Goal: Task Accomplishment & Management: Complete application form

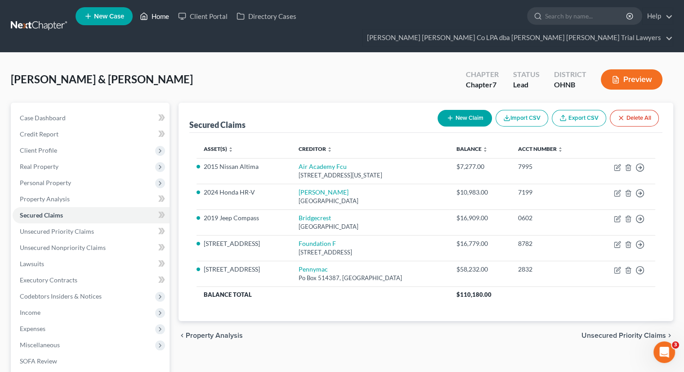
click at [162, 16] on link "Home" at bounding box center [154, 16] width 38 height 16
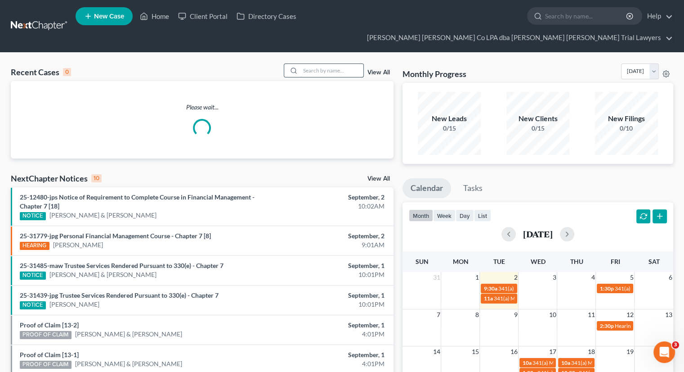
click at [322, 64] on input "search" at bounding box center [332, 70] width 63 height 13
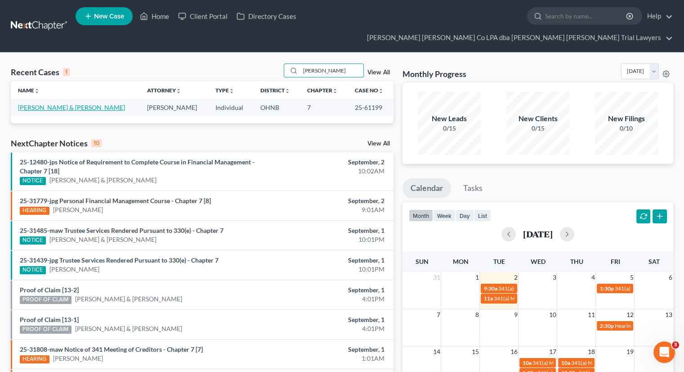
type input "[PERSON_NAME]"
click at [57, 103] on link "[PERSON_NAME] & [PERSON_NAME]" at bounding box center [71, 107] width 107 height 8
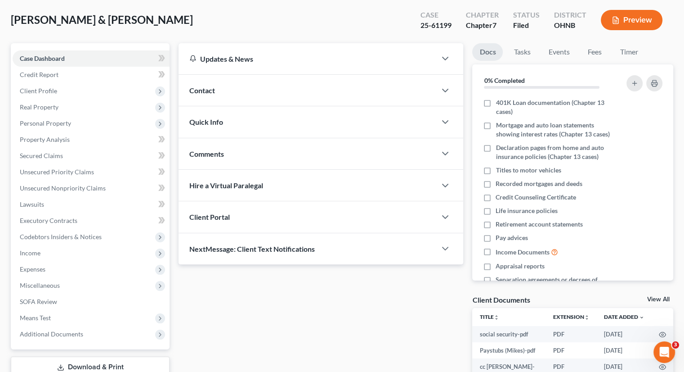
scroll to position [118, 0]
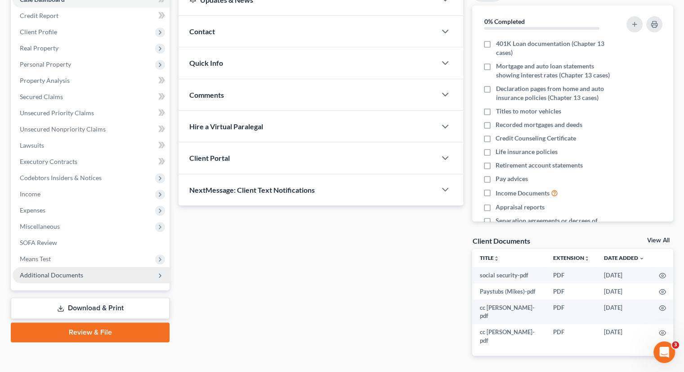
click at [67, 271] on span "Additional Documents" at bounding box center [51, 275] width 63 height 8
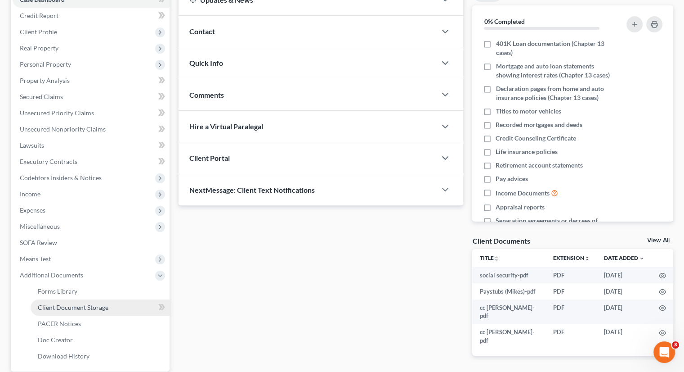
click at [73, 303] on span "Client Document Storage" at bounding box center [73, 307] width 71 height 8
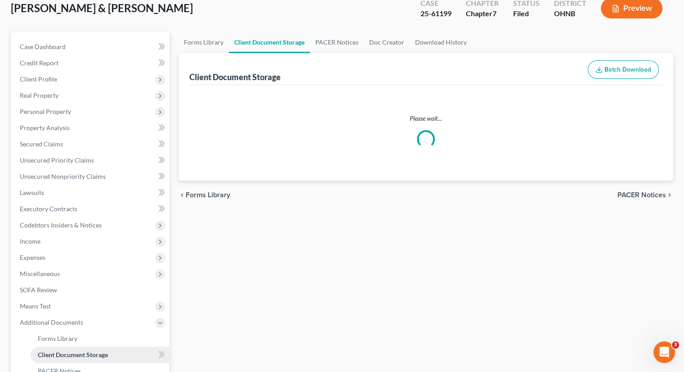
select select "5"
select select "20"
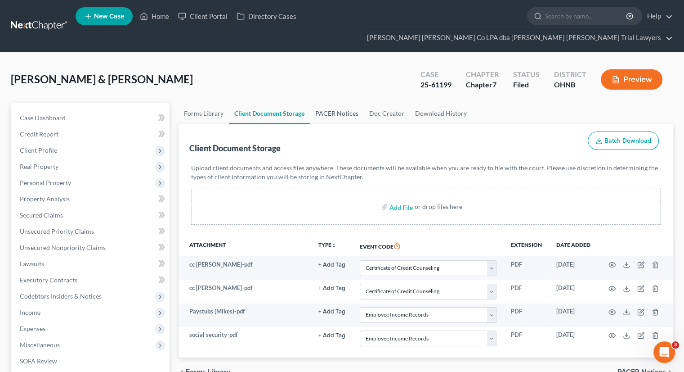
click at [341, 103] on link "PACER Notices" at bounding box center [337, 114] width 54 height 22
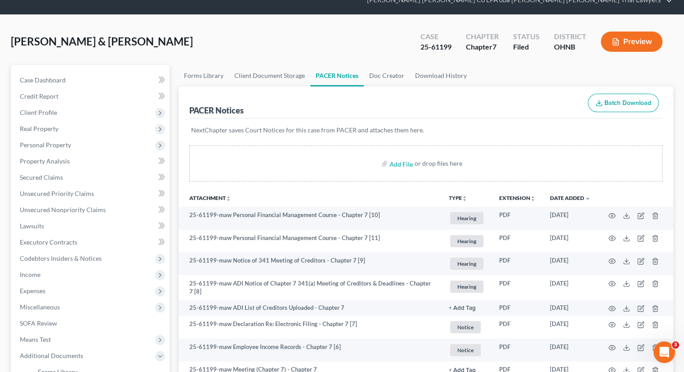
scroll to position [90, 0]
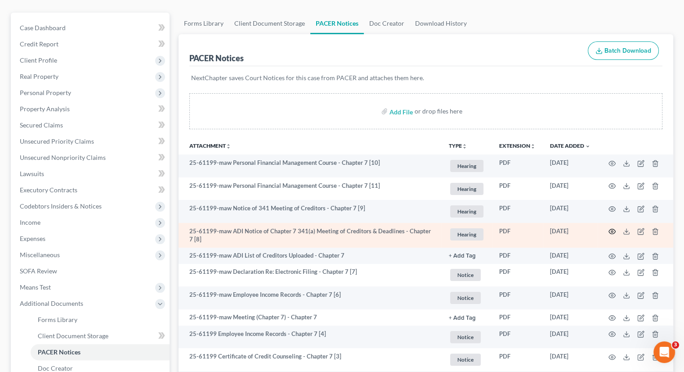
click at [610, 228] on icon "button" at bounding box center [612, 231] width 7 height 7
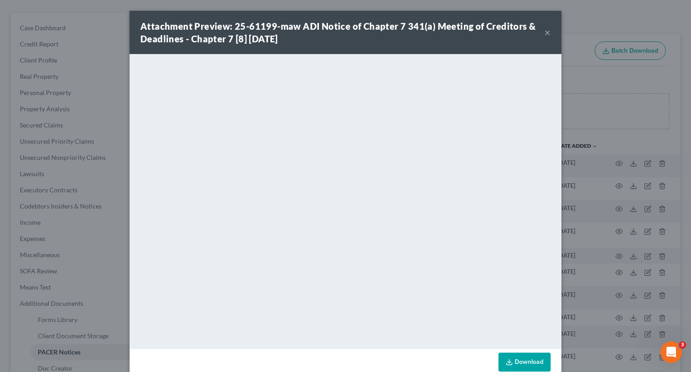
click at [544, 36] on button "×" at bounding box center [547, 32] width 6 height 11
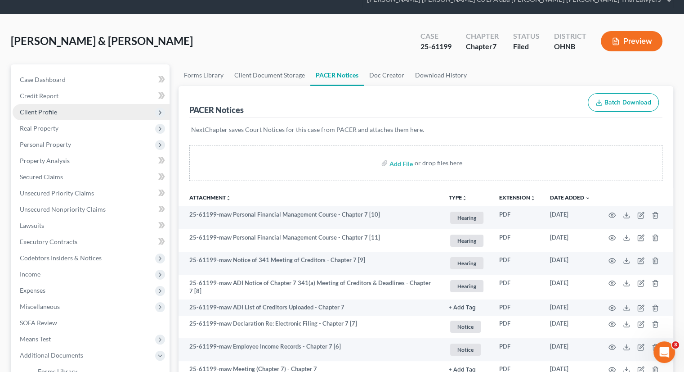
scroll to position [0, 0]
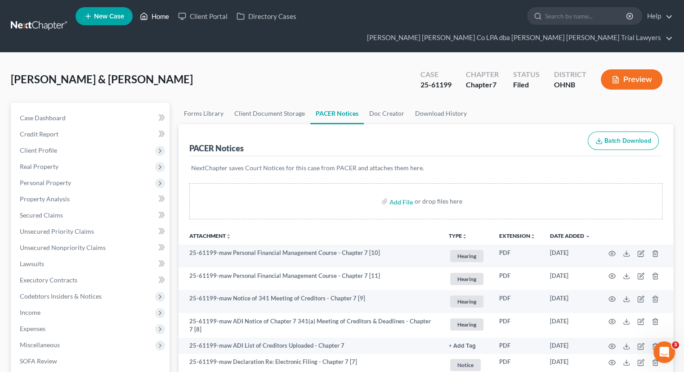
click at [166, 17] on link "Home" at bounding box center [154, 16] width 38 height 16
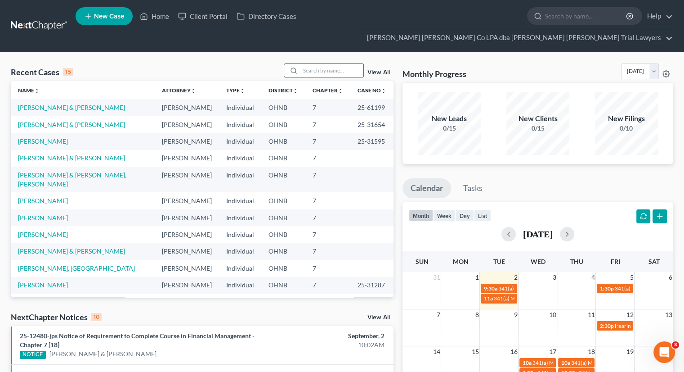
click at [317, 64] on input "search" at bounding box center [332, 70] width 63 height 13
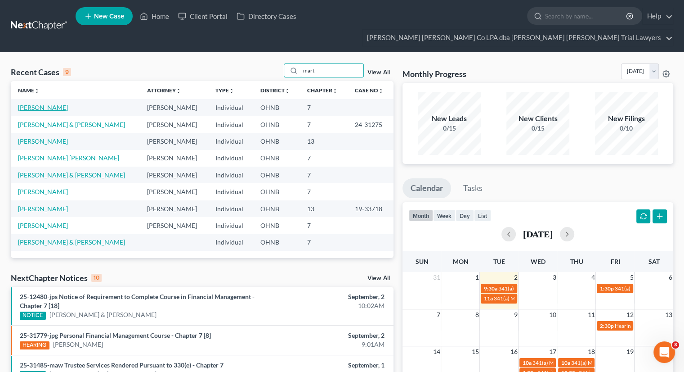
type input "mart"
click at [51, 103] on link "[PERSON_NAME]" at bounding box center [43, 107] width 50 height 8
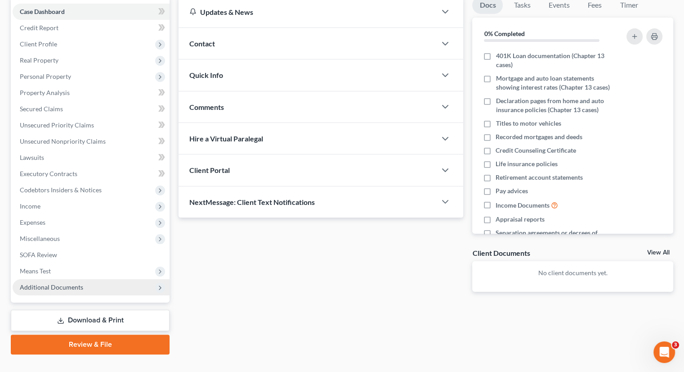
click at [87, 279] on span "Additional Documents" at bounding box center [91, 287] width 157 height 16
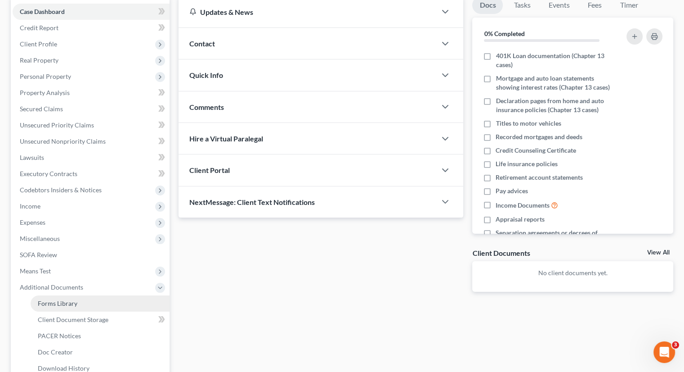
scroll to position [187, 0]
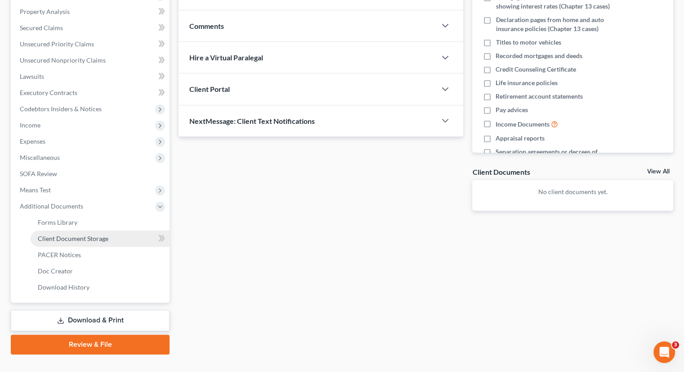
click at [101, 234] on span "Client Document Storage" at bounding box center [73, 238] width 71 height 8
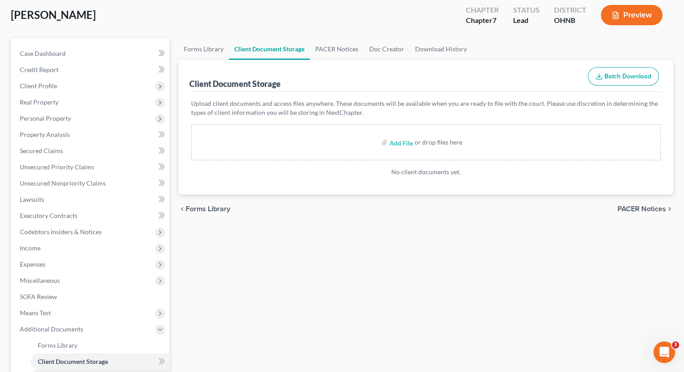
scroll to position [180, 0]
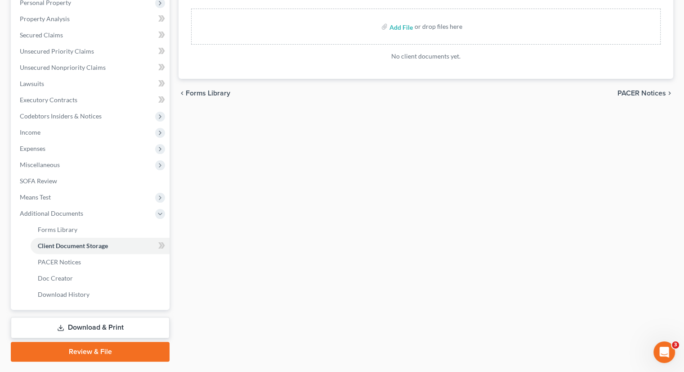
drag, startPoint x: 95, startPoint y: 313, endPoint x: 121, endPoint y: 301, distance: 28.6
click at [95, 317] on link "Download & Print" at bounding box center [90, 327] width 159 height 21
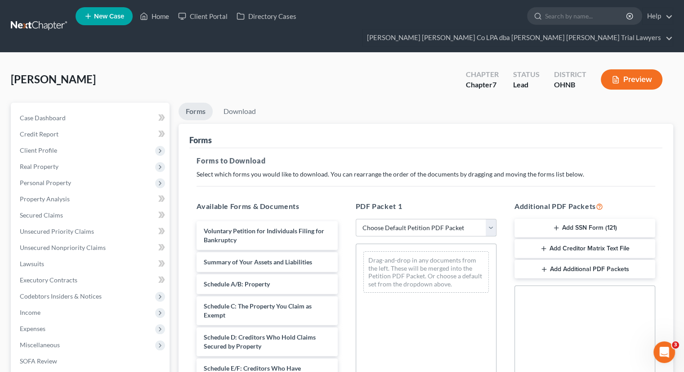
click at [401, 219] on select "Choose Default Petition PDF Packet Complete Bankruptcy Petition (all forms and …" at bounding box center [426, 228] width 141 height 18
select select "3"
click at [356, 219] on select "Choose Default Petition PDF Packet Complete Bankruptcy Petition (all forms and …" at bounding box center [426, 228] width 141 height 18
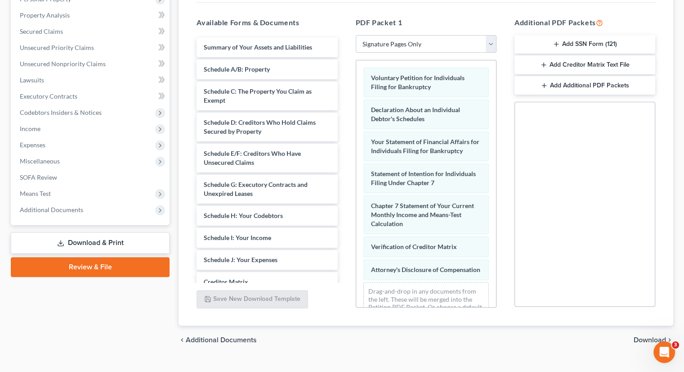
click at [648, 336] on span "Download" at bounding box center [650, 339] width 32 height 7
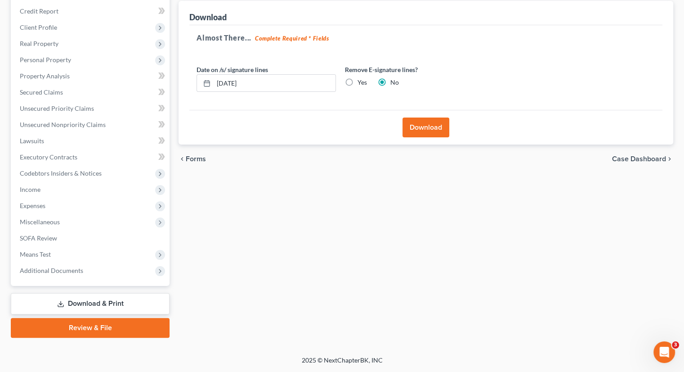
scroll to position [106, 0]
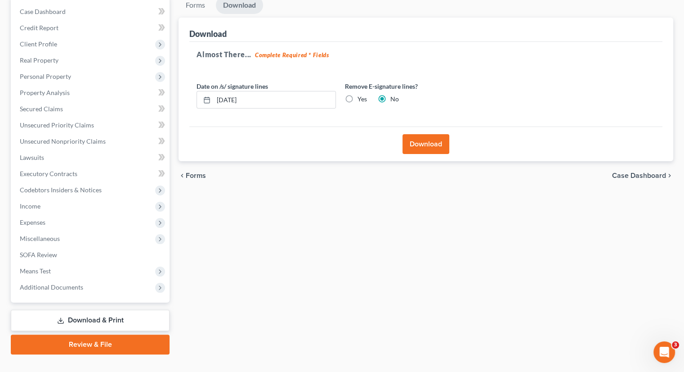
click at [427, 134] on button "Download" at bounding box center [426, 144] width 47 height 20
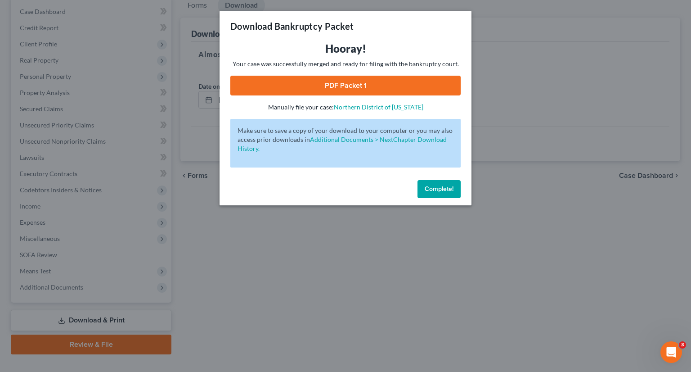
click at [388, 81] on link "PDF Packet 1" at bounding box center [345, 86] width 230 height 20
click at [431, 191] on span "Complete!" at bounding box center [439, 189] width 29 height 8
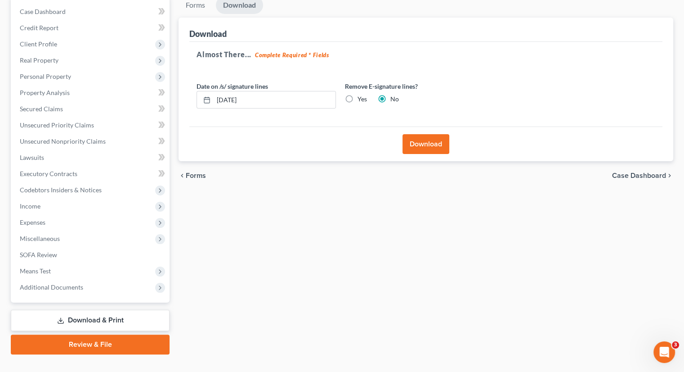
scroll to position [0, 0]
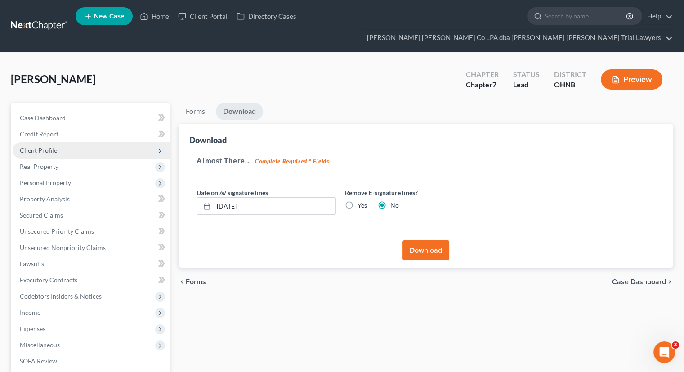
click at [112, 142] on span "Client Profile" at bounding box center [91, 150] width 157 height 16
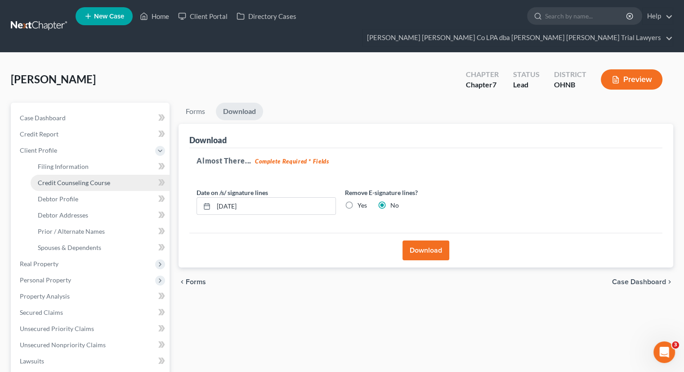
click at [110, 175] on link "Credit Counseling Course" at bounding box center [100, 183] width 139 height 16
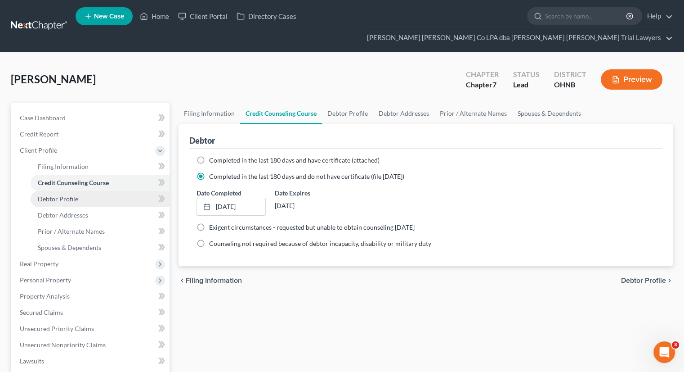
click at [110, 191] on link "Debtor Profile" at bounding box center [100, 199] width 139 height 16
select select "3"
select select "0"
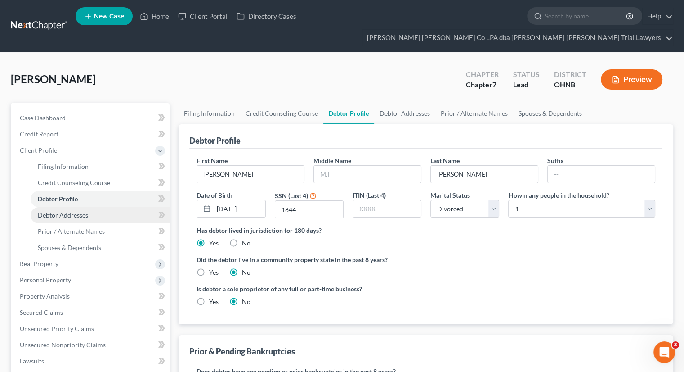
click at [115, 207] on link "Debtor Addresses" at bounding box center [100, 215] width 139 height 16
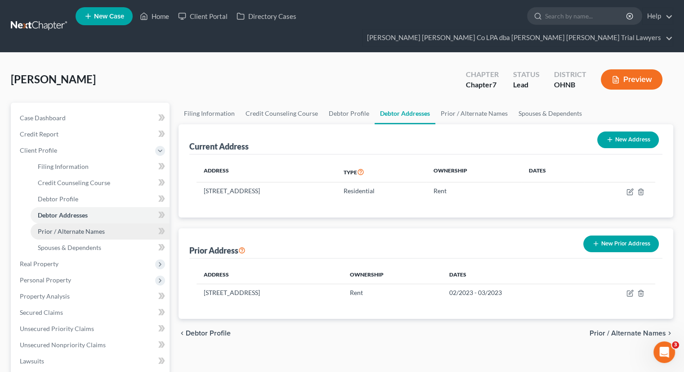
click at [115, 223] on link "Prior / Alternate Names" at bounding box center [100, 231] width 139 height 16
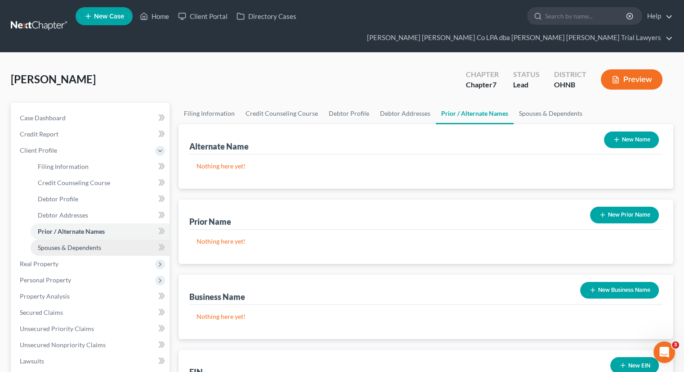
click at [116, 239] on link "Spouses & Dependents" at bounding box center [100, 247] width 139 height 16
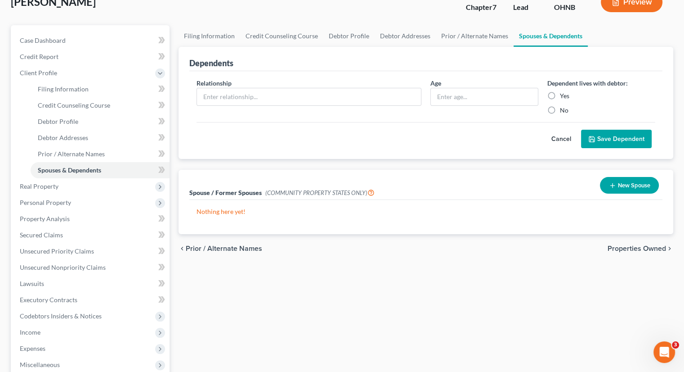
scroll to position [180, 0]
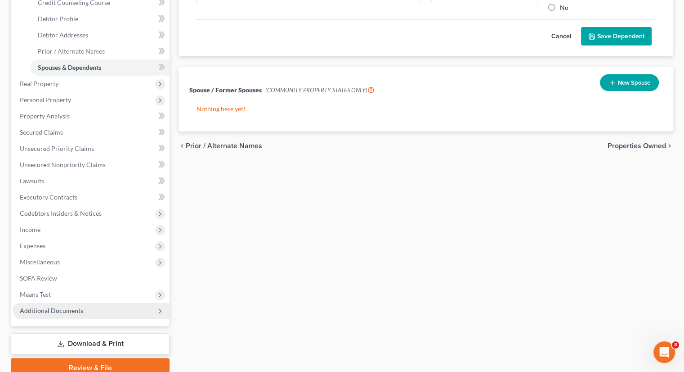
click at [92, 302] on span "Additional Documents" at bounding box center [91, 310] width 157 height 16
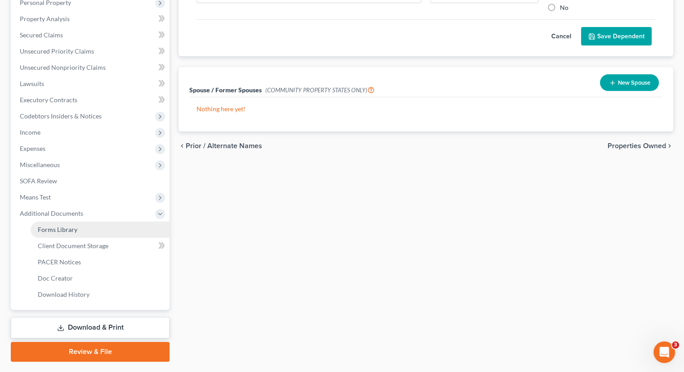
click at [111, 221] on link "Forms Library" at bounding box center [100, 229] width 139 height 16
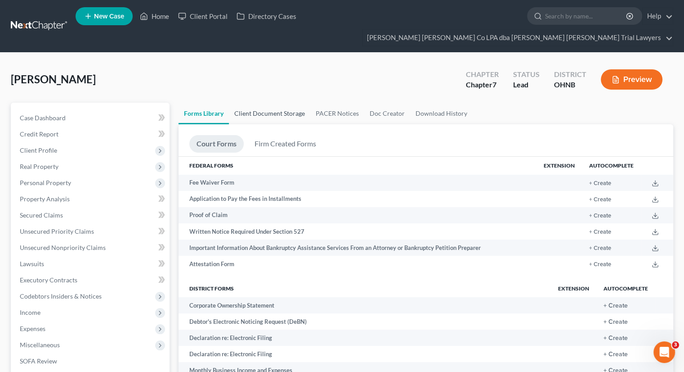
click at [294, 103] on link "Client Document Storage" at bounding box center [269, 114] width 81 height 22
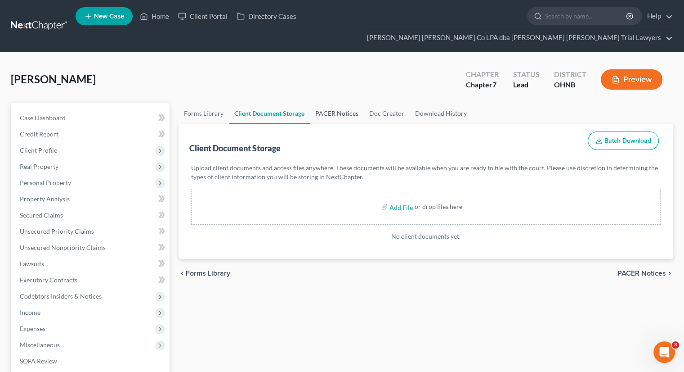
drag, startPoint x: 328, startPoint y: 102, endPoint x: 340, endPoint y: 101, distance: 12.2
click at [329, 103] on link "PACER Notices" at bounding box center [337, 114] width 54 height 22
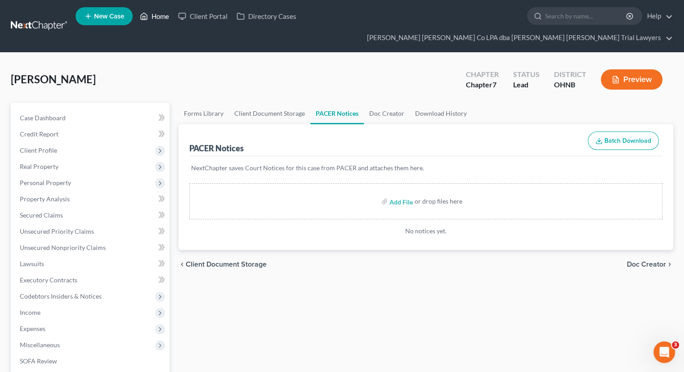
click at [151, 18] on link "Home" at bounding box center [154, 16] width 38 height 16
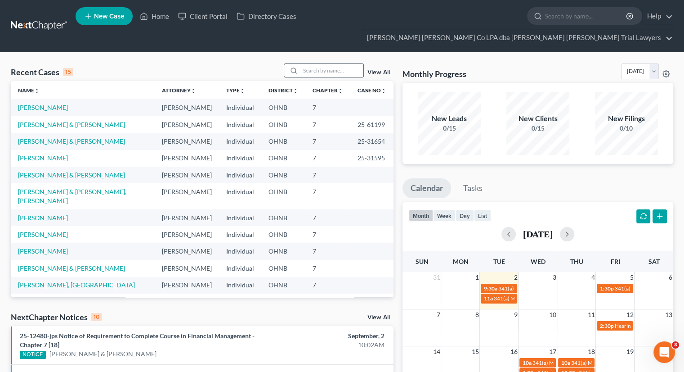
click at [311, 64] on input "search" at bounding box center [332, 70] width 63 height 13
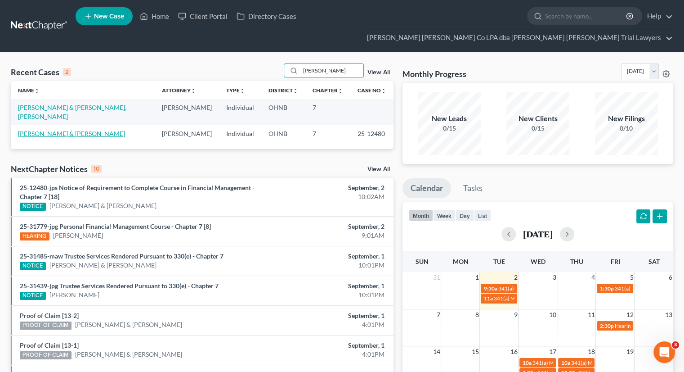
type input "[PERSON_NAME]"
click at [89, 130] on link "[PERSON_NAME] & [PERSON_NAME]" at bounding box center [71, 134] width 107 height 8
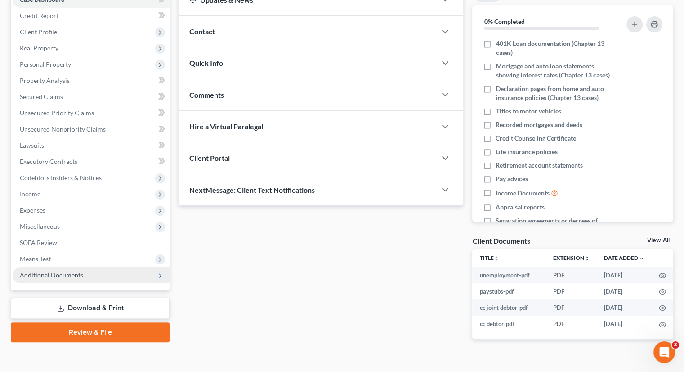
click at [104, 267] on span "Additional Documents" at bounding box center [91, 275] width 157 height 16
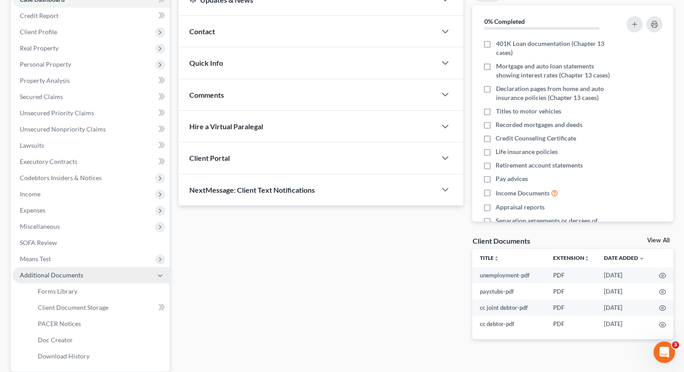
scroll to position [187, 0]
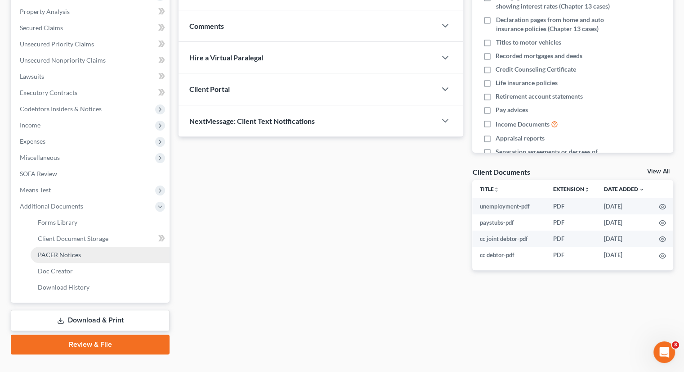
click at [108, 247] on link "PACER Notices" at bounding box center [100, 255] width 139 height 16
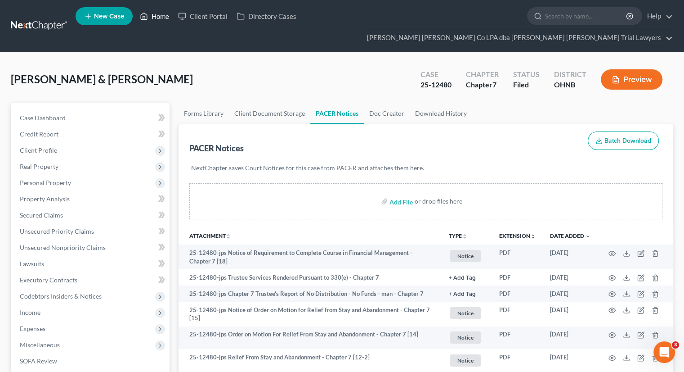
click at [159, 20] on link "Home" at bounding box center [154, 16] width 38 height 16
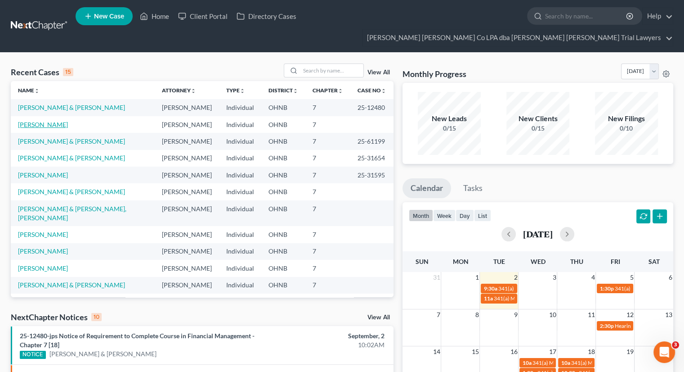
click at [58, 121] on link "[PERSON_NAME]" at bounding box center [43, 125] width 50 height 8
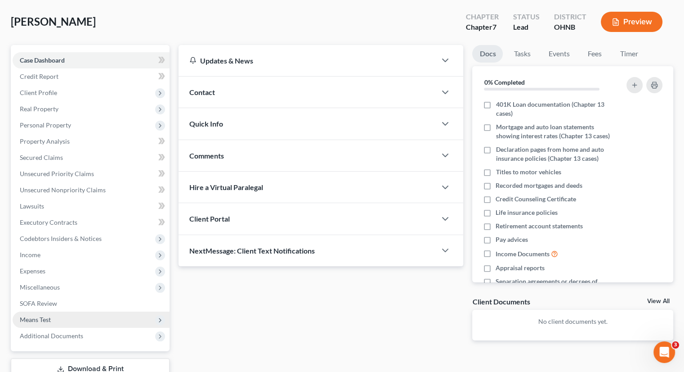
scroll to position [106, 0]
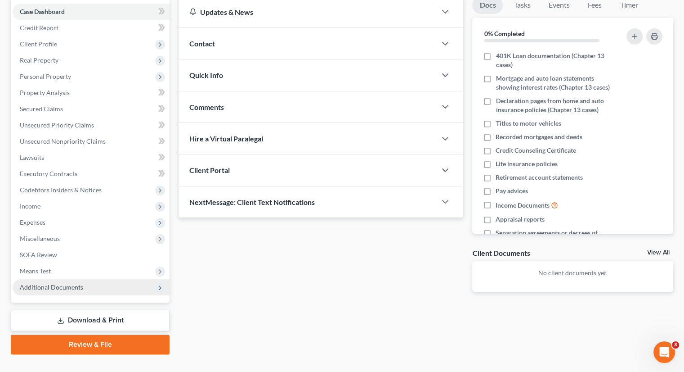
click at [77, 279] on span "Additional Documents" at bounding box center [91, 287] width 157 height 16
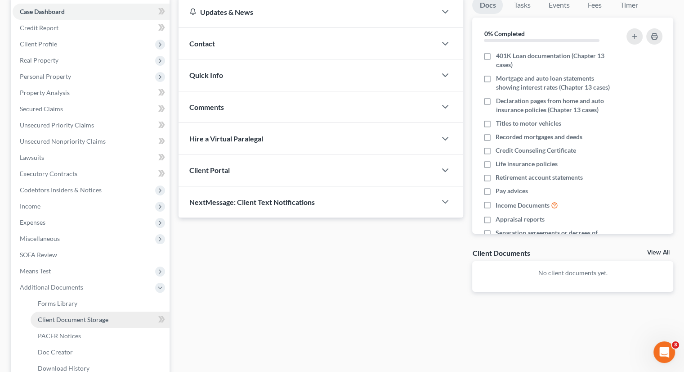
click at [82, 315] on span "Client Document Storage" at bounding box center [73, 319] width 71 height 8
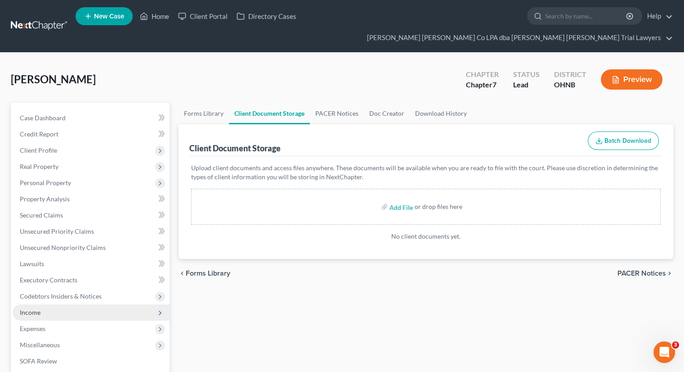
click at [34, 308] on span "Income" at bounding box center [30, 312] width 21 height 8
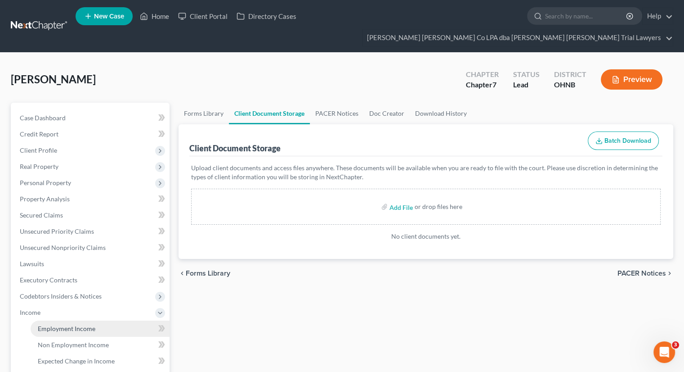
click at [64, 320] on link "Employment Income" at bounding box center [100, 328] width 139 height 16
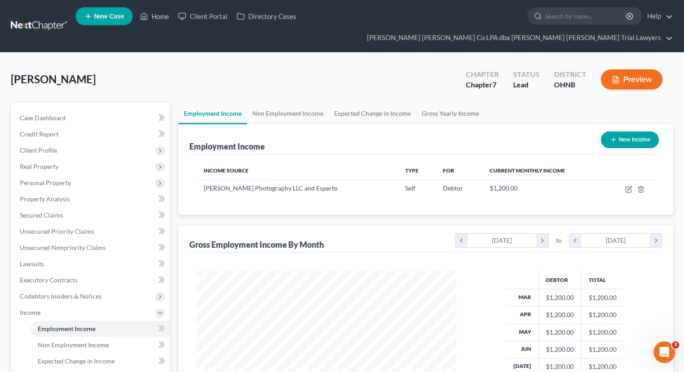
scroll to position [160, 278]
click at [278, 103] on link "Non Employment Income" at bounding box center [288, 114] width 82 height 22
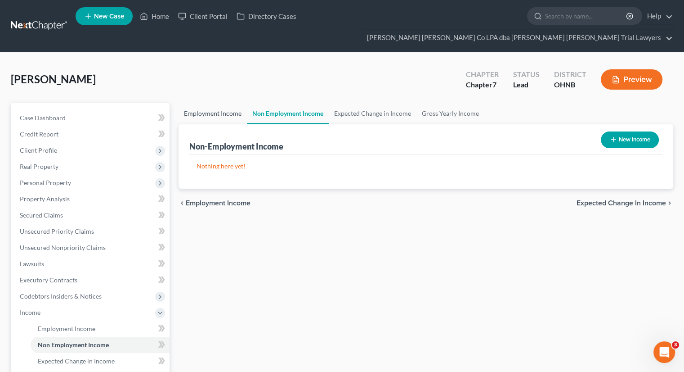
click at [222, 103] on link "Employment Income" at bounding box center [213, 114] width 68 height 22
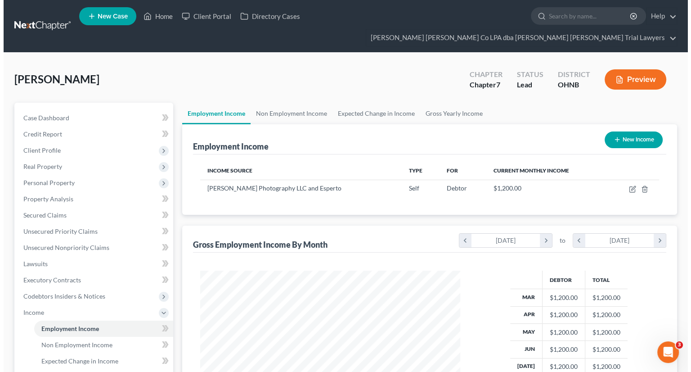
scroll to position [160, 278]
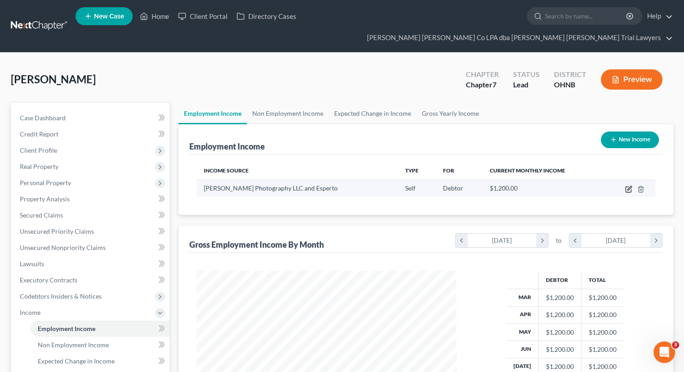
click at [629, 185] on icon "button" at bounding box center [628, 188] width 7 height 7
select select "1"
select select "36"
select select "0"
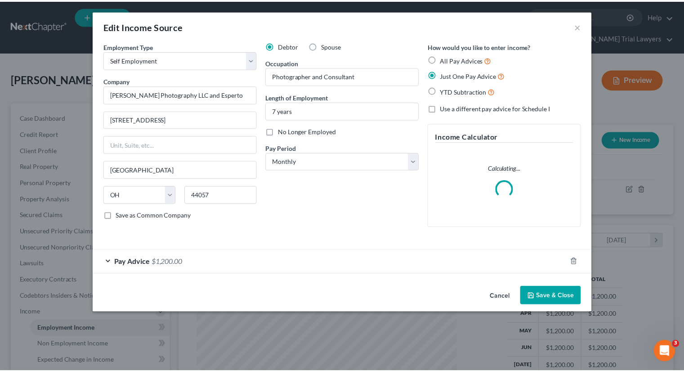
scroll to position [160, 281]
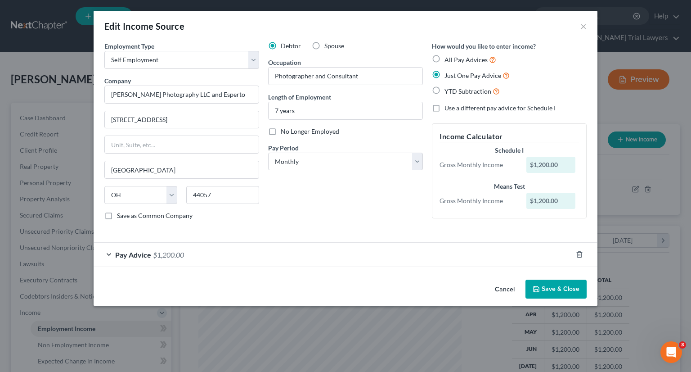
click at [564, 288] on button "Save & Close" at bounding box center [556, 288] width 61 height 19
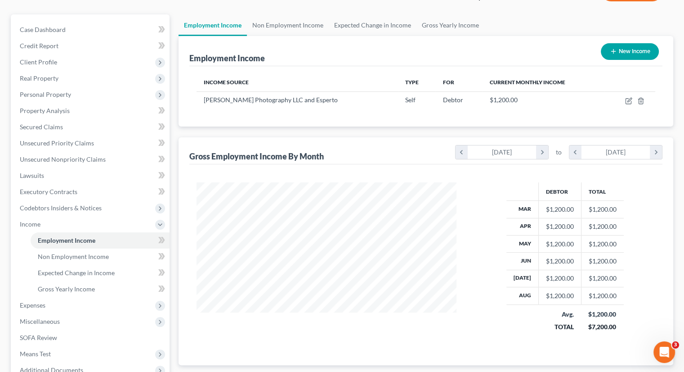
scroll to position [171, 0]
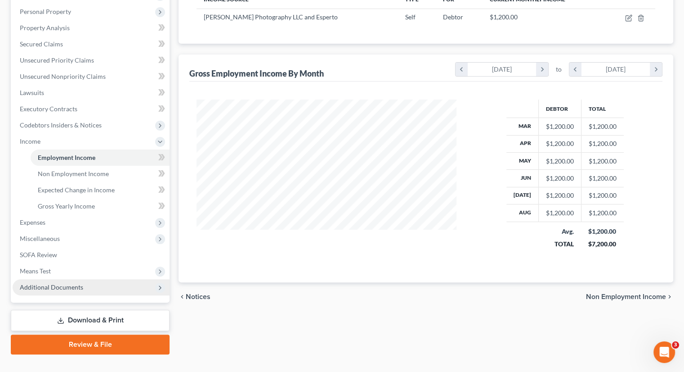
click at [88, 279] on span "Additional Documents" at bounding box center [91, 287] width 157 height 16
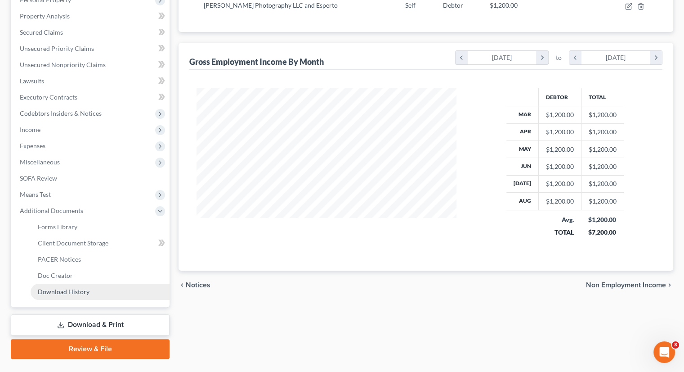
scroll to position [187, 0]
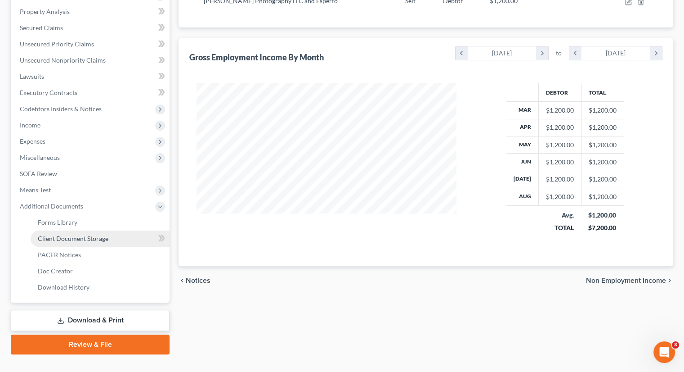
click at [97, 234] on span "Client Document Storage" at bounding box center [73, 238] width 71 height 8
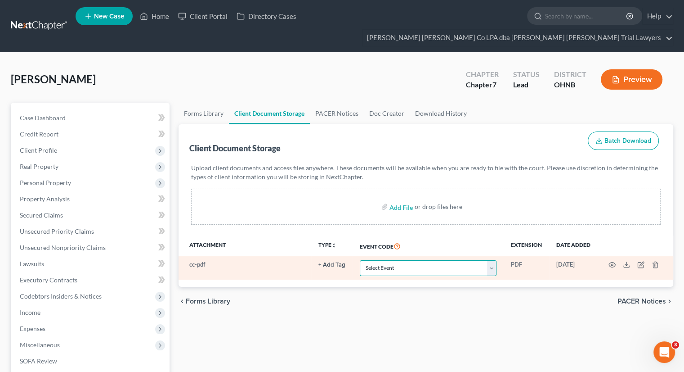
click at [405, 260] on select "Select Event 20 Largest Unsecured Creditors Amended List of Creditors (Fee) Ame…" at bounding box center [428, 268] width 137 height 16
select select "6"
click at [360, 260] on select "Select Event 20 Largest Unsecured Creditors Amended List of Creditors (Fee) Ame…" at bounding box center [428, 268] width 137 height 16
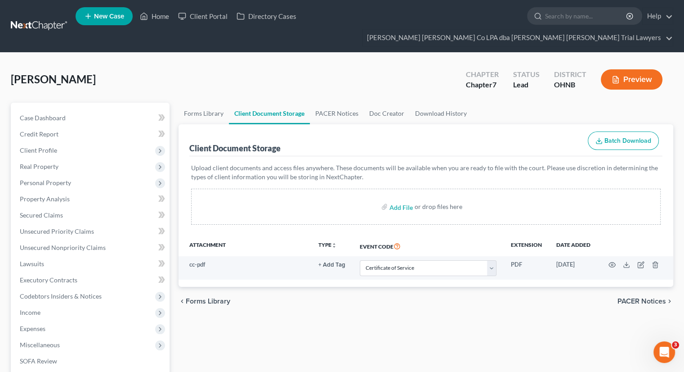
click at [326, 301] on div "Forms Library Client Document Storage PACER Notices Doc Creator Download Histor…" at bounding box center [426, 322] width 504 height 439
click at [157, 16] on link "Home" at bounding box center [154, 16] width 38 height 16
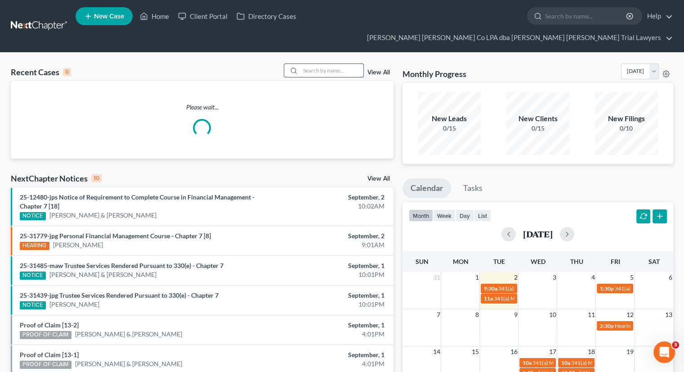
click at [309, 64] on input "search" at bounding box center [332, 70] width 63 height 13
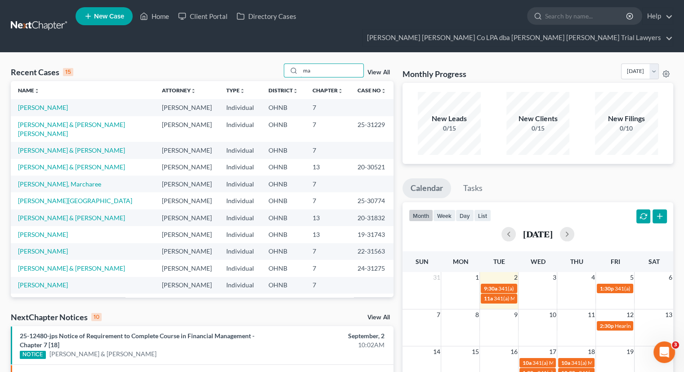
type input "m"
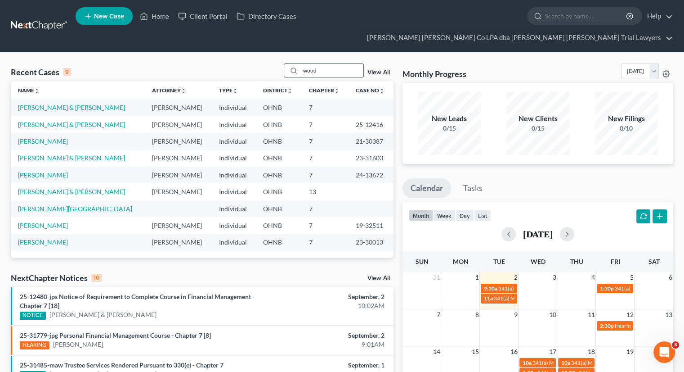
drag, startPoint x: 325, startPoint y: 55, endPoint x: 293, endPoint y: 54, distance: 32.0
click at [293, 63] on div "wood" at bounding box center [324, 70] width 80 height 14
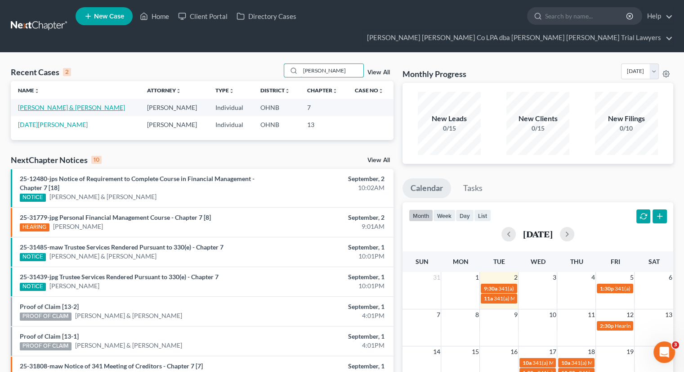
type input "[PERSON_NAME]"
click at [40, 103] on link "[PERSON_NAME] & [PERSON_NAME]" at bounding box center [71, 107] width 107 height 8
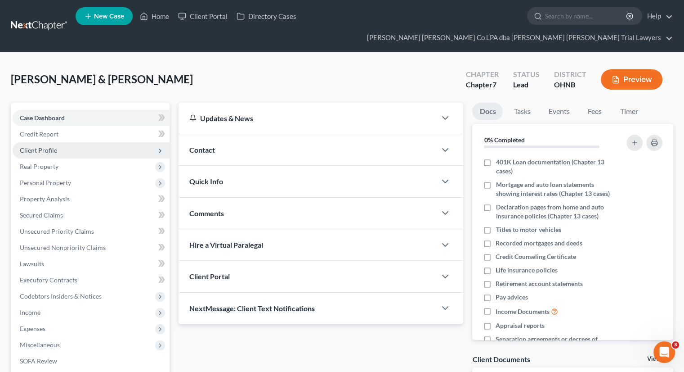
click at [58, 142] on span "Client Profile" at bounding box center [91, 150] width 157 height 16
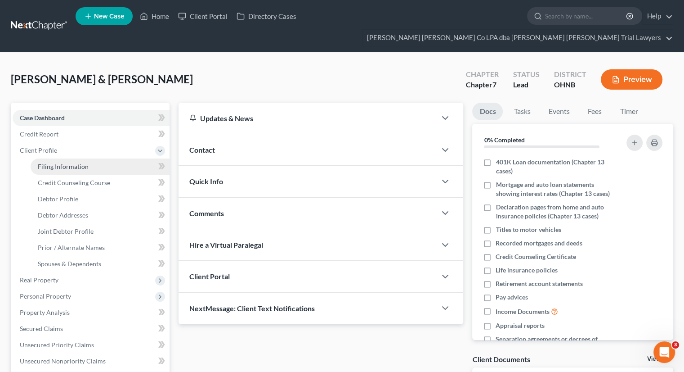
click at [60, 162] on span "Filing Information" at bounding box center [63, 166] width 51 height 8
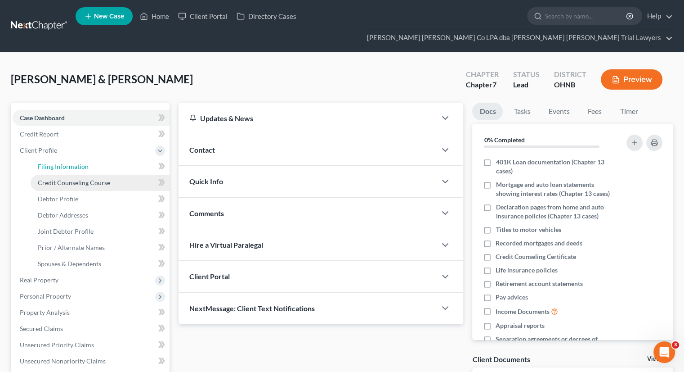
select select "1"
select select "0"
select select "61"
select select "0"
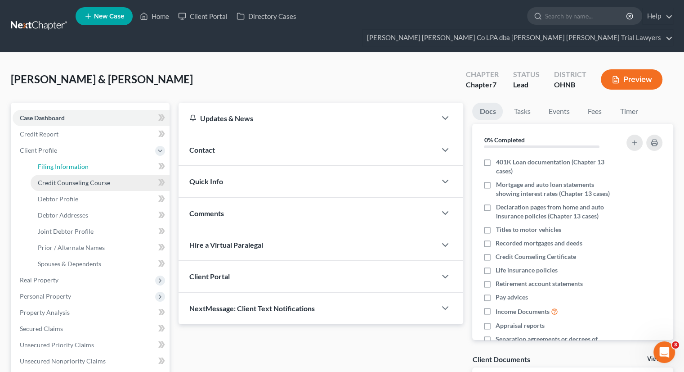
select select "36"
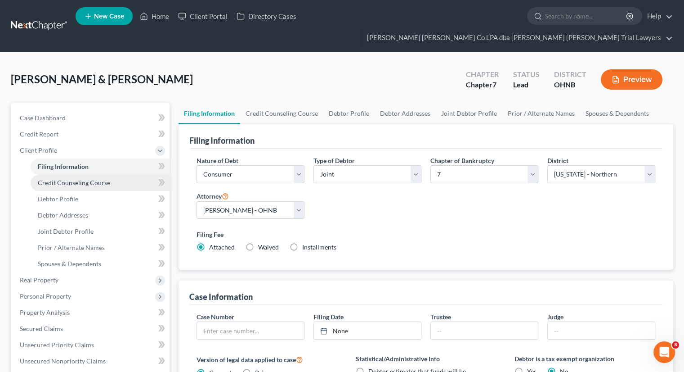
click at [65, 179] on span "Credit Counseling Course" at bounding box center [74, 183] width 72 height 8
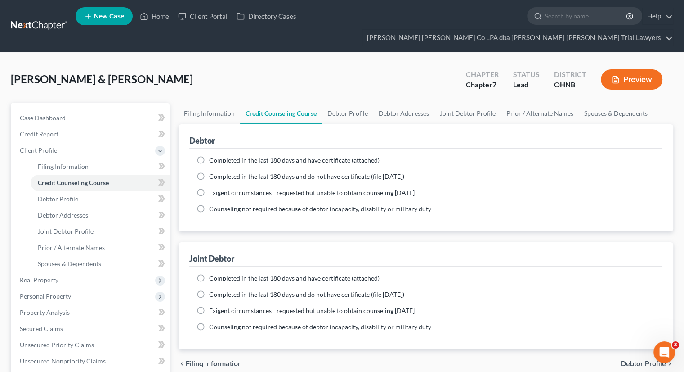
click at [209, 172] on label "Completed in the last 180 days and do not have certificate (file [DATE])" at bounding box center [306, 176] width 195 height 9
click at [213, 172] on input "Completed in the last 180 days and do not have certificate (file [DATE])" at bounding box center [216, 175] width 6 height 6
radio input "true"
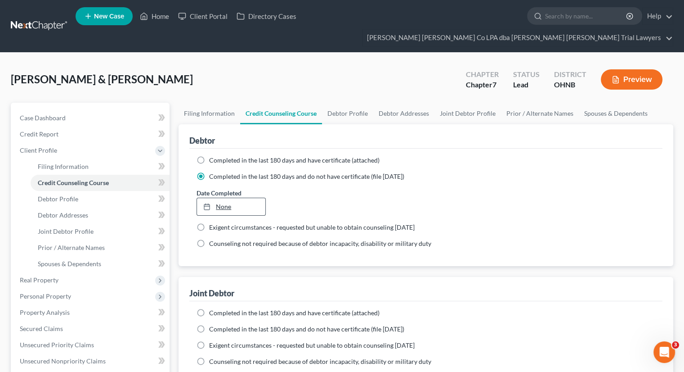
type input "[DATE]"
click at [224, 198] on link "None" at bounding box center [231, 206] width 68 height 17
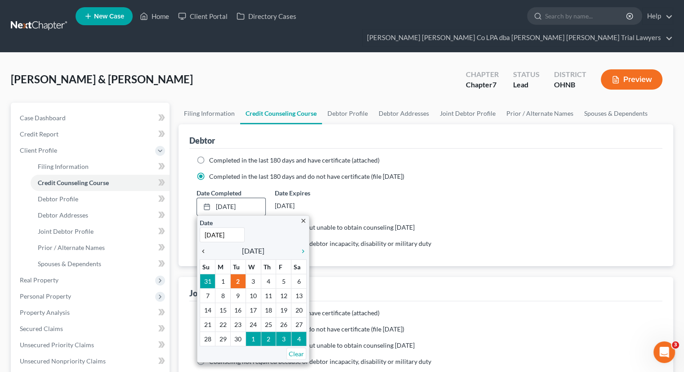
click at [206, 247] on icon "chevron_left" at bounding box center [206, 250] width 12 height 7
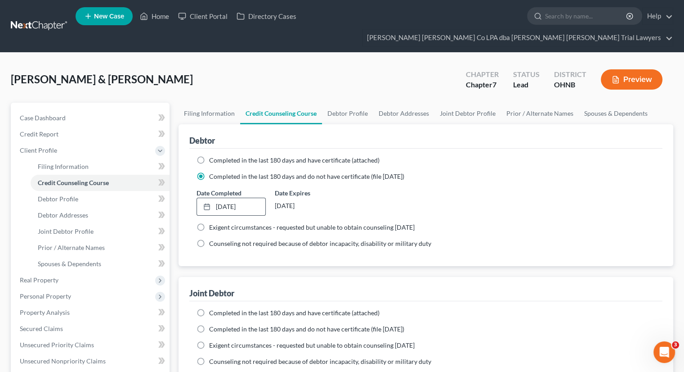
click at [209, 324] on label "Completed in the last 180 days and do not have certificate (file [DATE])" at bounding box center [306, 328] width 195 height 9
click at [213, 324] on input "Completed in the last 180 days and do not have certificate (file [DATE])" at bounding box center [216, 327] width 6 height 6
radio input "true"
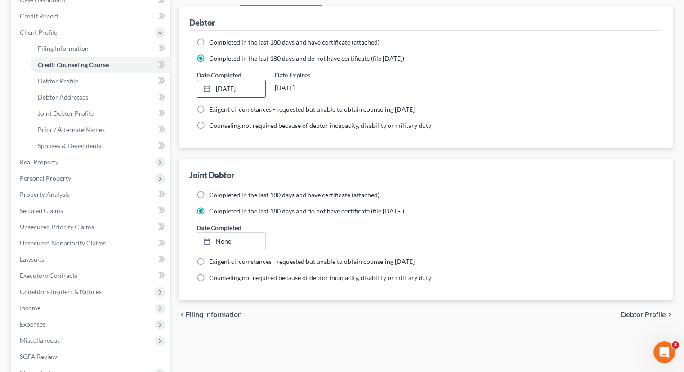
scroll to position [135, 0]
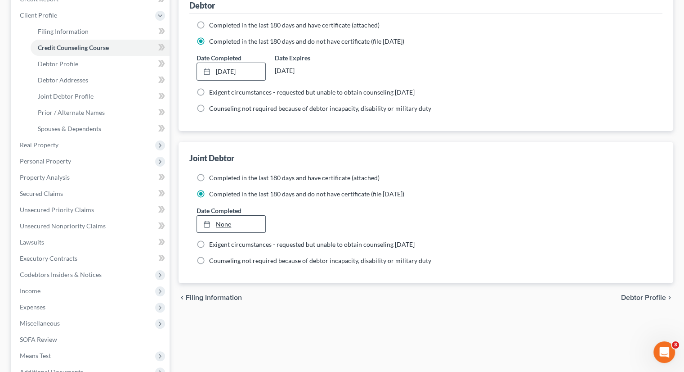
type input "[DATE]"
click at [237, 216] on link "None" at bounding box center [231, 224] width 68 height 17
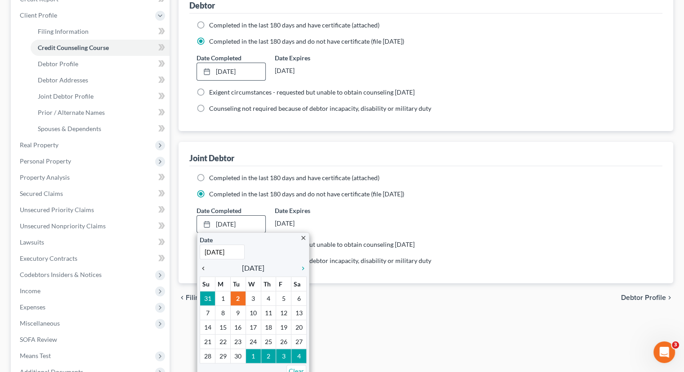
click at [206, 265] on icon "chevron_left" at bounding box center [206, 268] width 12 height 7
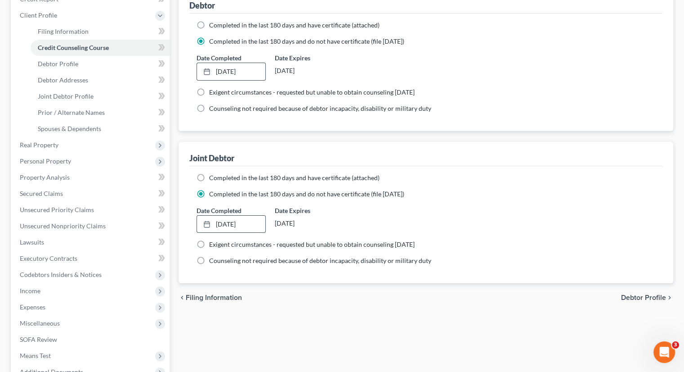
click at [307, 315] on div "Filing Information Credit Counseling Course Debtor Profile Debtor Addresses Joi…" at bounding box center [426, 203] width 504 height 471
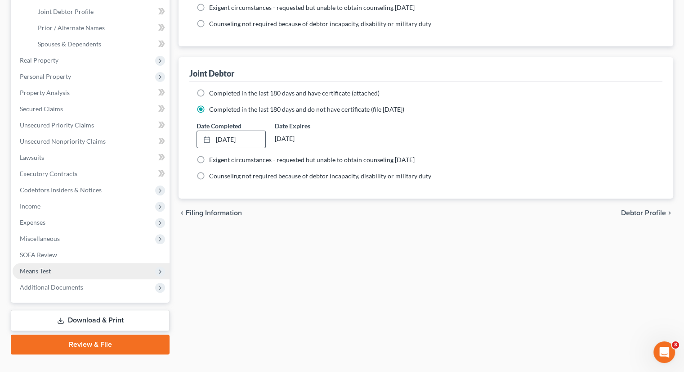
click at [74, 263] on span "Means Test" at bounding box center [91, 271] width 157 height 16
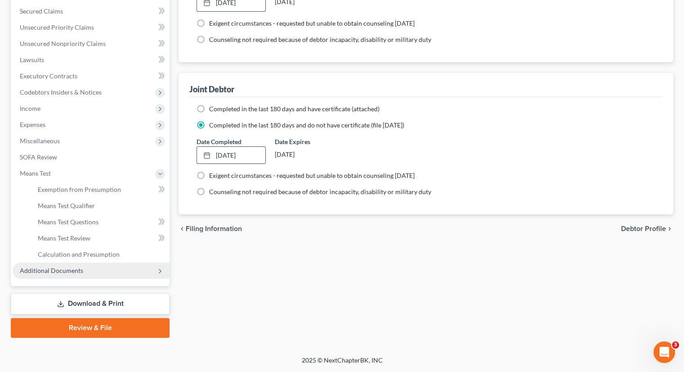
scroll to position [187, 0]
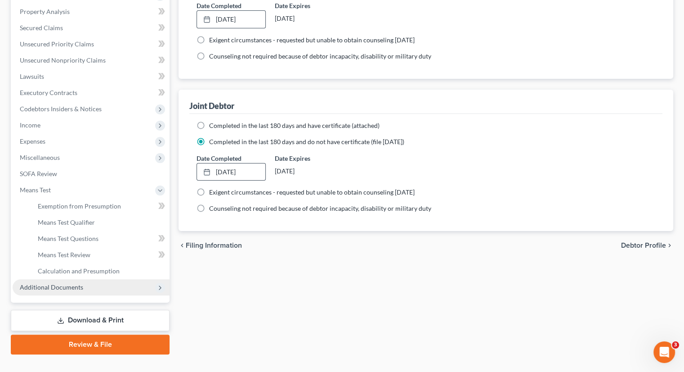
click at [54, 283] on span "Additional Documents" at bounding box center [51, 287] width 63 height 8
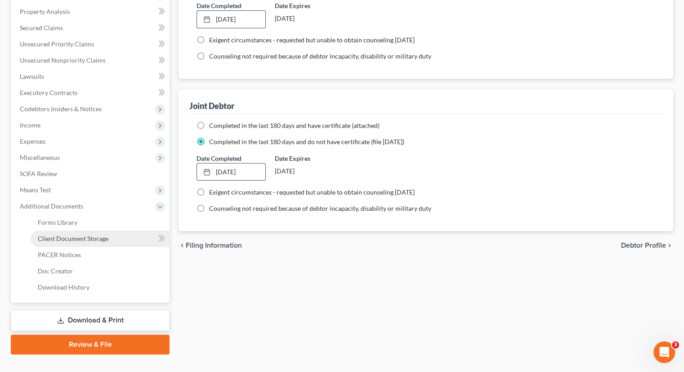
click at [72, 234] on span "Client Document Storage" at bounding box center [73, 238] width 71 height 8
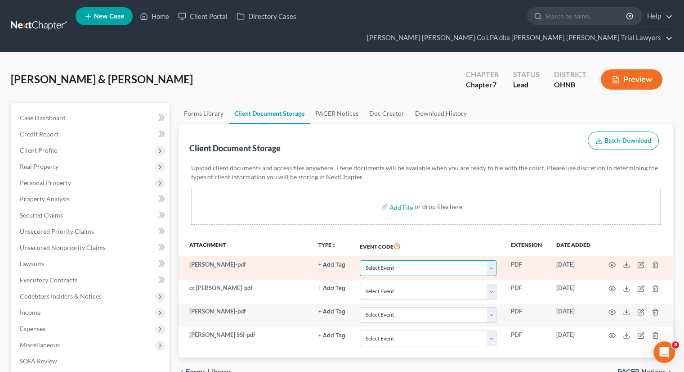
click at [384, 260] on select "Select Event 20 Largest Unsecured Creditors Amended List of Creditors (Fee) Ame…" at bounding box center [428, 268] width 137 height 16
select select "20"
click at [360, 260] on select "Select Event 20 Largest Unsecured Creditors Amended List of Creditors (Fee) Ame…" at bounding box center [428, 268] width 137 height 16
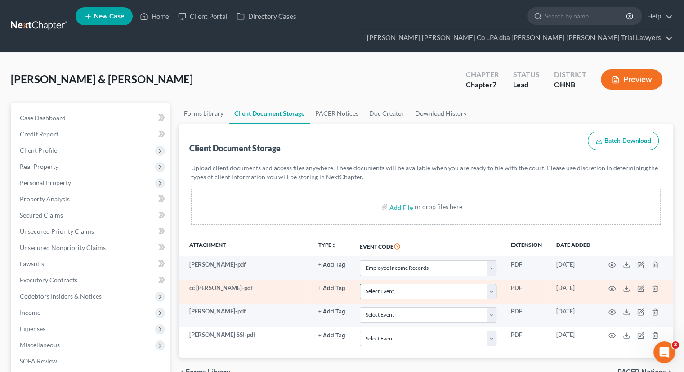
click at [380, 283] on select "Select Event 20 Largest Unsecured Creditors Amended List of Creditors (Fee) Ame…" at bounding box center [428, 291] width 137 height 16
select select "5"
click at [360, 283] on select "Select Event 20 Largest Unsecured Creditors Amended List of Creditors (Fee) Ame…" at bounding box center [428, 291] width 137 height 16
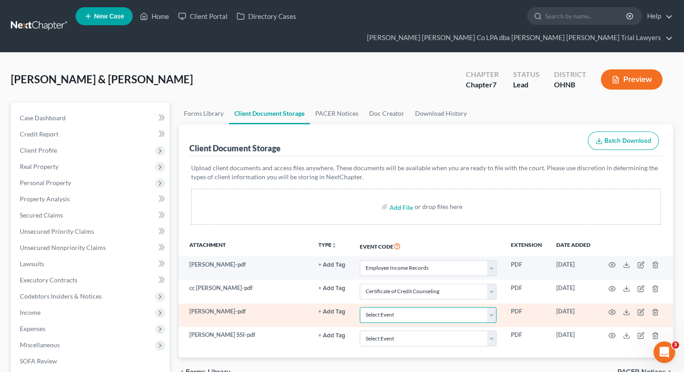
click at [395, 307] on select "Select Event 20 Largest Unsecured Creditors Amended List of Creditors (Fee) Ame…" at bounding box center [428, 315] width 137 height 16
select select "5"
click at [360, 307] on select "Select Event 20 Largest Unsecured Creditors Amended List of Creditors (Fee) Ame…" at bounding box center [428, 315] width 137 height 16
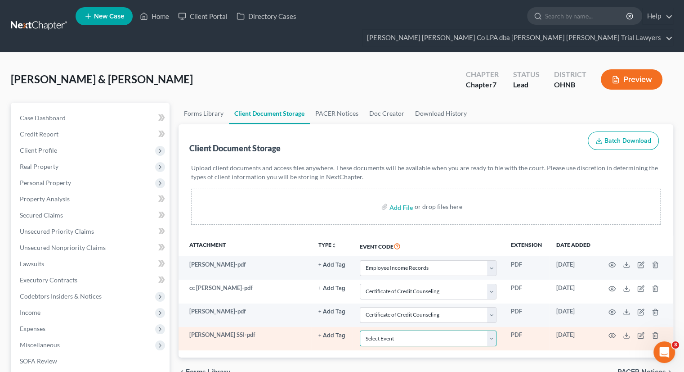
click at [386, 330] on select "Select Event 20 Largest Unsecured Creditors Amended List of Creditors (Fee) Ame…" at bounding box center [428, 338] width 137 height 16
select select "20"
click at [360, 330] on select "Select Event 20 Largest Unsecured Creditors Amended List of Creditors (Fee) Ame…" at bounding box center [428, 338] width 137 height 16
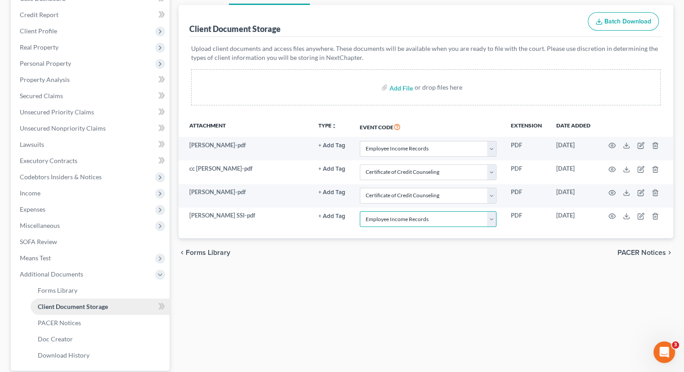
scroll to position [135, 0]
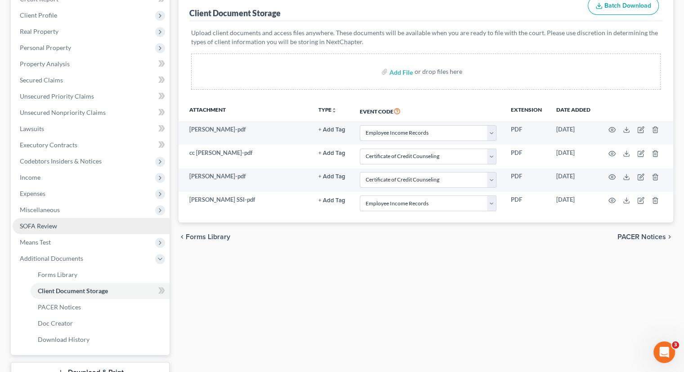
click at [56, 218] on link "SOFA Review" at bounding box center [91, 226] width 157 height 16
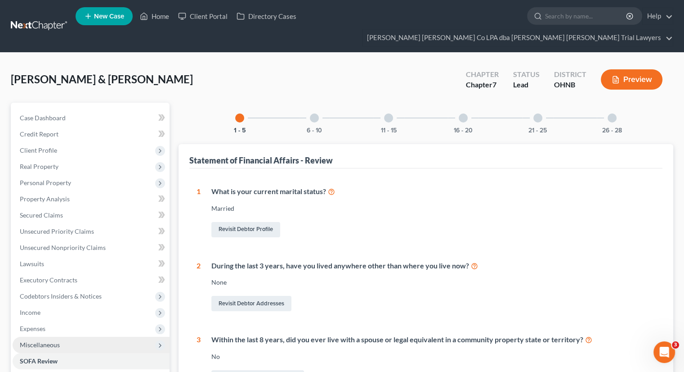
click at [42, 337] on span "Miscellaneous" at bounding box center [91, 345] width 157 height 16
click at [61, 353] on link "Attorney / Credit Counseling Fees" at bounding box center [100, 361] width 139 height 16
select select "0"
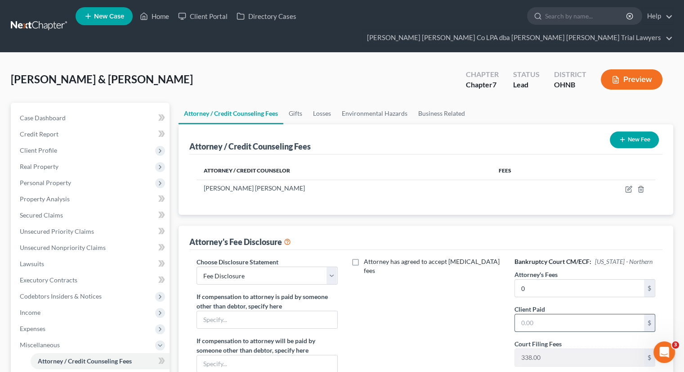
click at [549, 314] on input "text" at bounding box center [579, 322] width 129 height 17
type input "0"
click at [627, 185] on icon "button" at bounding box center [628, 188] width 7 height 7
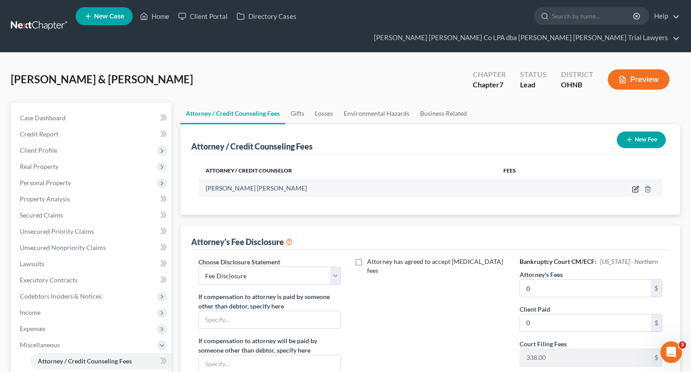
select select "36"
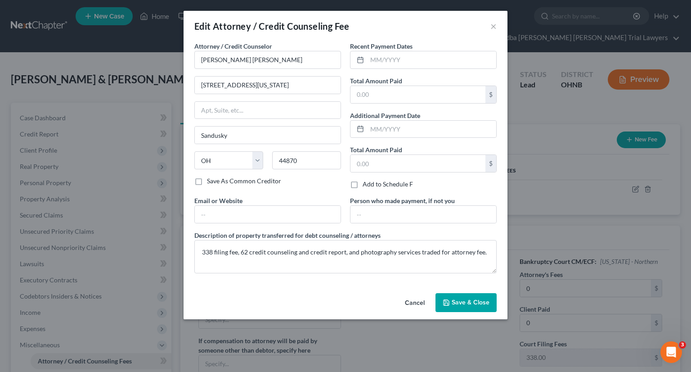
click at [466, 295] on button "Save & Close" at bounding box center [466, 302] width 61 height 19
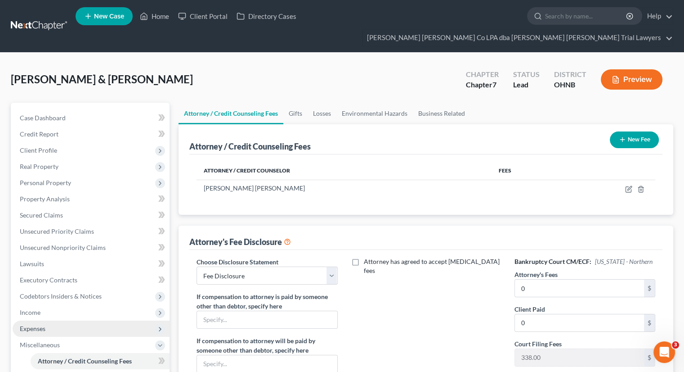
click at [65, 320] on span "Expenses" at bounding box center [91, 328] width 157 height 16
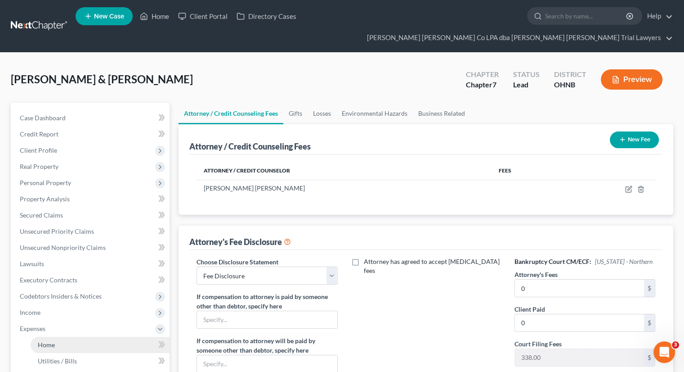
click at [66, 337] on link "Home" at bounding box center [100, 345] width 139 height 16
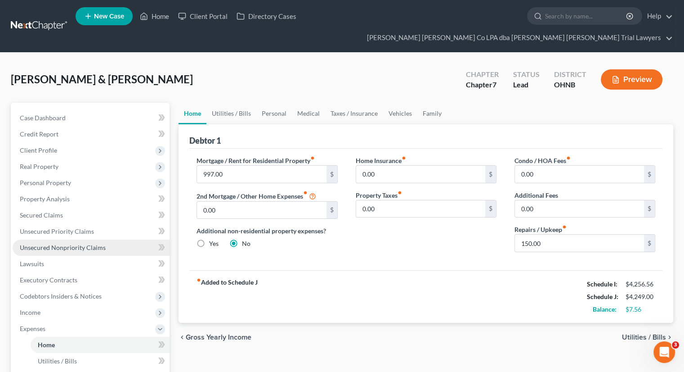
click at [46, 239] on link "Unsecured Nonpriority Claims" at bounding box center [91, 247] width 157 height 16
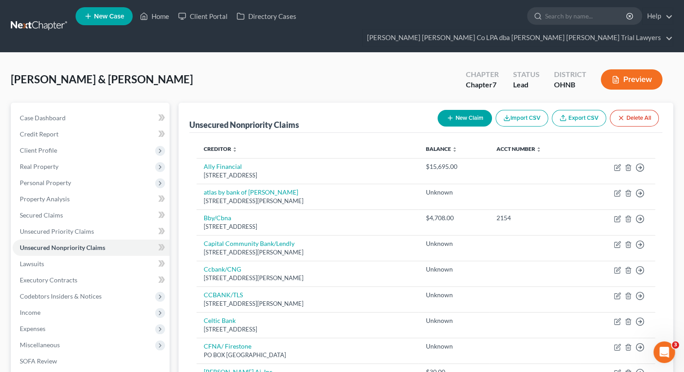
click at [455, 110] on button "New Claim" at bounding box center [465, 118] width 54 height 17
select select "2"
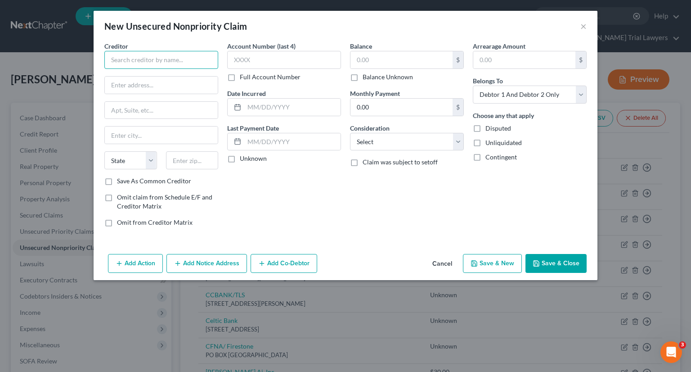
click at [180, 65] on input "text" at bounding box center [161, 60] width 114 height 18
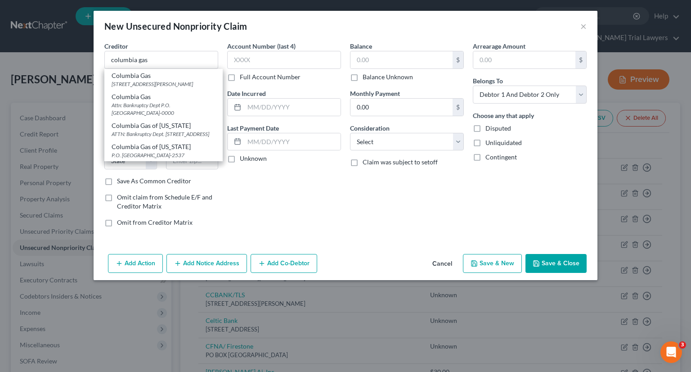
click at [175, 82] on div "[STREET_ADDRESS][PERSON_NAME]" at bounding box center [164, 84] width 104 height 8
type input "Columbia Gas"
type input "PO Box 4629 [PERSON_NAME] Stream"
type input "[PERSON_NAME] Stream"
select select "14"
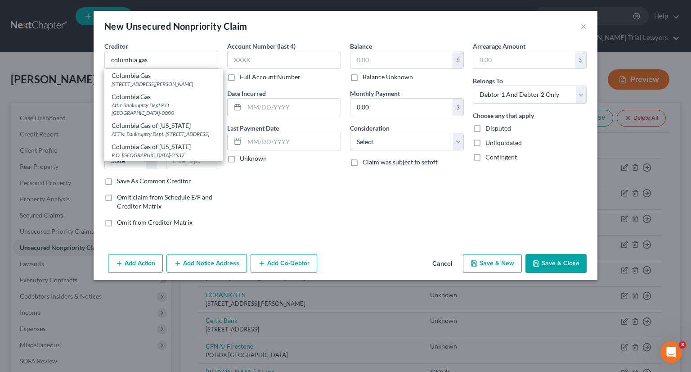
type input "60197"
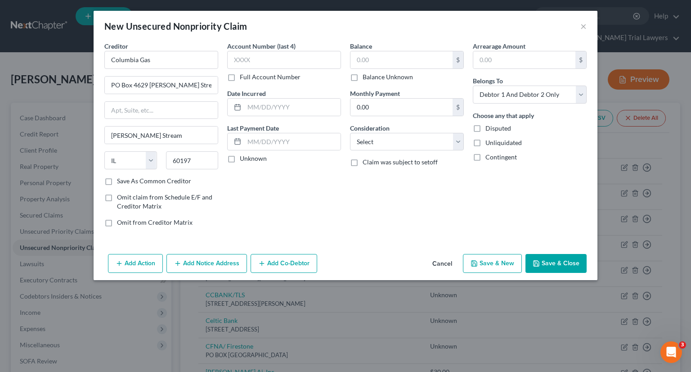
click at [363, 77] on label "Balance Unknown" at bounding box center [388, 76] width 50 height 9
click at [366, 77] on input "Balance Unknown" at bounding box center [369, 75] width 6 height 6
checkbox input "true"
type input "0.00"
click at [379, 141] on select "Select Cable / Satellite Services Collection Agency Credit Card Debt Debt Couns…" at bounding box center [407, 142] width 114 height 18
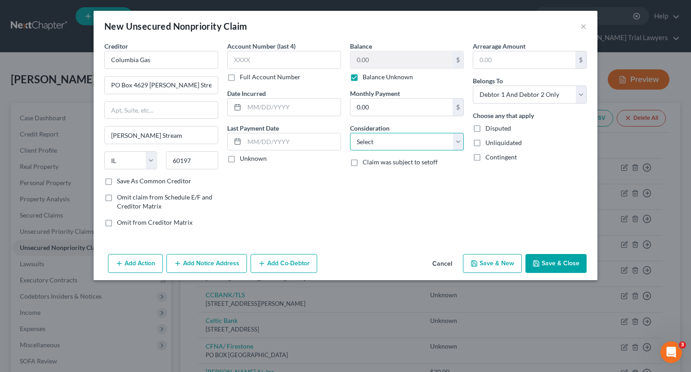
select select "20"
click at [350, 133] on select "Select Cable / Satellite Services Collection Agency Credit Card Debt Debt Couns…" at bounding box center [407, 142] width 114 height 18
click at [499, 263] on button "Save & New" at bounding box center [492, 263] width 59 height 19
select select "2"
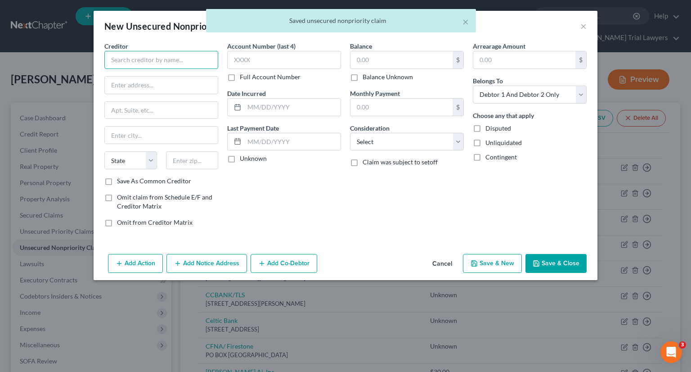
click at [158, 62] on input "text" at bounding box center [161, 60] width 114 height 18
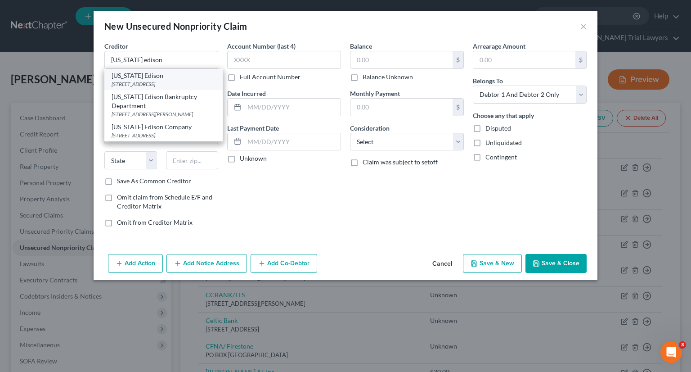
click at [151, 85] on div "[STREET_ADDRESS]" at bounding box center [164, 84] width 104 height 8
type input "[US_STATE] Edison"
type input "PO Box 3687"
type input "Akron"
select select "36"
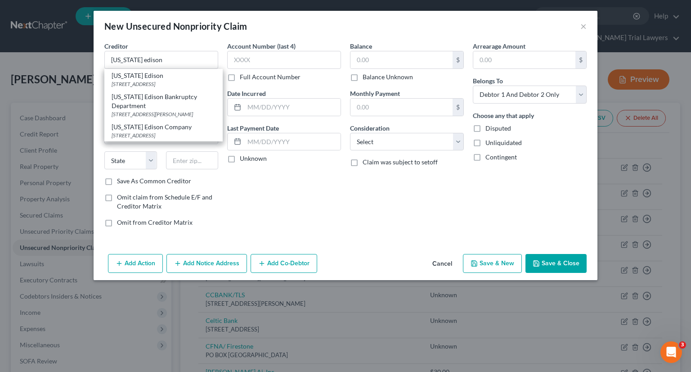
type input "44309"
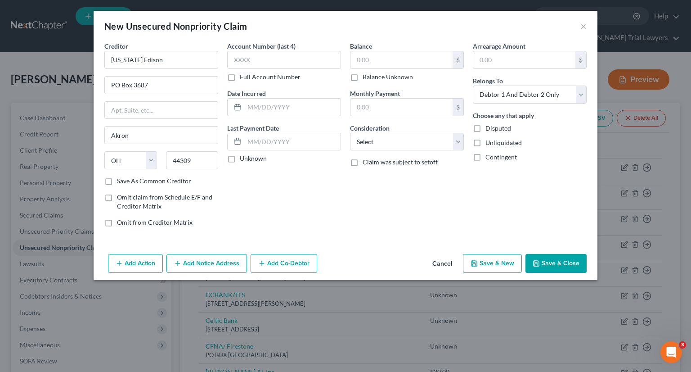
click at [363, 74] on label "Balance Unknown" at bounding box center [388, 76] width 50 height 9
click at [366, 74] on input "Balance Unknown" at bounding box center [369, 75] width 6 height 6
checkbox input "true"
type input "0.00"
drag, startPoint x: 571, startPoint y: 263, endPoint x: 560, endPoint y: 253, distance: 15.0
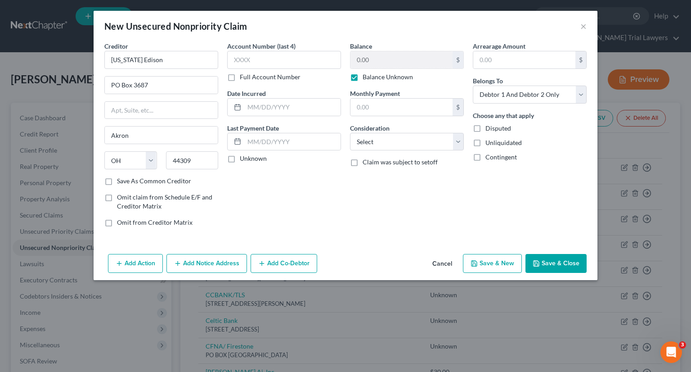
click at [570, 262] on button "Save & Close" at bounding box center [556, 263] width 61 height 19
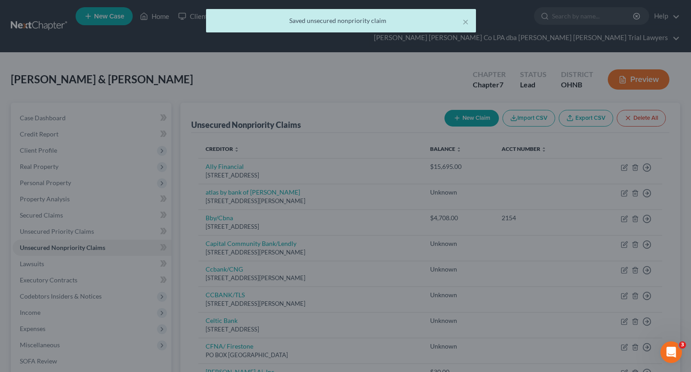
type input "0.00"
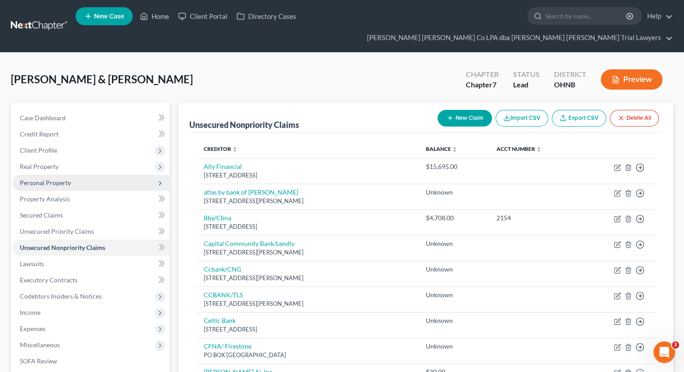
click at [44, 179] on span "Personal Property" at bounding box center [45, 183] width 51 height 8
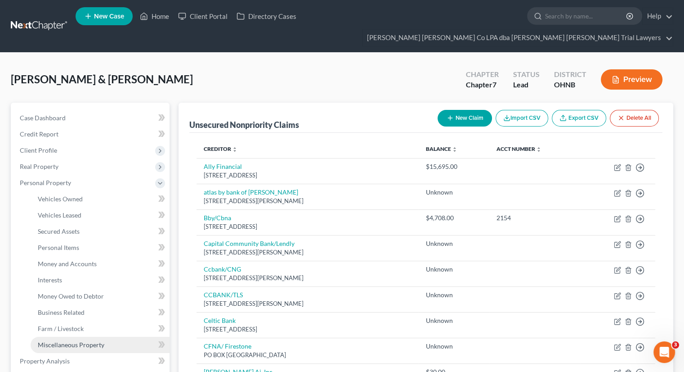
click at [76, 341] on span "Miscellaneous Property" at bounding box center [71, 345] width 67 height 8
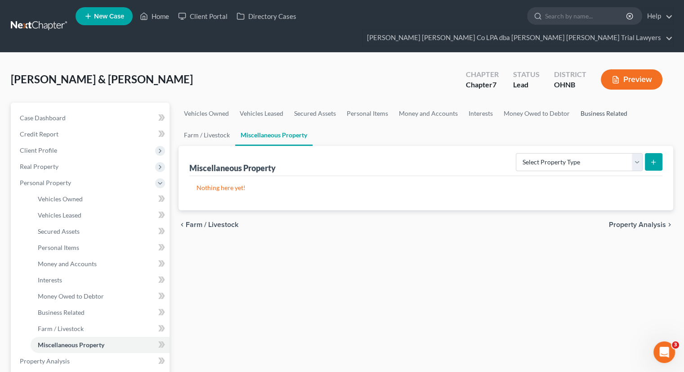
click at [588, 103] on link "Business Related" at bounding box center [604, 114] width 58 height 22
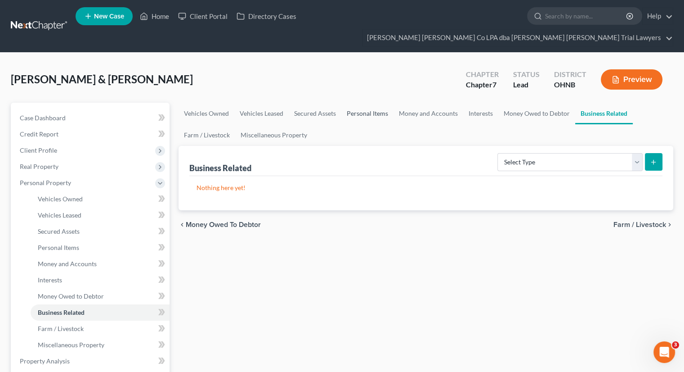
click at [377, 103] on link "Personal Items" at bounding box center [367, 114] width 52 height 22
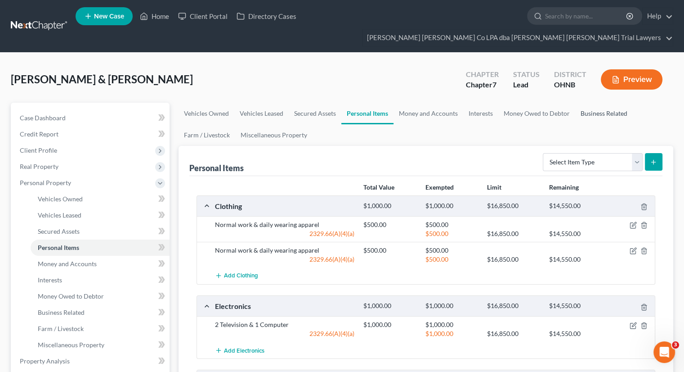
click at [621, 103] on link "Business Related" at bounding box center [604, 114] width 58 height 22
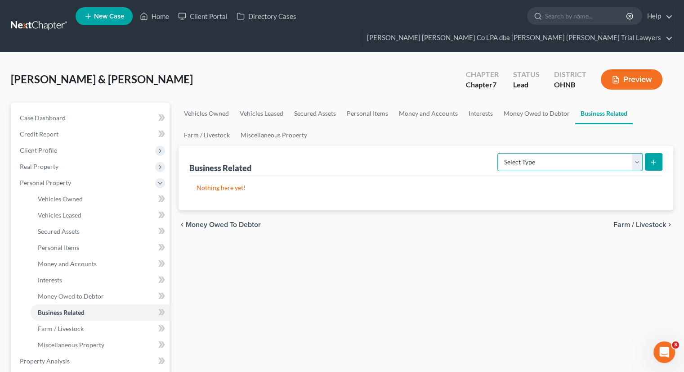
click at [573, 153] on select "Select Type Customer Lists Franchises Inventory Licenses Machinery Office Equip…" at bounding box center [570, 162] width 145 height 18
select select "office_equipment"
click at [498, 153] on select "Select Type Customer Lists Franchises Inventory Licenses Machinery Office Equip…" at bounding box center [570, 162] width 145 height 18
click at [648, 153] on button "submit" at bounding box center [654, 162] width 18 height 18
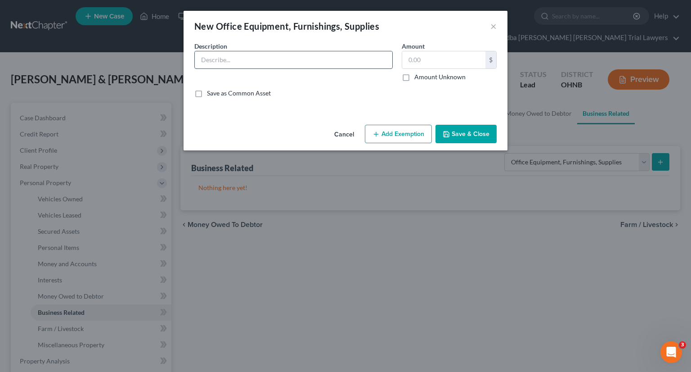
click at [218, 60] on input "text" at bounding box center [294, 59] width 198 height 17
type input "Camera"
click at [411, 65] on input "text" at bounding box center [443, 59] width 83 height 17
type input "1,000"
click at [392, 141] on button "Add Exemption" at bounding box center [398, 134] width 67 height 19
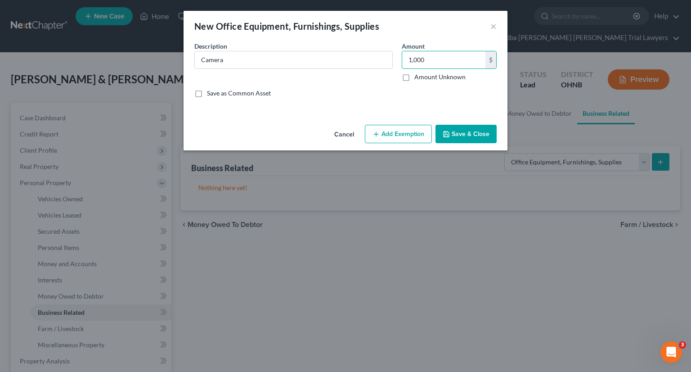
select select "2"
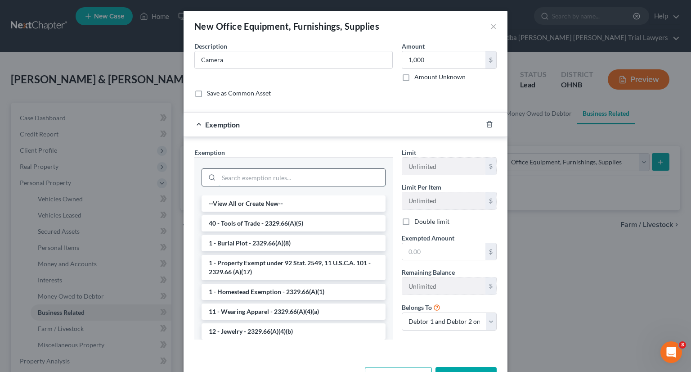
click at [248, 176] on input "search" at bounding box center [302, 177] width 166 height 17
click at [245, 220] on li "40 - Tools of Trade - 2329.66(A)(5)" at bounding box center [294, 223] width 184 height 16
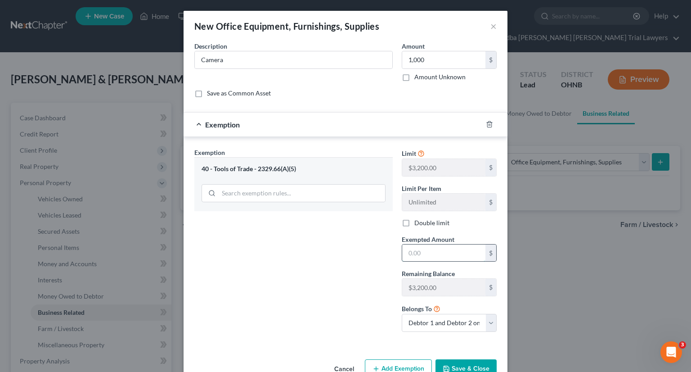
click at [437, 255] on input "text" at bounding box center [443, 252] width 83 height 17
type input "1,000"
click at [475, 366] on button "Save & Close" at bounding box center [466, 368] width 61 height 19
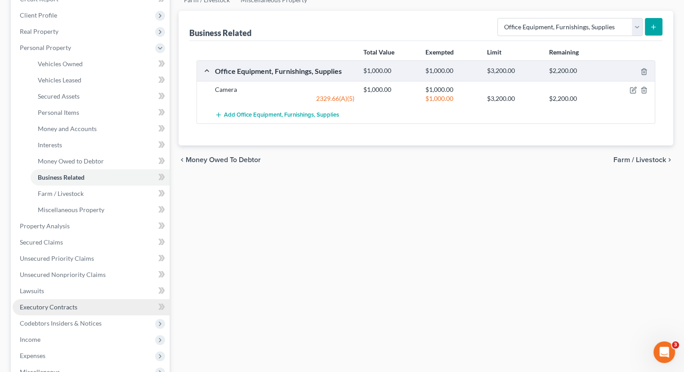
scroll to position [225, 0]
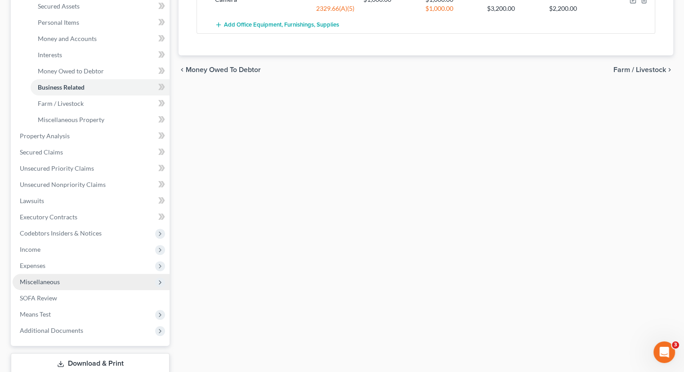
click at [65, 274] on span "Miscellaneous" at bounding box center [91, 282] width 157 height 16
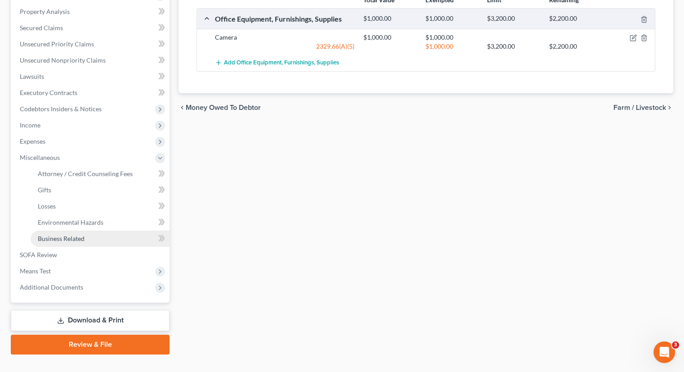
click at [81, 234] on span "Business Related" at bounding box center [61, 238] width 47 height 8
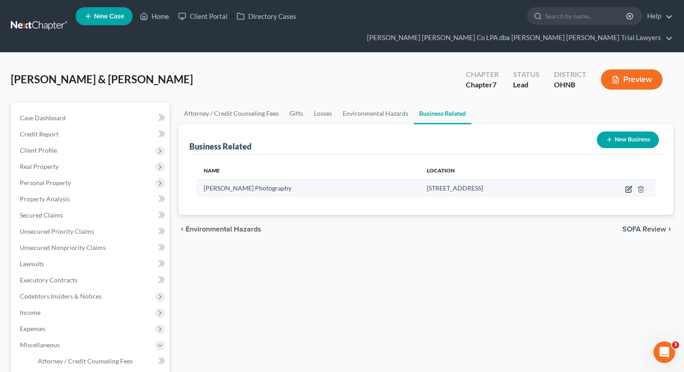
click at [628, 186] on icon "button" at bounding box center [630, 188] width 4 height 4
select select "member"
select select "36"
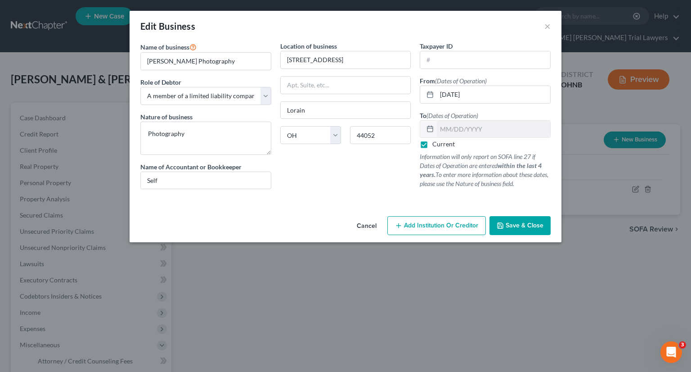
click at [524, 225] on span "Save & Close" at bounding box center [525, 225] width 38 height 8
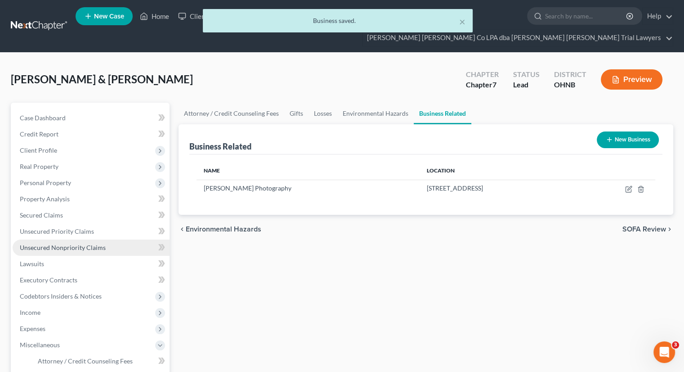
drag, startPoint x: 23, startPoint y: 224, endPoint x: 29, endPoint y: 223, distance: 5.9
click at [24, 239] on link "Unsecured Nonpriority Claims" at bounding box center [91, 247] width 157 height 16
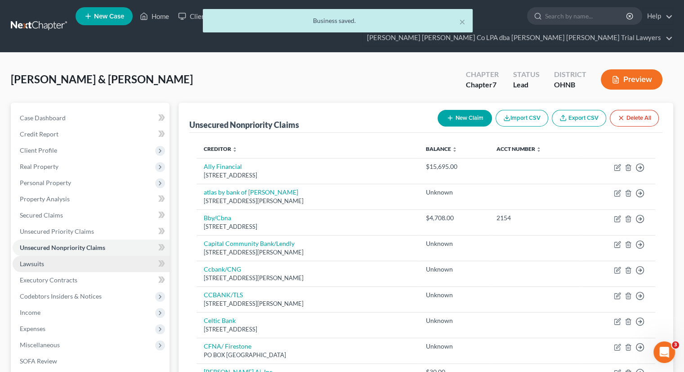
click at [46, 256] on link "Lawsuits" at bounding box center [91, 264] width 157 height 16
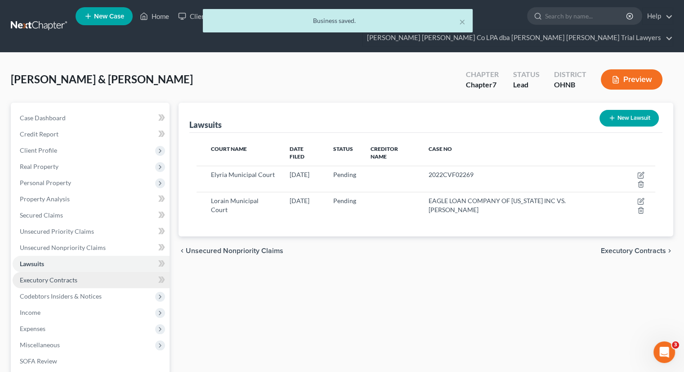
click at [47, 276] on span "Executory Contracts" at bounding box center [49, 280] width 58 height 8
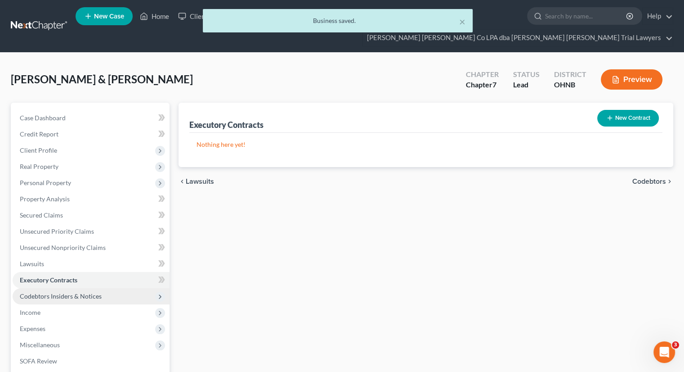
click at [47, 288] on span "Codebtors Insiders & Notices" at bounding box center [91, 296] width 157 height 16
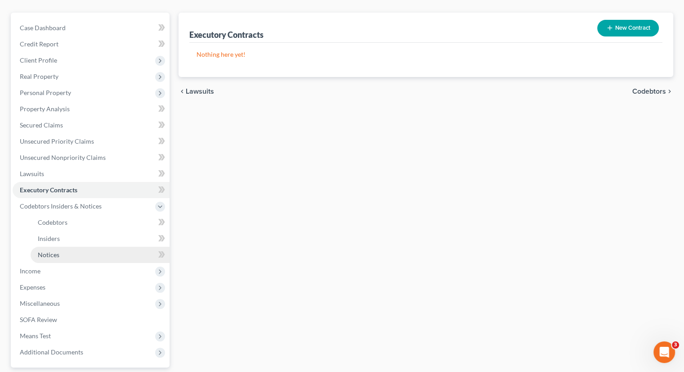
click at [53, 251] on span "Notices" at bounding box center [49, 255] width 22 height 8
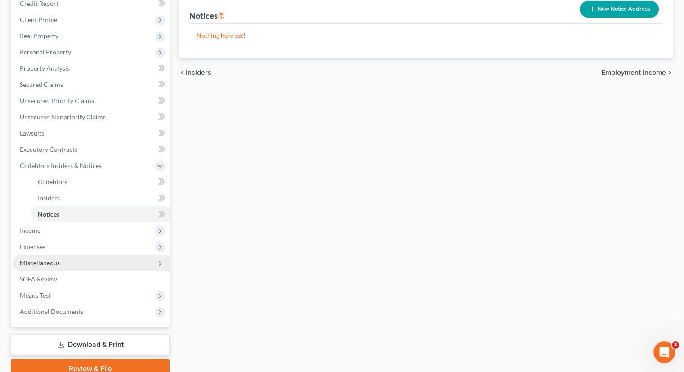
scroll to position [155, 0]
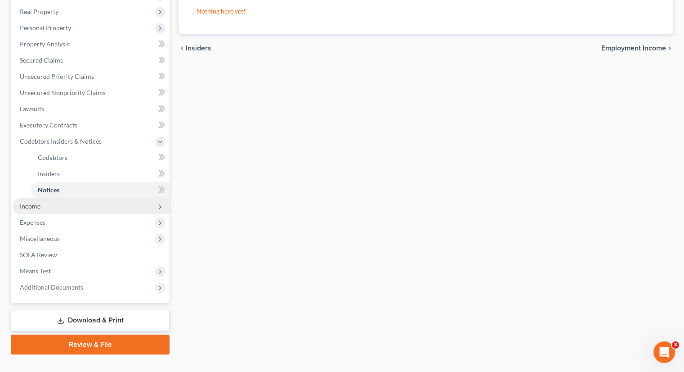
click at [48, 198] on span "Income" at bounding box center [91, 206] width 157 height 16
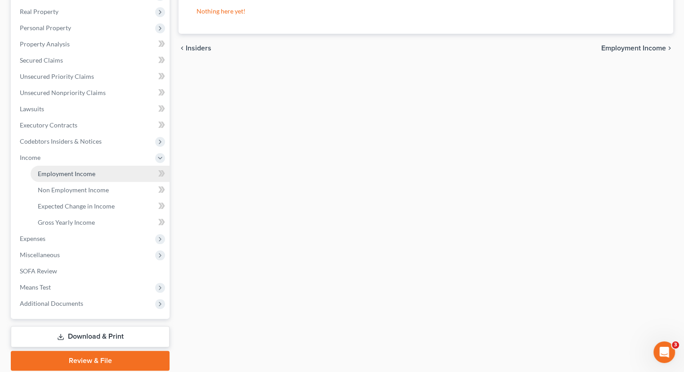
click at [58, 166] on link "Employment Income" at bounding box center [100, 174] width 139 height 16
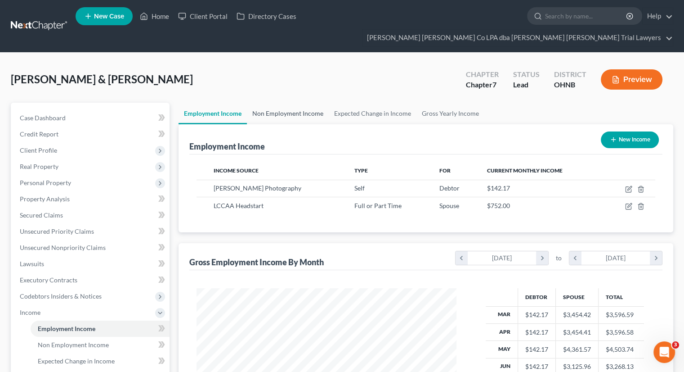
scroll to position [160, 278]
click at [280, 103] on link "Non Employment Income" at bounding box center [288, 114] width 82 height 22
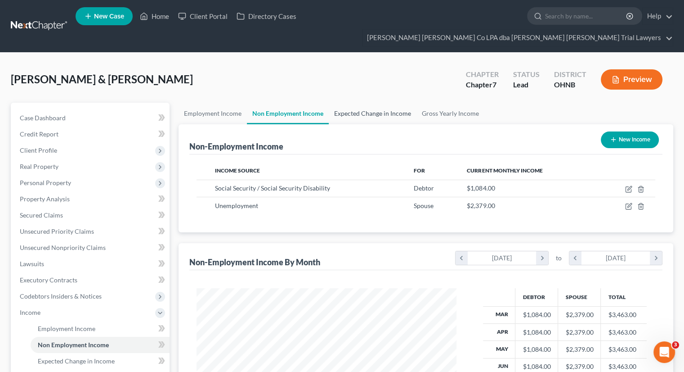
scroll to position [160, 278]
click at [350, 103] on link "Expected Change in Income" at bounding box center [373, 114] width 88 height 22
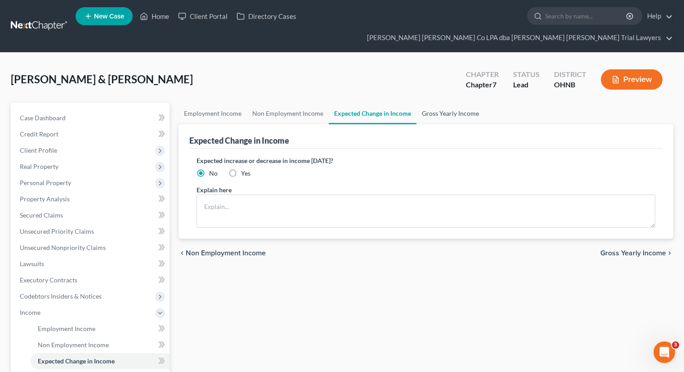
click at [454, 103] on link "Gross Yearly Income" at bounding box center [451, 114] width 68 height 22
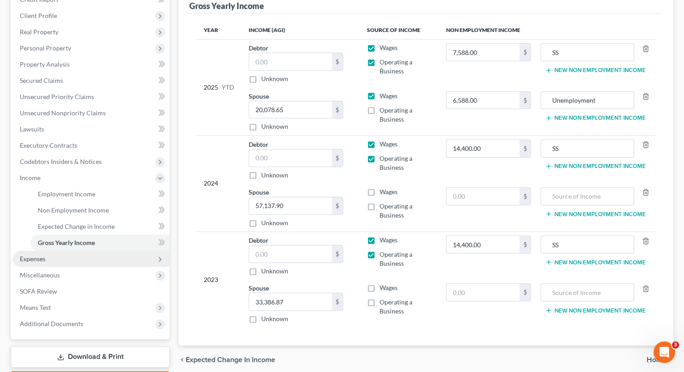
scroll to position [171, 0]
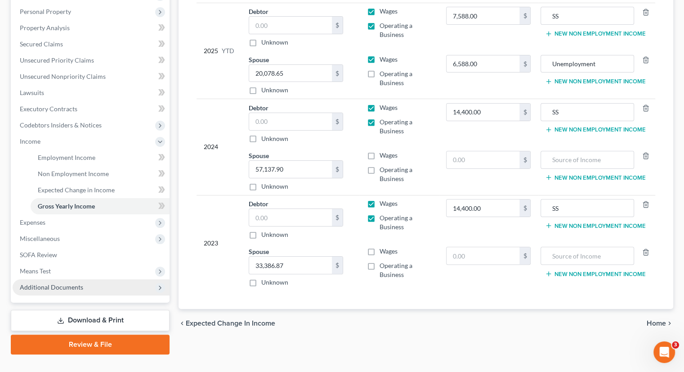
click at [64, 283] on span "Additional Documents" at bounding box center [51, 287] width 63 height 8
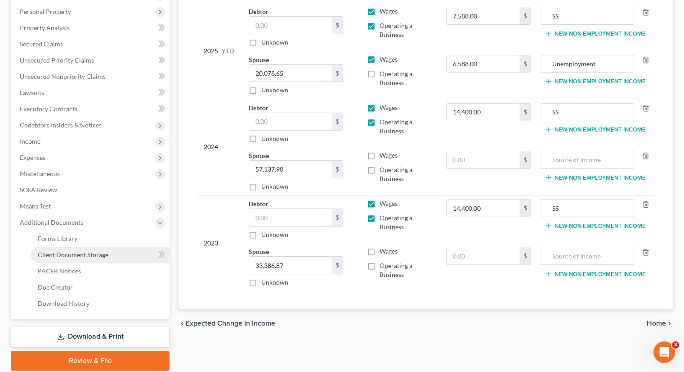
click at [65, 247] on link "Client Document Storage" at bounding box center [100, 255] width 139 height 16
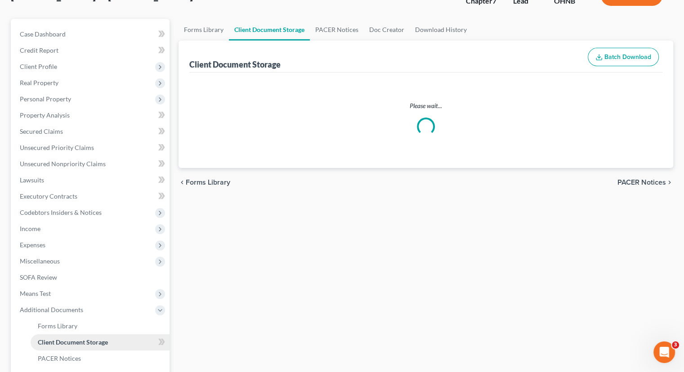
scroll to position [2, 0]
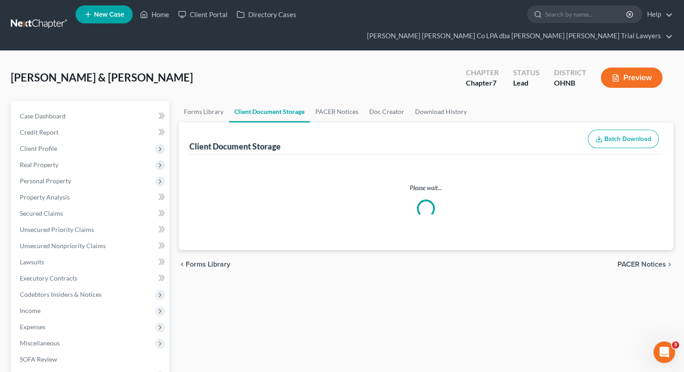
select select "20"
select select "5"
select select "20"
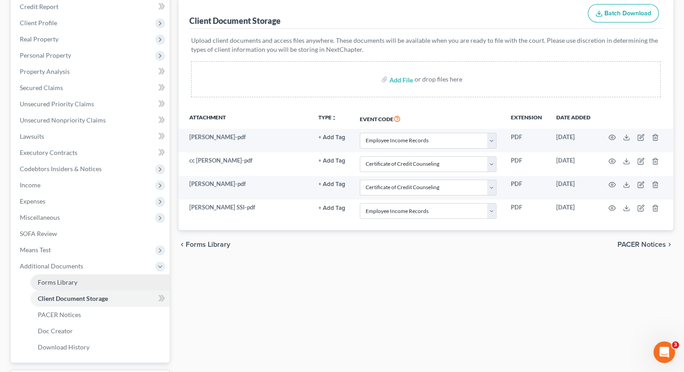
scroll to position [135, 0]
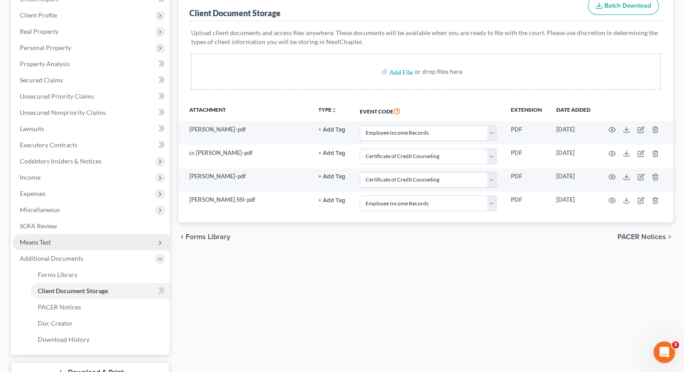
click at [54, 234] on span "Means Test" at bounding box center [91, 242] width 157 height 16
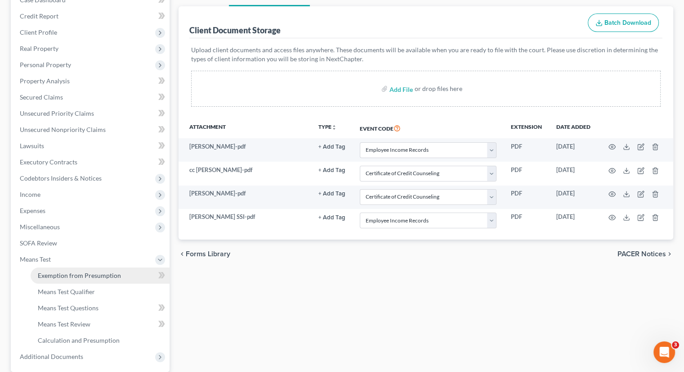
scroll to position [187, 0]
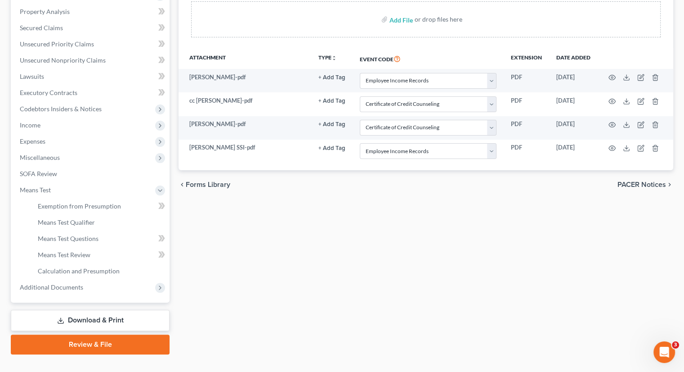
click at [90, 334] on link "Review & File" at bounding box center [90, 344] width 159 height 20
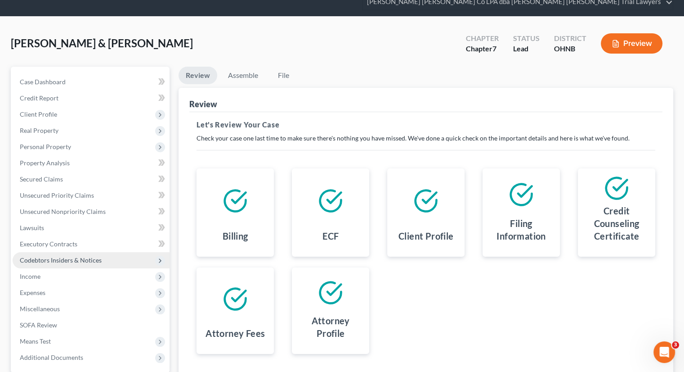
scroll to position [106, 0]
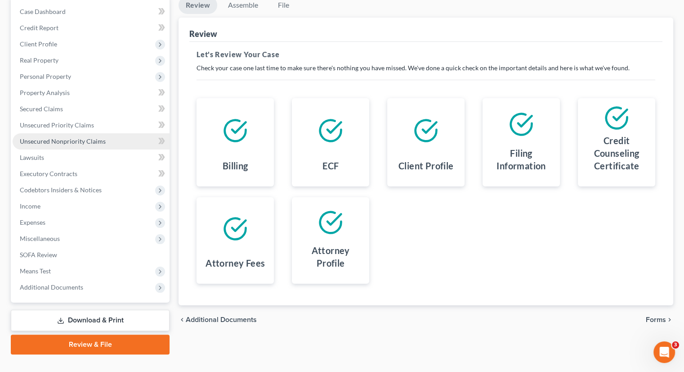
click at [47, 133] on link "Unsecured Nonpriority Claims" at bounding box center [91, 141] width 157 height 16
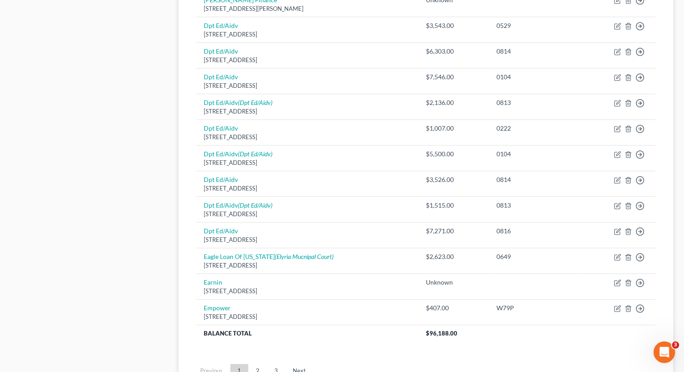
scroll to position [664, 0]
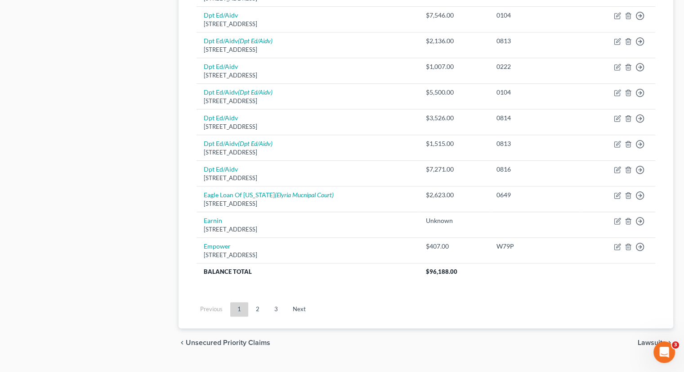
click at [280, 302] on link "3" at bounding box center [276, 309] width 18 height 14
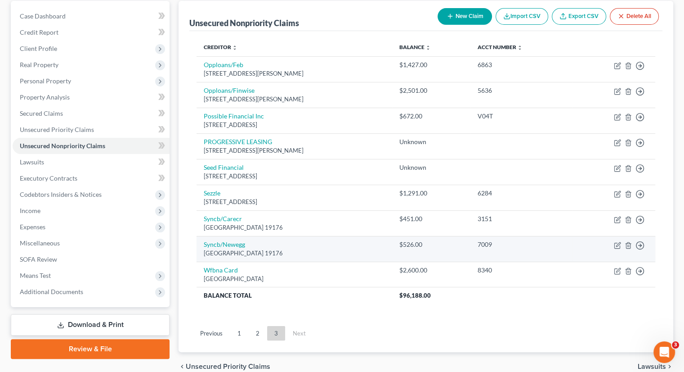
scroll to position [83, 0]
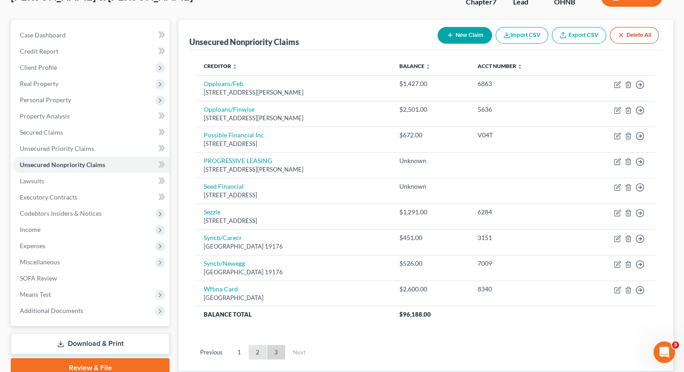
click at [250, 345] on link "2" at bounding box center [258, 352] width 18 height 14
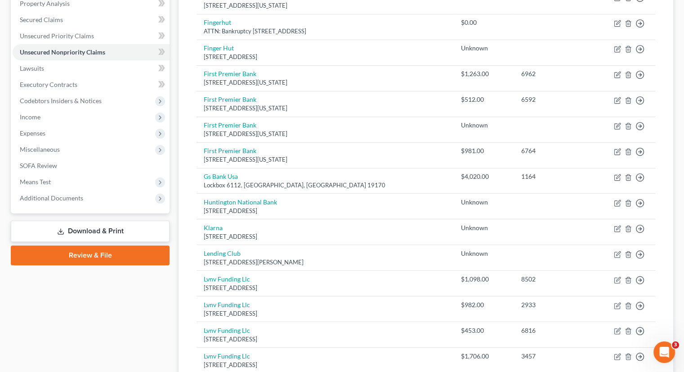
scroll to position [0, 0]
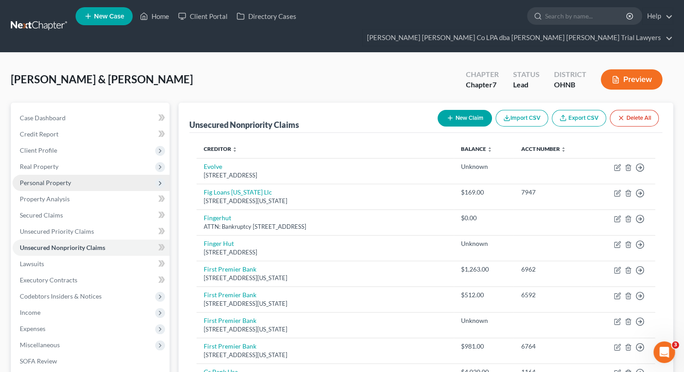
click at [49, 179] on span "Personal Property" at bounding box center [45, 183] width 51 height 8
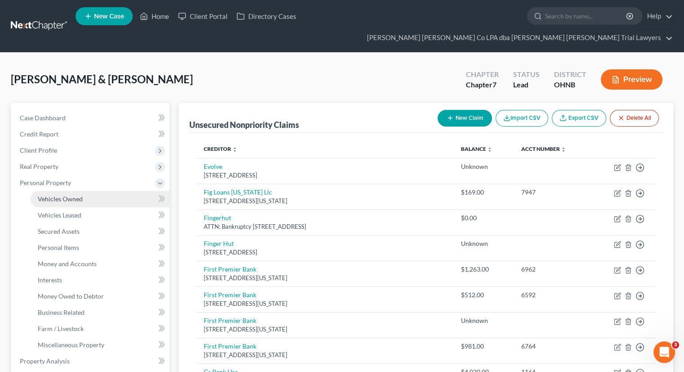
click at [56, 195] on span "Vehicles Owned" at bounding box center [60, 199] width 45 height 8
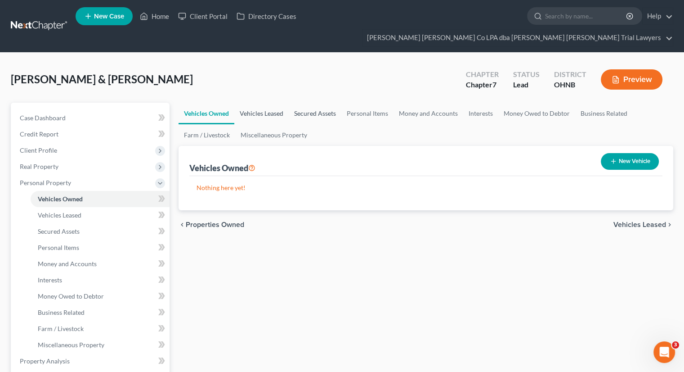
drag, startPoint x: 261, startPoint y: 93, endPoint x: 289, endPoint y: 102, distance: 29.3
click at [262, 103] on link "Vehicles Leased" at bounding box center [261, 114] width 54 height 22
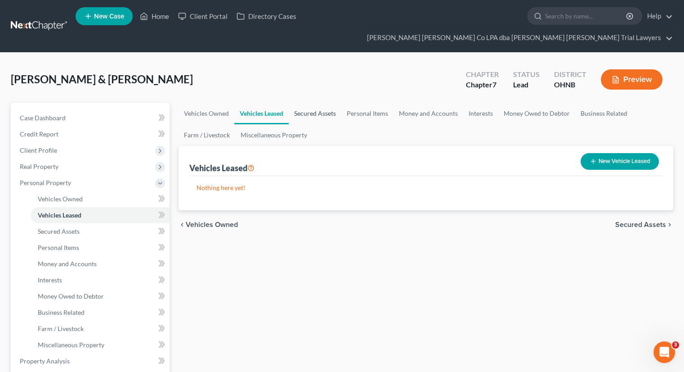
click at [310, 103] on link "Secured Assets" at bounding box center [315, 114] width 53 height 22
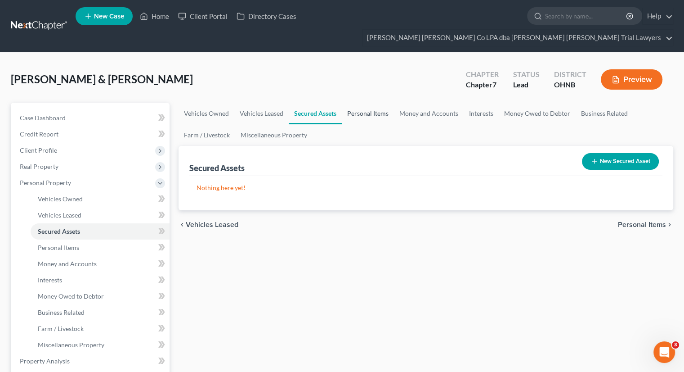
click at [372, 103] on link "Personal Items" at bounding box center [368, 114] width 52 height 22
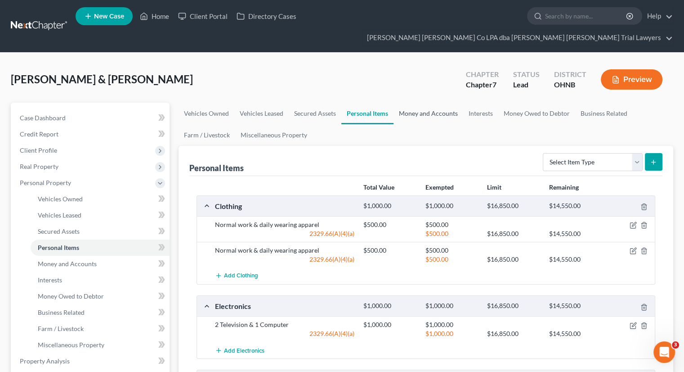
click at [432, 103] on link "Money and Accounts" at bounding box center [429, 114] width 70 height 22
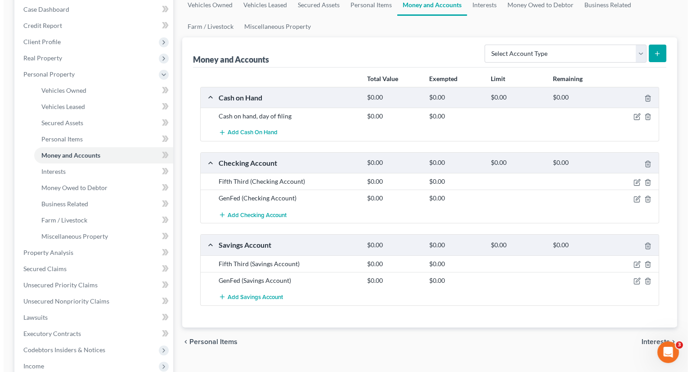
scroll to position [135, 0]
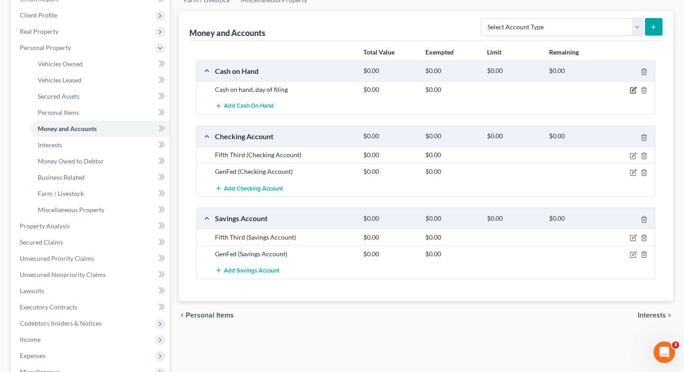
click at [633, 87] on icon "button" at bounding box center [634, 89] width 4 height 4
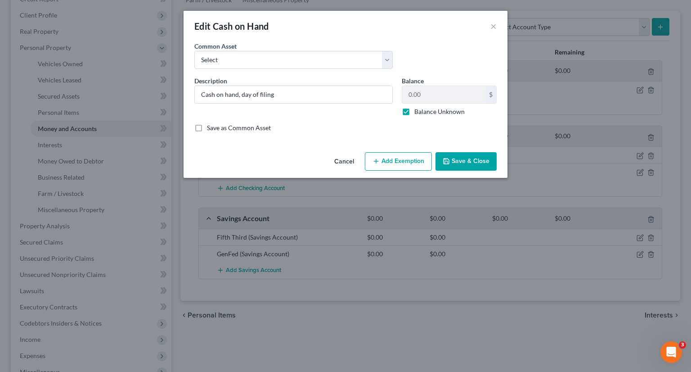
click at [414, 112] on label "Balance Unknown" at bounding box center [439, 111] width 50 height 9
click at [418, 112] on input "Balance Unknown" at bounding box center [421, 110] width 6 height 6
checkbox input "false"
click at [459, 157] on button "Save & Close" at bounding box center [466, 161] width 61 height 19
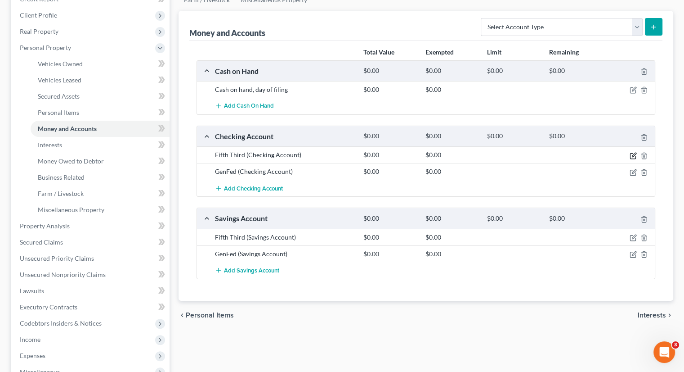
click at [633, 152] on icon "button" at bounding box center [633, 155] width 7 height 7
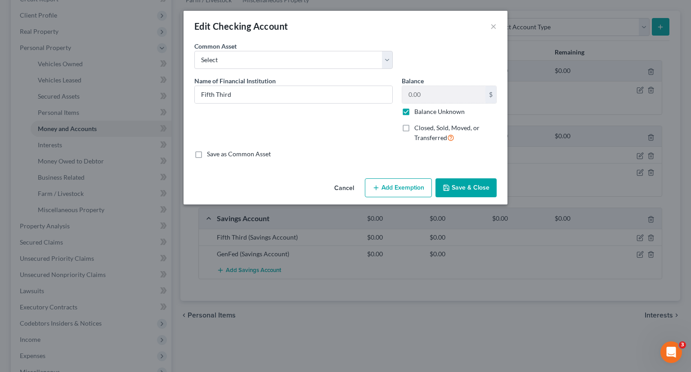
click at [414, 112] on label "Balance Unknown" at bounding box center [439, 111] width 50 height 9
click at [418, 112] on input "Balance Unknown" at bounding box center [421, 110] width 6 height 6
checkbox input "false"
click at [424, 98] on input "0.00" at bounding box center [443, 94] width 83 height 17
type input "7"
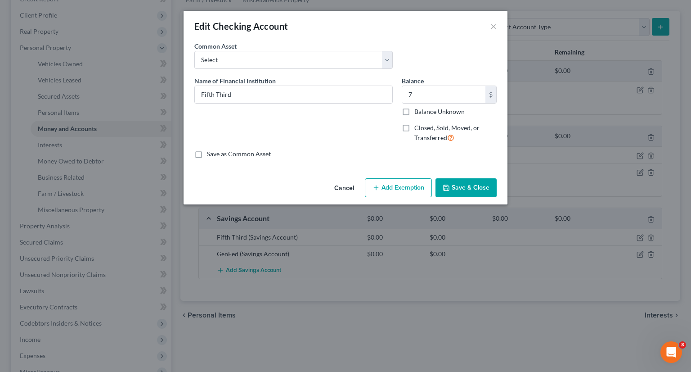
click at [402, 190] on button "Add Exemption" at bounding box center [398, 187] width 67 height 19
select select "2"
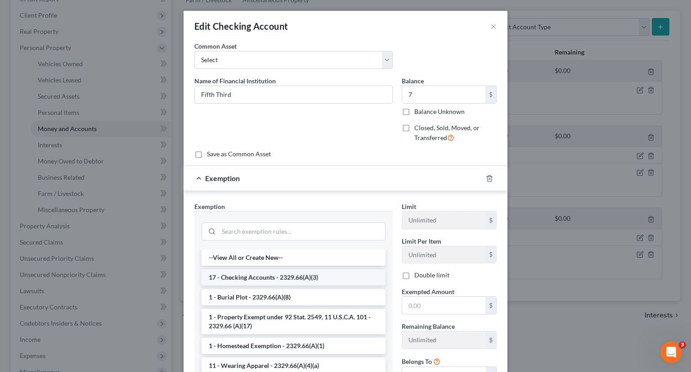
click at [252, 274] on li "17 - Checking Accounts - 2329.66(A)(3)" at bounding box center [294, 277] width 184 height 16
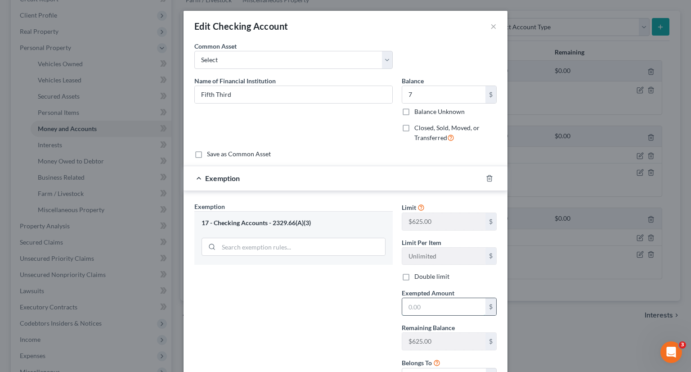
click at [451, 310] on input "text" at bounding box center [443, 306] width 83 height 17
type input "7"
click at [350, 306] on div "Exemption Set must be selected for CA. Exemption * 17 - Checking Accounts - 232…" at bounding box center [293, 297] width 207 height 191
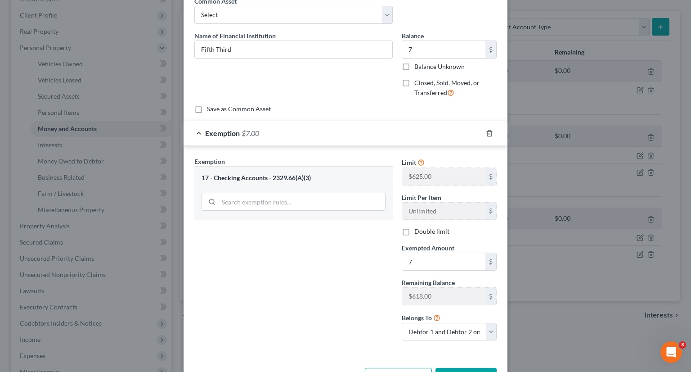
scroll to position [77, 0]
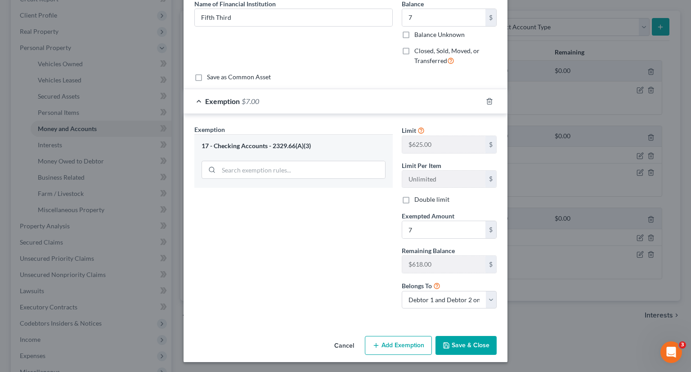
click at [466, 344] on button "Save & Close" at bounding box center [466, 345] width 61 height 19
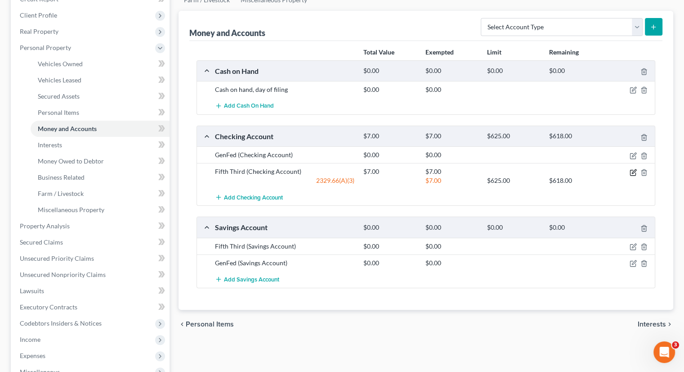
click at [632, 169] on icon "button" at bounding box center [633, 172] width 7 height 7
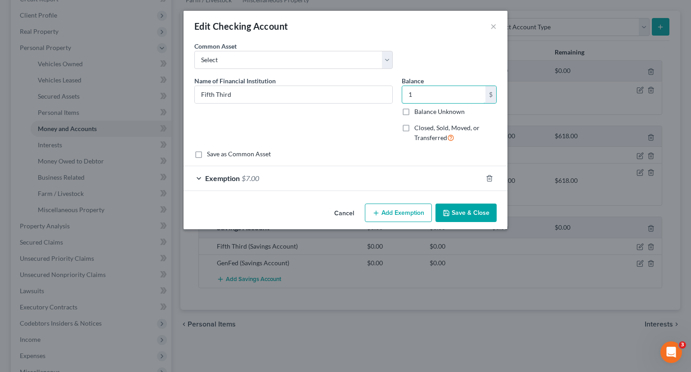
type input "1"
click at [321, 178] on div "Exemption $7.00" at bounding box center [333, 178] width 299 height 24
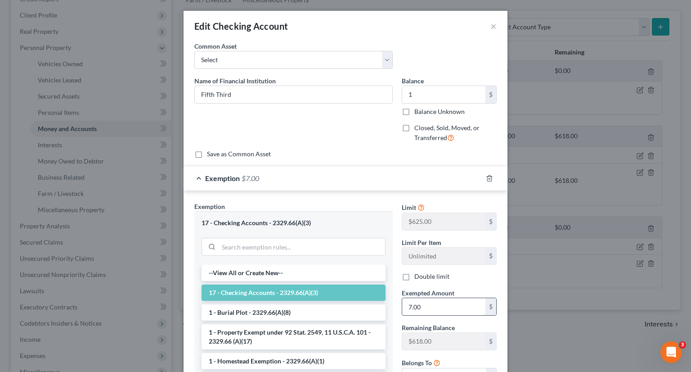
click at [423, 313] on input "7.00" at bounding box center [443, 306] width 83 height 17
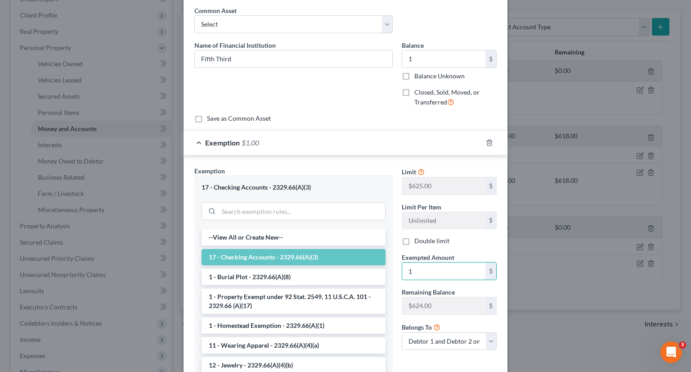
scroll to position [100, 0]
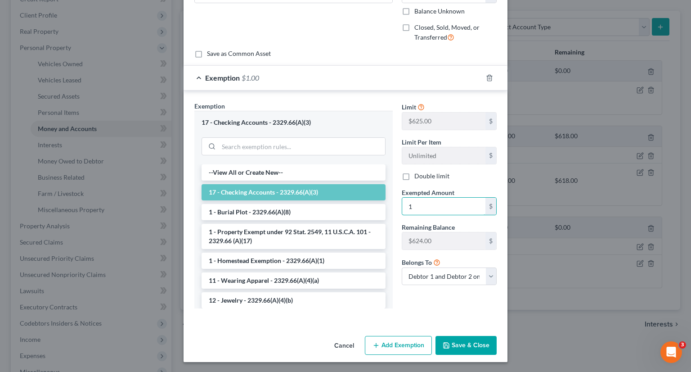
type input "1"
click at [459, 345] on button "Save & Close" at bounding box center [466, 345] width 61 height 19
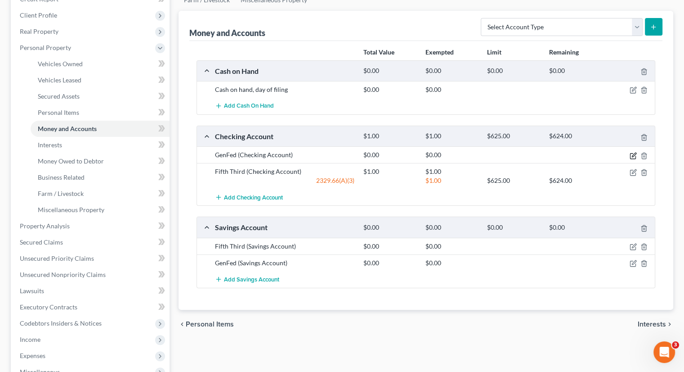
click at [635, 152] on icon "button" at bounding box center [633, 155] width 7 height 7
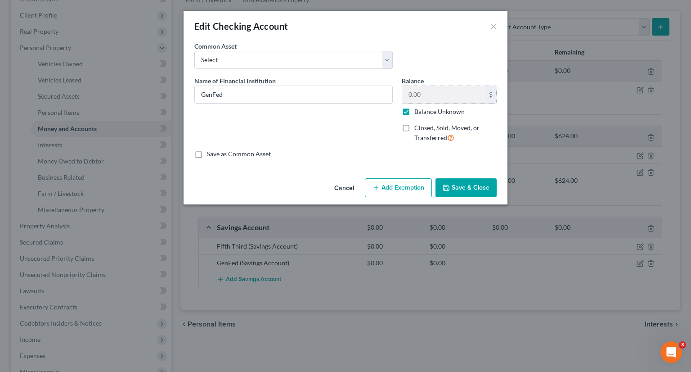
click at [414, 111] on label "Balance Unknown" at bounding box center [439, 111] width 50 height 9
click at [418, 111] on input "Balance Unknown" at bounding box center [421, 110] width 6 height 6
checkbox input "false"
click at [427, 95] on input "0.00" at bounding box center [443, 94] width 83 height 17
type input "312.99"
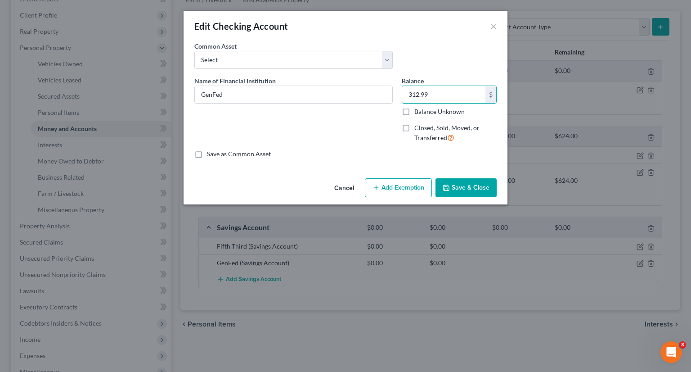
click at [411, 180] on button "Add Exemption" at bounding box center [398, 187] width 67 height 19
select select "2"
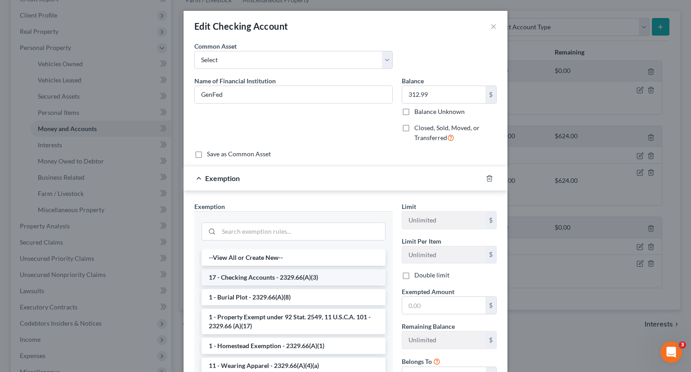
click at [223, 277] on li "17 - Checking Accounts - 2329.66(A)(3)" at bounding box center [294, 277] width 184 height 16
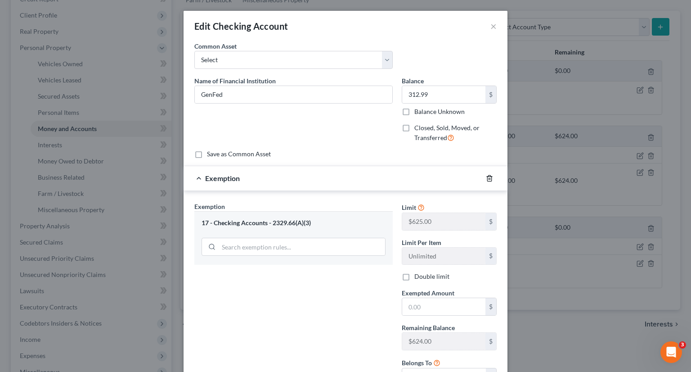
click at [486, 177] on icon "button" at bounding box center [489, 178] width 7 height 7
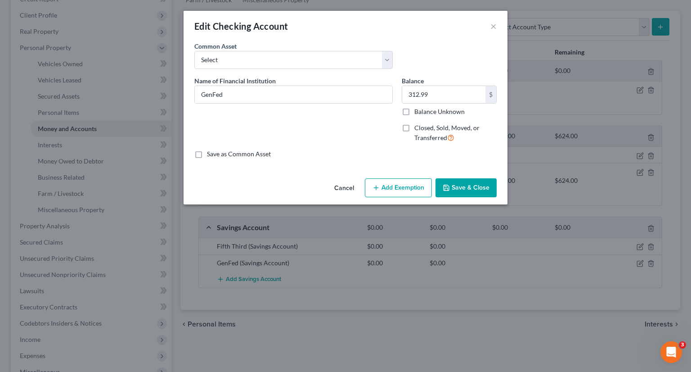
drag, startPoint x: 387, startPoint y: 188, endPoint x: 311, endPoint y: 251, distance: 98.4
click at [387, 188] on button "Add Exemption" at bounding box center [398, 187] width 67 height 19
select select "2"
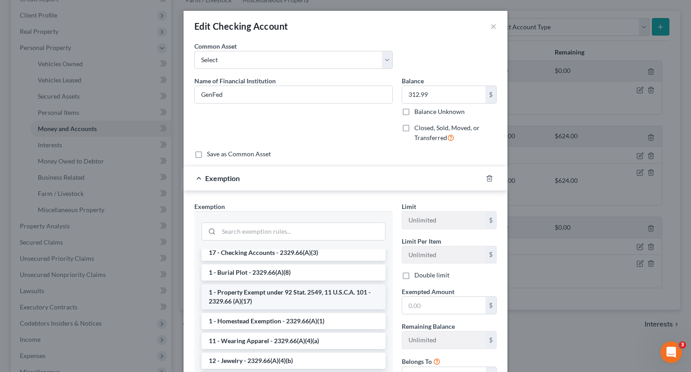
scroll to position [45, 0]
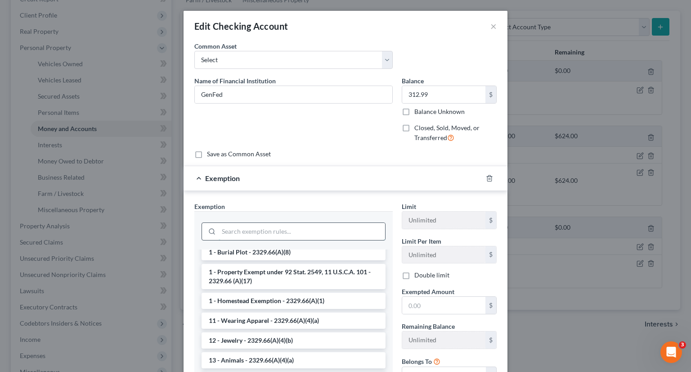
click at [247, 226] on input "search" at bounding box center [302, 231] width 166 height 17
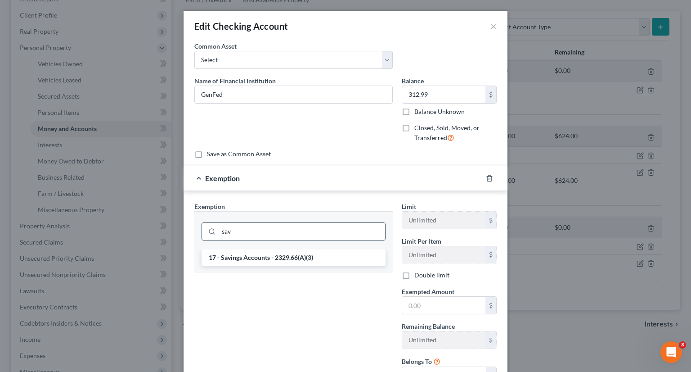
scroll to position [0, 0]
type input "sav"
click at [251, 260] on li "17 - Savings Accounts - 2329.66(A)(3)" at bounding box center [294, 257] width 184 height 16
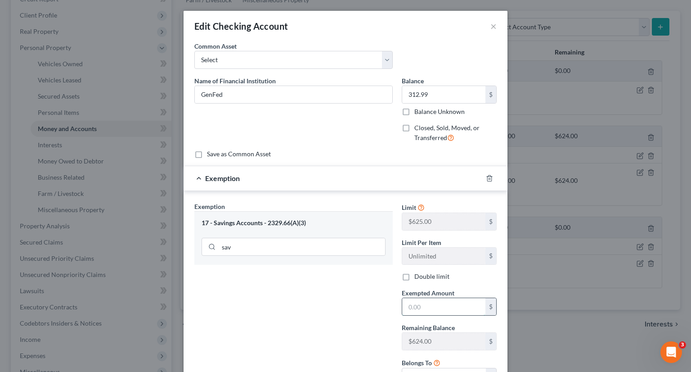
drag, startPoint x: 425, startPoint y: 306, endPoint x: 426, endPoint y: 300, distance: 6.8
click at [425, 306] on input "text" at bounding box center [443, 306] width 83 height 17
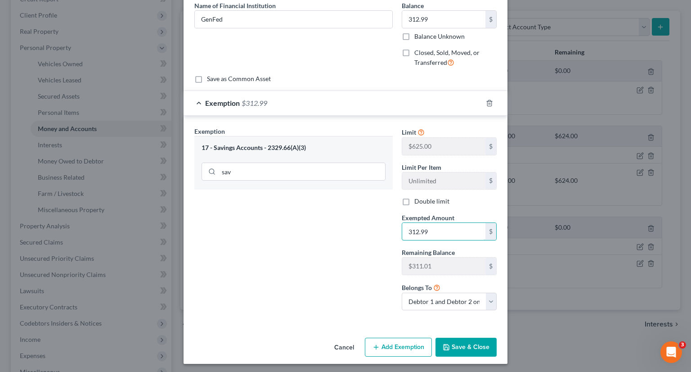
scroll to position [77, 0]
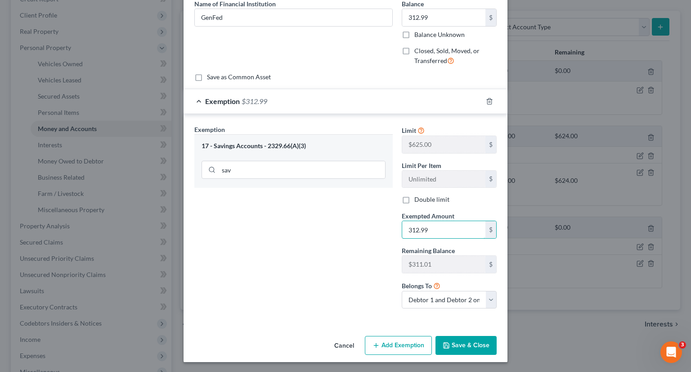
type input "312.99"
click at [456, 340] on button "Save & Close" at bounding box center [466, 345] width 61 height 19
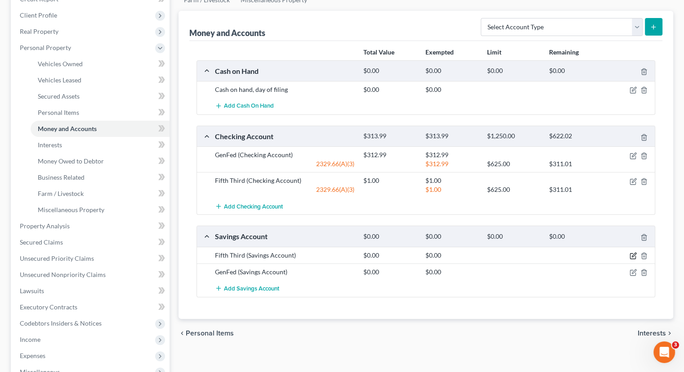
click at [632, 252] on icon "button" at bounding box center [633, 255] width 7 height 7
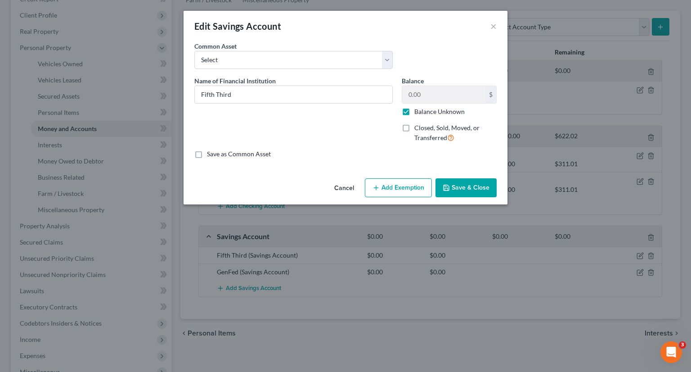
click at [414, 107] on label "Balance Unknown" at bounding box center [439, 111] width 50 height 9
click at [418, 107] on input "Balance Unknown" at bounding box center [421, 110] width 6 height 6
checkbox input "false"
click at [421, 97] on input "0.00" at bounding box center [443, 94] width 83 height 17
type input "176"
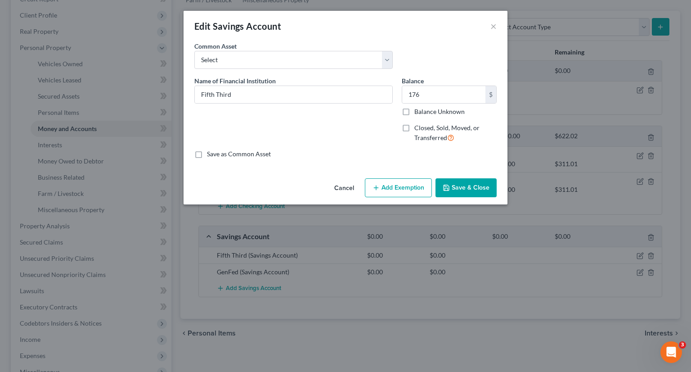
click at [407, 181] on button "Add Exemption" at bounding box center [398, 187] width 67 height 19
select select "2"
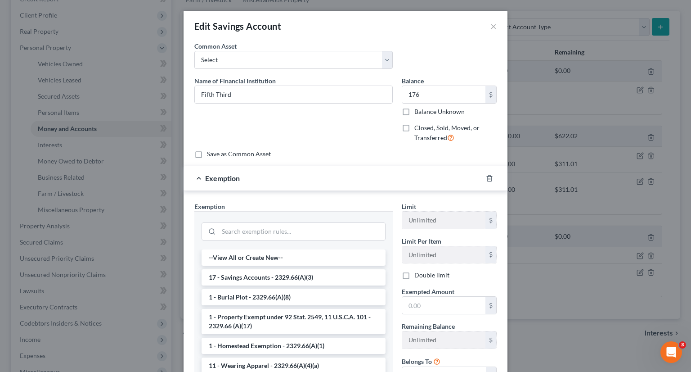
drag, startPoint x: 243, startPoint y: 277, endPoint x: 402, endPoint y: 292, distance: 160.5
click at [243, 276] on li "17 - Savings Accounts - 2329.66(A)(3)" at bounding box center [294, 277] width 184 height 16
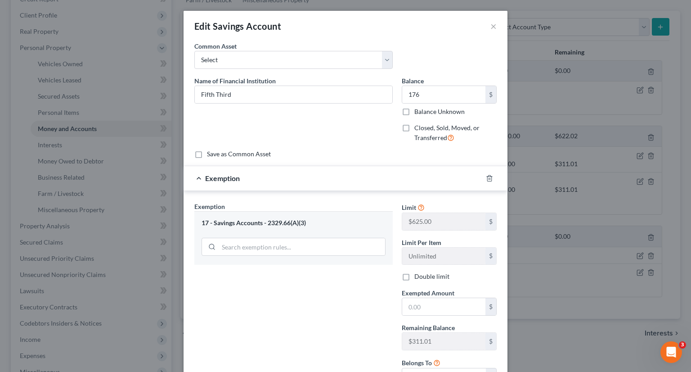
click at [414, 275] on label "Double limit" at bounding box center [431, 276] width 35 height 9
click at [418, 275] on input "Double limit" at bounding box center [421, 275] width 6 height 6
checkbox input "true"
click at [422, 299] on input "text" at bounding box center [443, 306] width 83 height 17
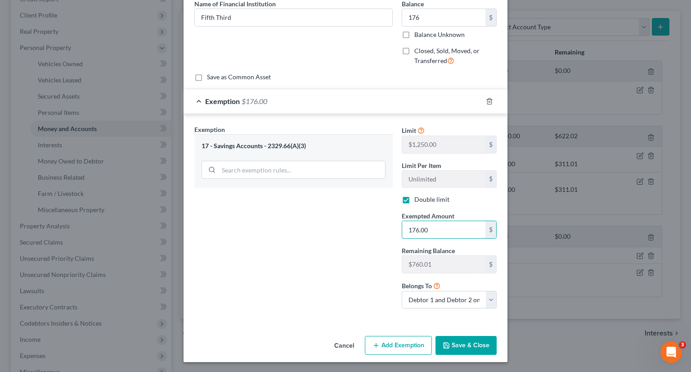
type input "176.00"
click at [476, 341] on button "Save & Close" at bounding box center [466, 345] width 61 height 19
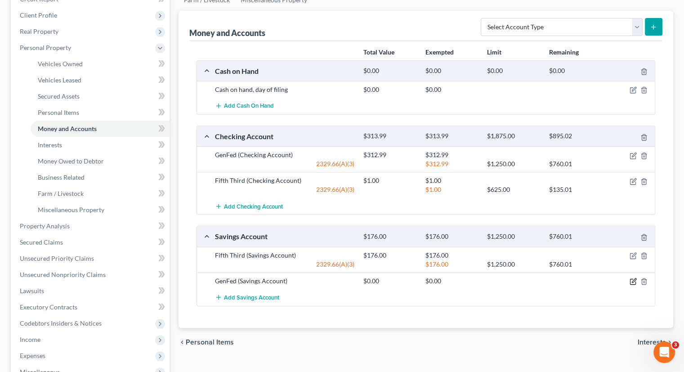
click at [633, 278] on icon "button" at bounding box center [634, 280] width 4 height 4
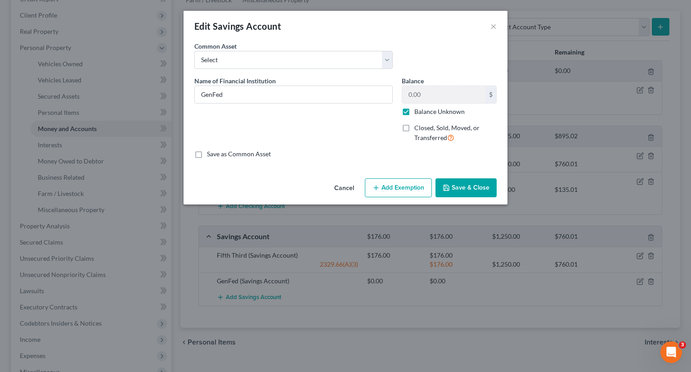
click at [414, 111] on label "Balance Unknown" at bounding box center [439, 111] width 50 height 9
click at [418, 111] on input "Balance Unknown" at bounding box center [421, 110] width 6 height 6
checkbox input "false"
click at [477, 187] on button "Save & Close" at bounding box center [466, 187] width 61 height 19
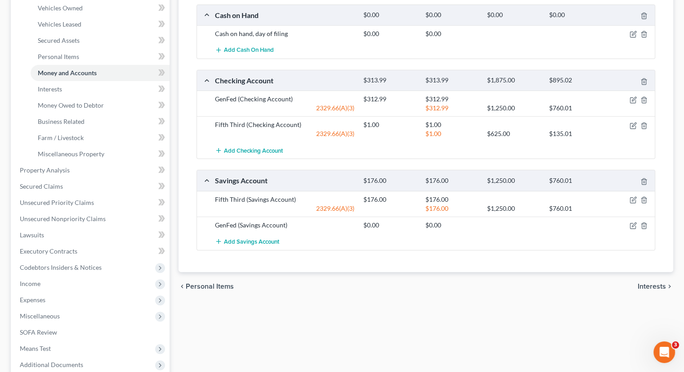
scroll to position [268, 0]
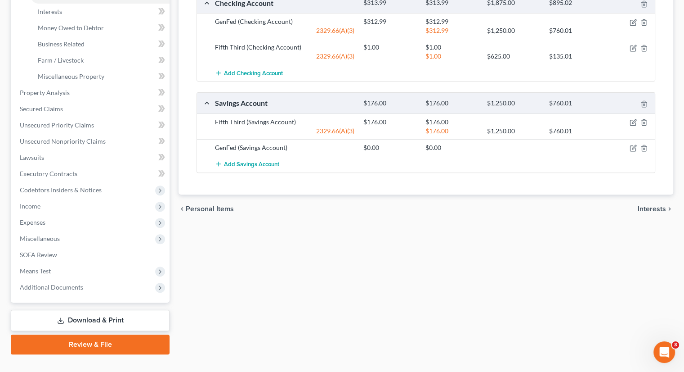
click at [90, 334] on link "Review & File" at bounding box center [90, 344] width 159 height 20
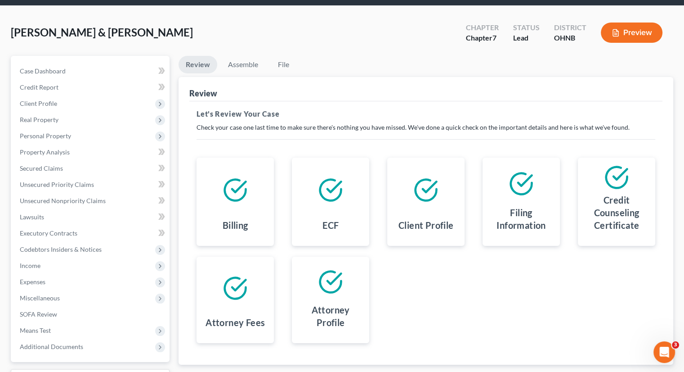
scroll to position [106, 0]
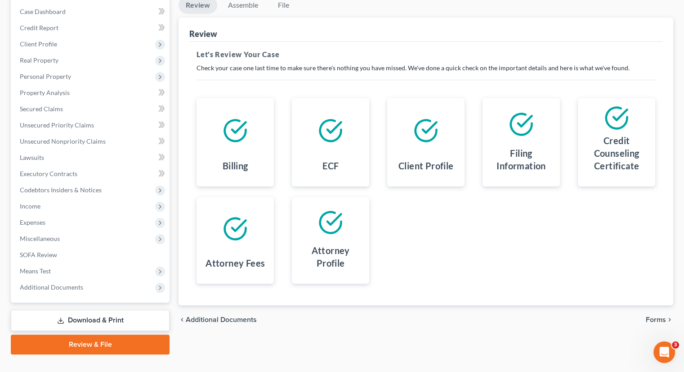
click at [650, 316] on span "Forms" at bounding box center [656, 319] width 20 height 7
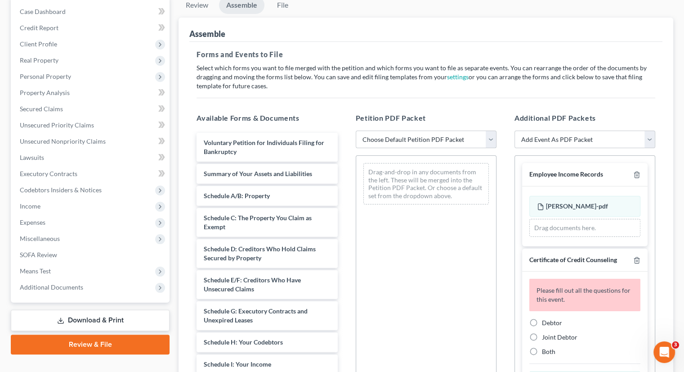
drag, startPoint x: 368, startPoint y: 120, endPoint x: 369, endPoint y: 128, distance: 8.3
click at [368, 130] on select "Choose Default Petition PDF Packet Complete Bankruptcy Petition (all forms and …" at bounding box center [426, 139] width 141 height 18
select select "0"
click at [356, 130] on select "Choose Default Petition PDF Packet Complete Bankruptcy Petition (all forms and …" at bounding box center [426, 139] width 141 height 18
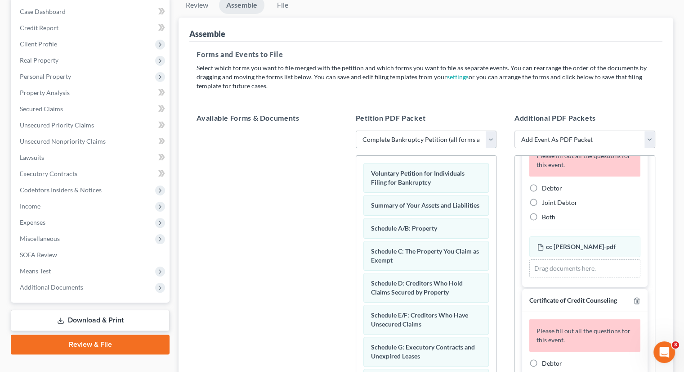
scroll to position [135, 0]
drag, startPoint x: 531, startPoint y: 183, endPoint x: 597, endPoint y: 236, distance: 84.9
click at [542, 198] on label "Joint Debtor" at bounding box center [560, 202] width 36 height 9
click at [546, 198] on input "Joint Debtor" at bounding box center [549, 201] width 6 height 6
radio input "true"
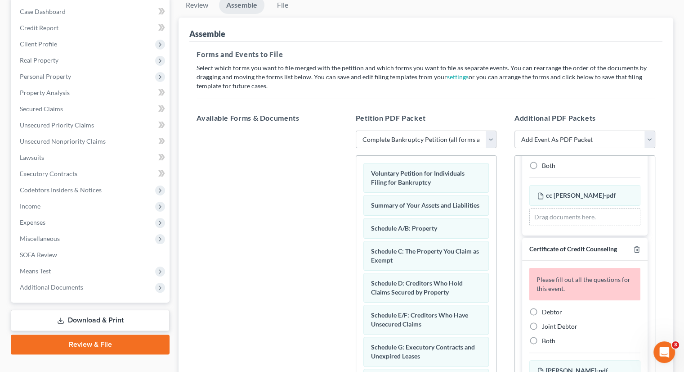
scroll to position [230, 0]
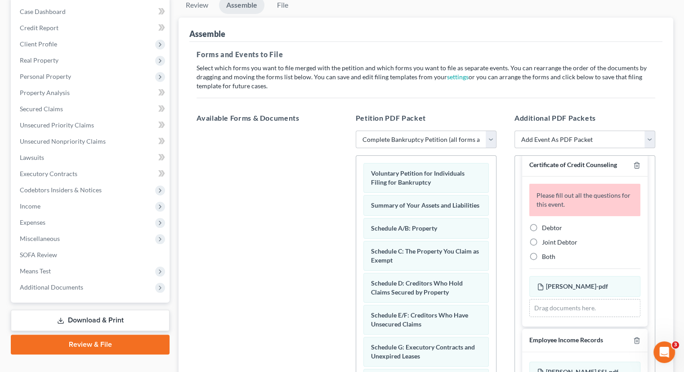
click at [542, 223] on label "Debtor" at bounding box center [552, 227] width 20 height 9
click at [546, 223] on input "Debtor" at bounding box center [549, 226] width 6 height 6
radio input "true"
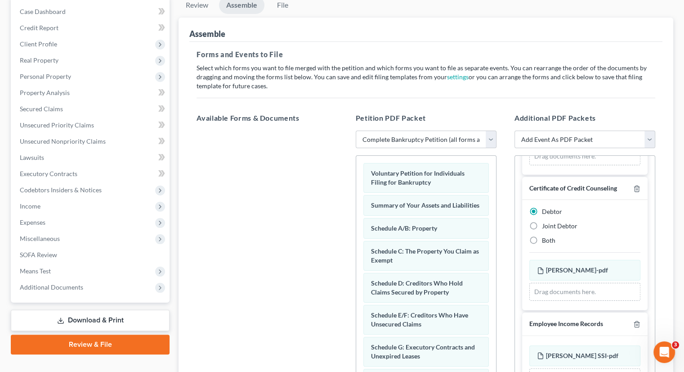
scroll to position [204, 0]
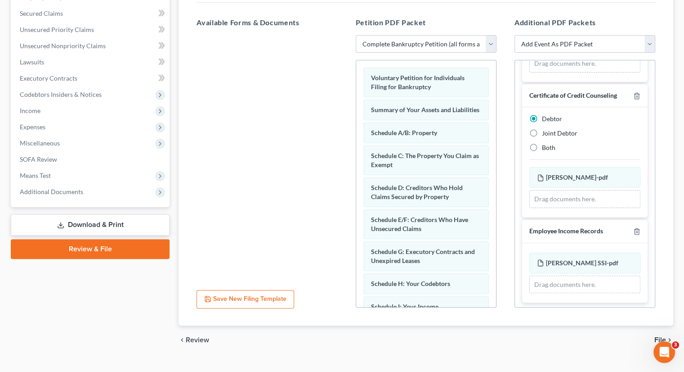
click at [657, 336] on span "File" at bounding box center [661, 339] width 12 height 7
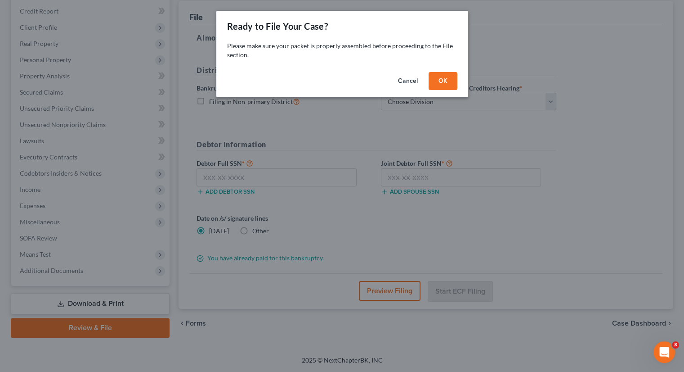
scroll to position [106, 0]
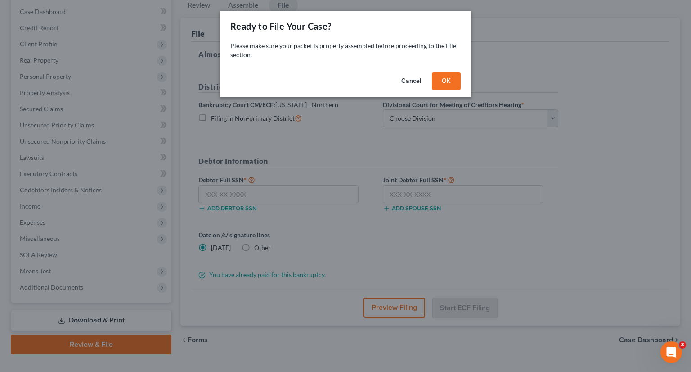
drag, startPoint x: 454, startPoint y: 75, endPoint x: 438, endPoint y: 85, distance: 19.4
click at [455, 75] on button "OK" at bounding box center [446, 81] width 29 height 18
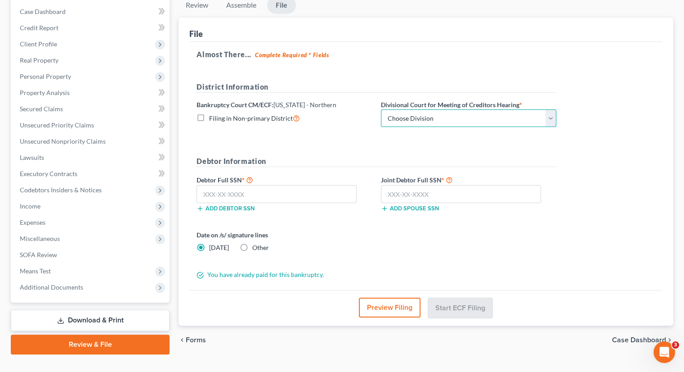
click at [430, 109] on select "Choose Division Akron [GEOGRAPHIC_DATA] [GEOGRAPHIC_DATA] [GEOGRAPHIC_DATA] [GE…" at bounding box center [468, 118] width 175 height 18
select select "2"
click at [381, 109] on select "Choose Division Akron [GEOGRAPHIC_DATA] [GEOGRAPHIC_DATA] [GEOGRAPHIC_DATA] [GE…" at bounding box center [468, 118] width 175 height 18
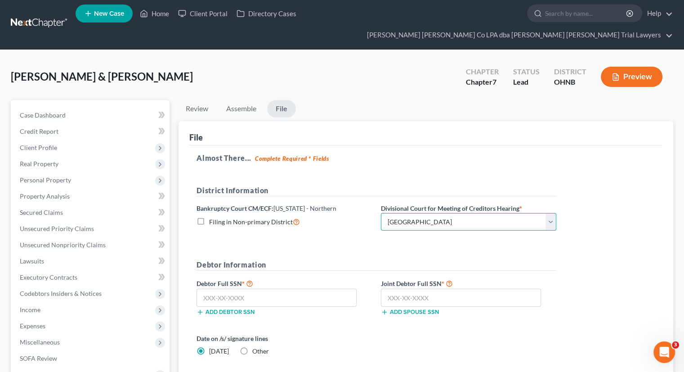
scroll to position [0, 0]
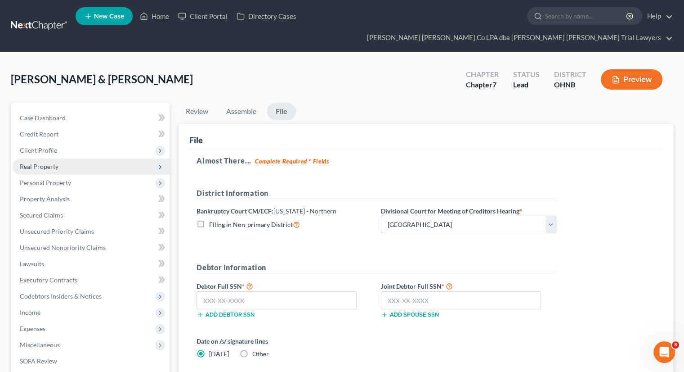
drag, startPoint x: 32, startPoint y: 130, endPoint x: 37, endPoint y: 145, distance: 15.9
click at [32, 146] on span "Client Profile" at bounding box center [38, 150] width 37 height 8
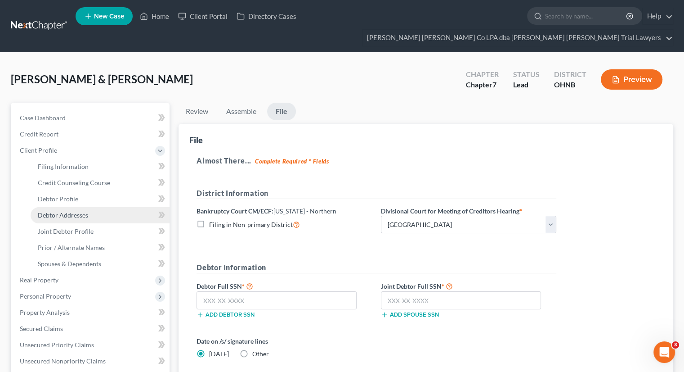
click at [58, 211] on span "Debtor Addresses" at bounding box center [63, 215] width 50 height 8
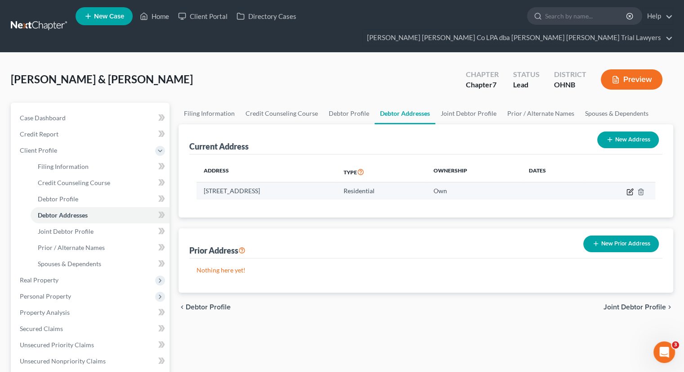
click at [629, 188] on icon "button" at bounding box center [630, 191] width 7 height 7
select select "36"
select select "46"
select select "0"
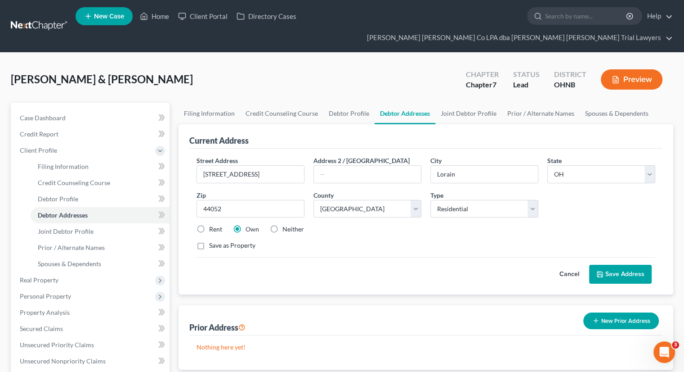
click at [614, 265] on button "Save Address" at bounding box center [620, 274] width 63 height 19
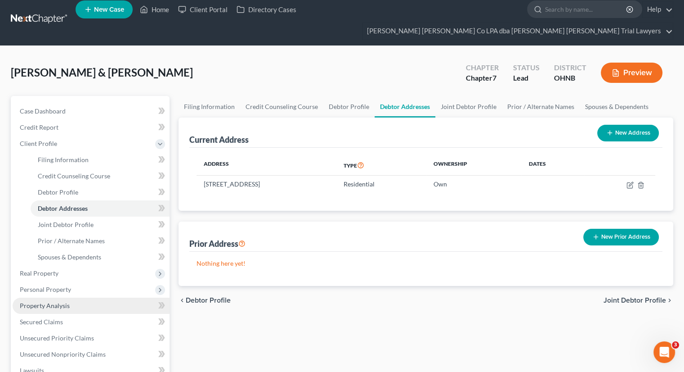
scroll to position [220, 0]
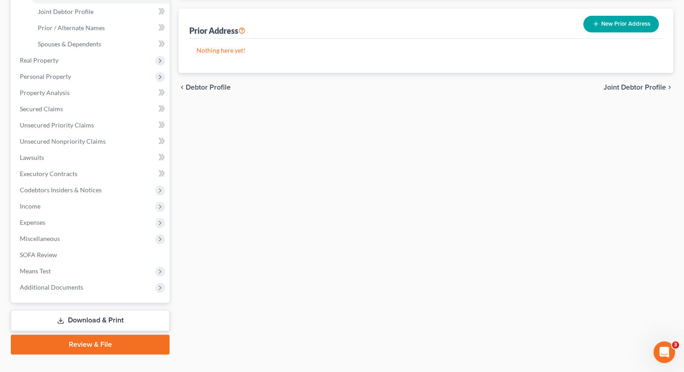
click at [103, 334] on link "Review & File" at bounding box center [90, 344] width 159 height 20
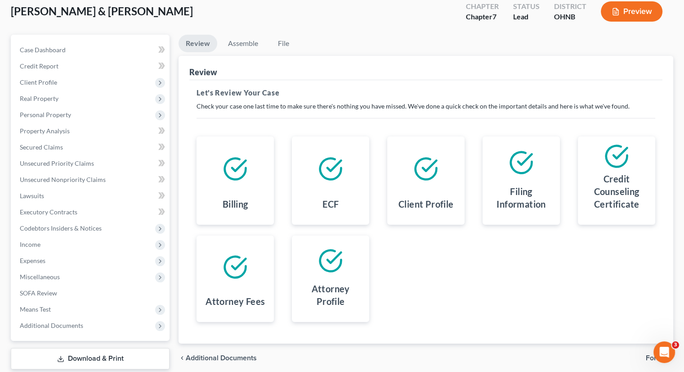
scroll to position [106, 0]
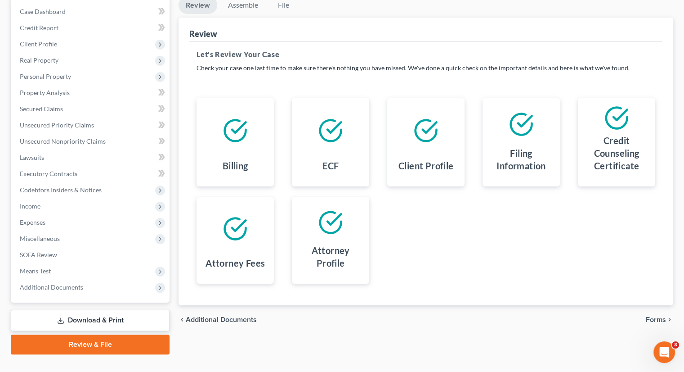
click at [654, 316] on span "Forms" at bounding box center [656, 319] width 20 height 7
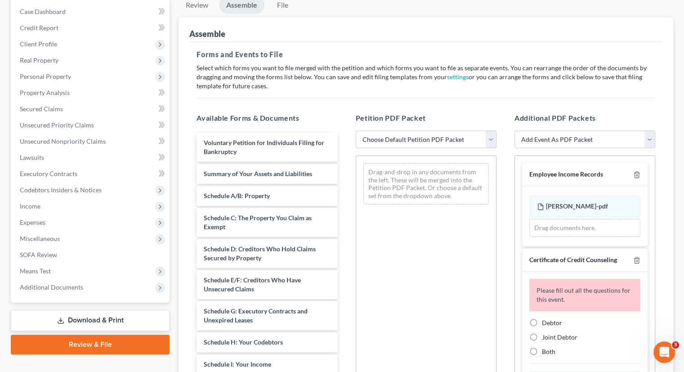
drag, startPoint x: 651, startPoint y: 298, endPoint x: 430, endPoint y: 128, distance: 279.1
click at [430, 130] on select "Choose Default Petition PDF Packet Complete Bankruptcy Petition (all forms and …" at bounding box center [426, 139] width 141 height 18
select select "0"
click at [356, 130] on select "Choose Default Petition PDF Packet Complete Bankruptcy Petition (all forms and …" at bounding box center [426, 139] width 141 height 18
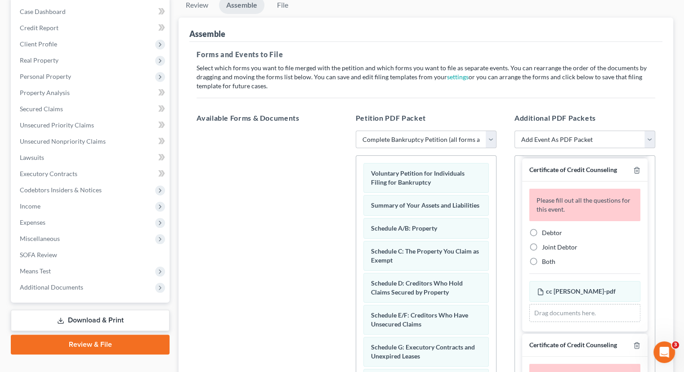
click at [542, 243] on label "Joint Debtor" at bounding box center [560, 247] width 36 height 9
click at [546, 243] on input "Joint Debtor" at bounding box center [549, 246] width 6 height 6
radio input "true"
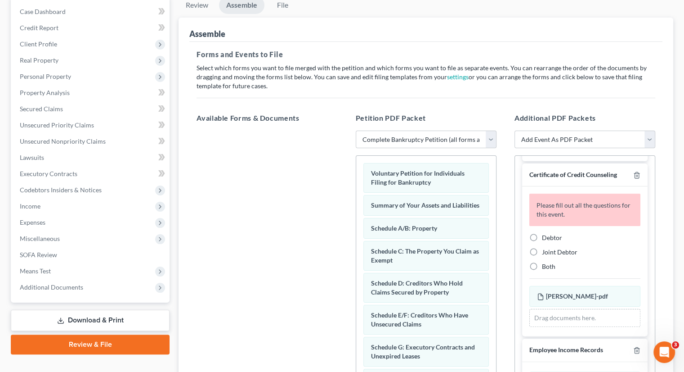
scroll to position [225, 0]
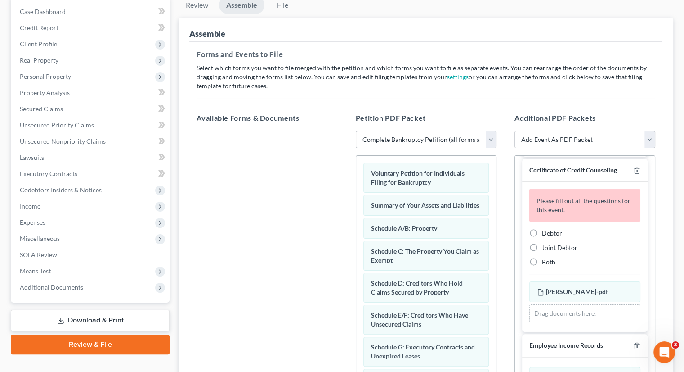
click at [542, 229] on label "Debtor" at bounding box center [552, 233] width 20 height 9
click at [546, 229] on input "Debtor" at bounding box center [549, 232] width 6 height 6
radio input "true"
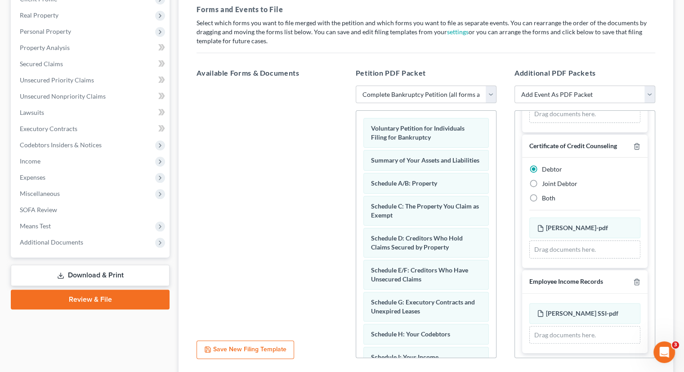
scroll to position [202, 0]
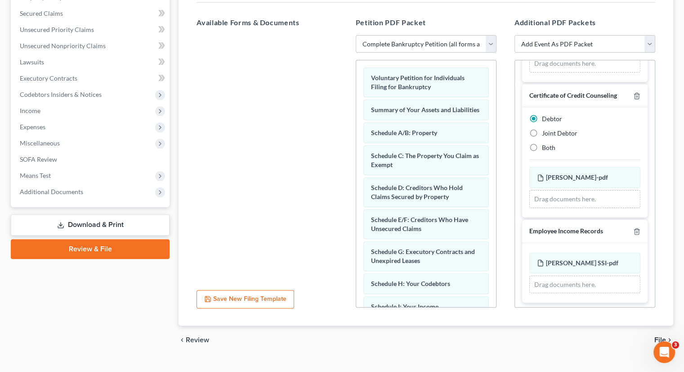
click at [658, 336] on span "File" at bounding box center [661, 339] width 12 height 7
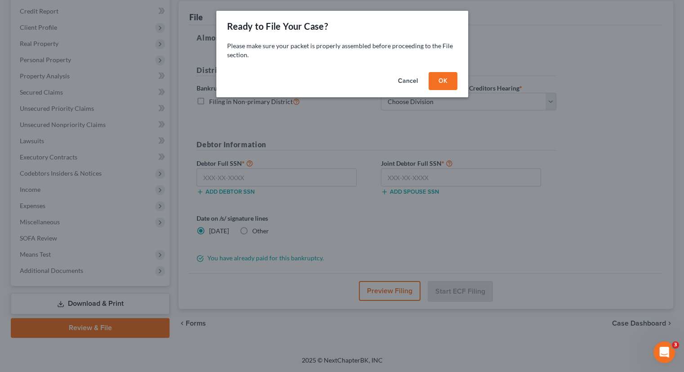
scroll to position [106, 0]
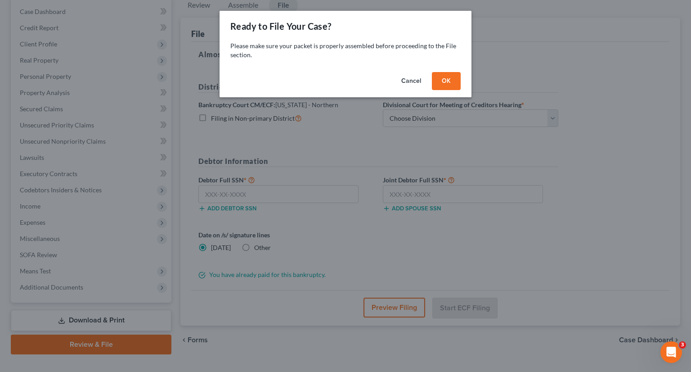
drag, startPoint x: 449, startPoint y: 71, endPoint x: 448, endPoint y: 81, distance: 10.4
click at [449, 71] on div "Cancel OK" at bounding box center [346, 82] width 252 height 29
click at [447, 81] on button "OK" at bounding box center [446, 81] width 29 height 18
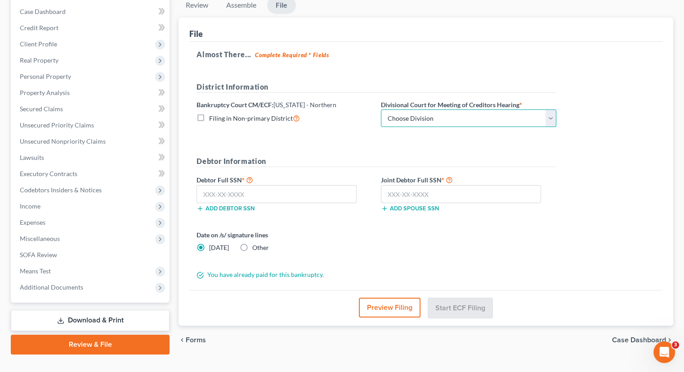
click at [419, 109] on select "Choose Division Akron [GEOGRAPHIC_DATA] [GEOGRAPHIC_DATA] [GEOGRAPHIC_DATA] [GE…" at bounding box center [468, 118] width 175 height 18
select select "2"
click at [381, 109] on select "Choose Division Akron [GEOGRAPHIC_DATA] [GEOGRAPHIC_DATA] [GEOGRAPHIC_DATA] [GE…" at bounding box center [468, 118] width 175 height 18
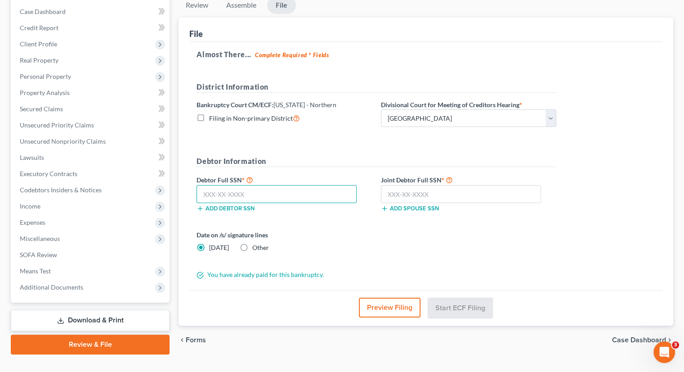
click at [279, 185] on input "text" at bounding box center [277, 194] width 160 height 18
type input "593-20-6447"
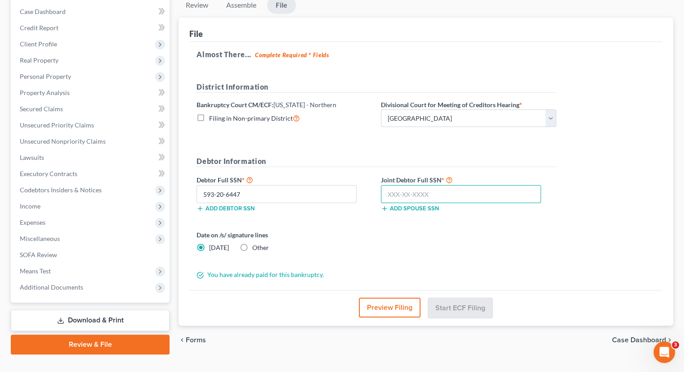
click at [395, 185] on input "text" at bounding box center [461, 194] width 160 height 18
type input "589-23-3935"
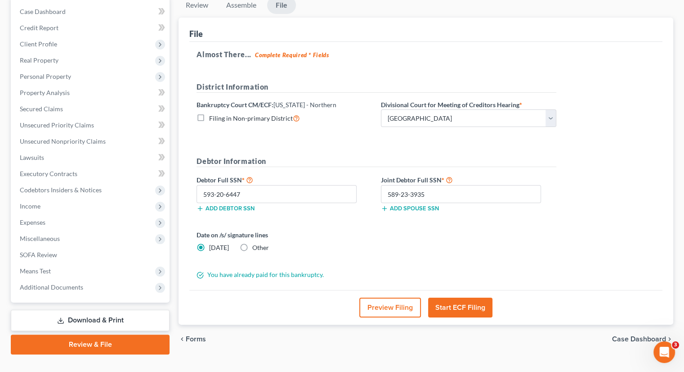
click at [457, 297] on button "Start ECF Filing" at bounding box center [460, 307] width 64 height 20
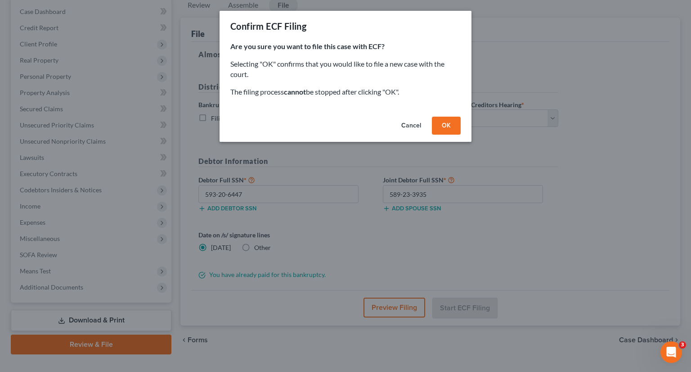
click at [448, 124] on button "OK" at bounding box center [446, 126] width 29 height 18
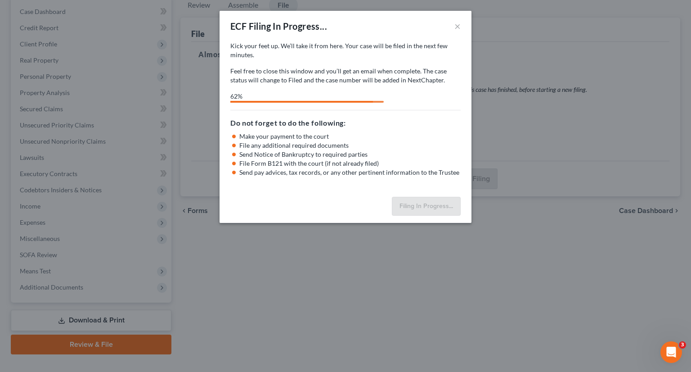
click at [331, 301] on div "ECF Filing In Progress... × Kick your feet up. We’ll take it from here. Your ca…" at bounding box center [345, 186] width 691 height 372
select select "2"
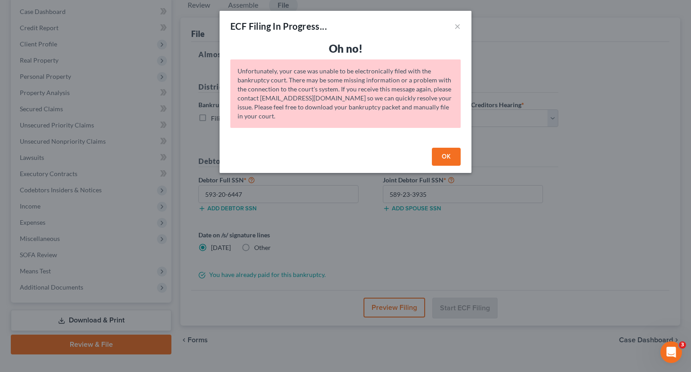
click at [444, 156] on button "OK" at bounding box center [446, 157] width 29 height 18
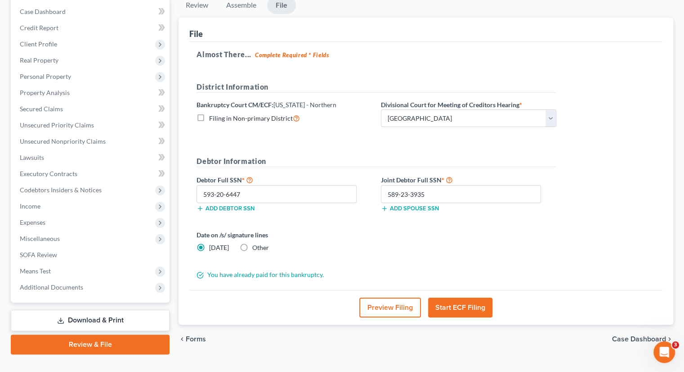
click at [456, 297] on button "Start ECF Filing" at bounding box center [460, 307] width 64 height 20
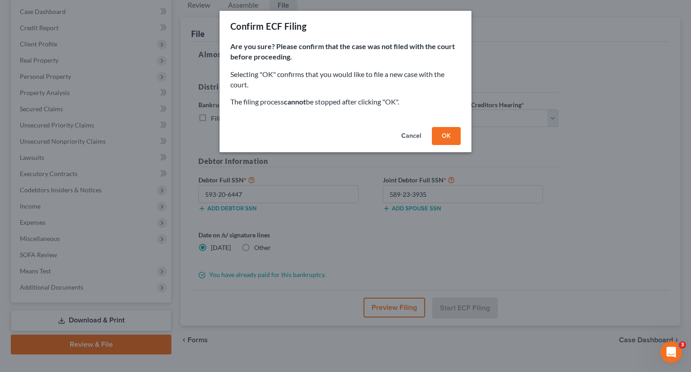
click at [436, 143] on button "OK" at bounding box center [446, 136] width 29 height 18
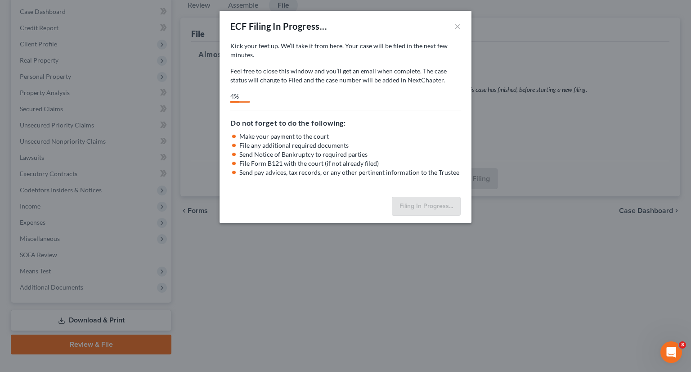
select select "2"
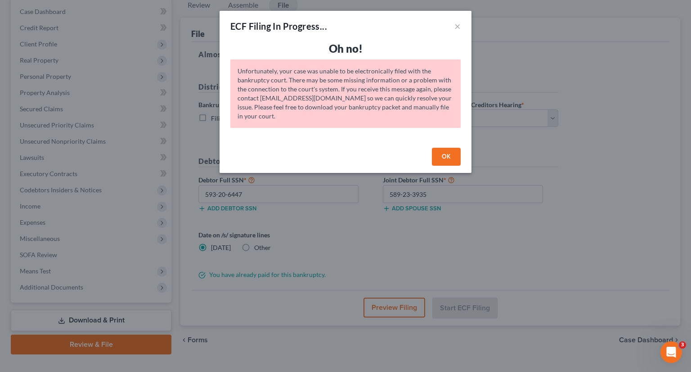
click at [456, 152] on button "OK" at bounding box center [446, 157] width 29 height 18
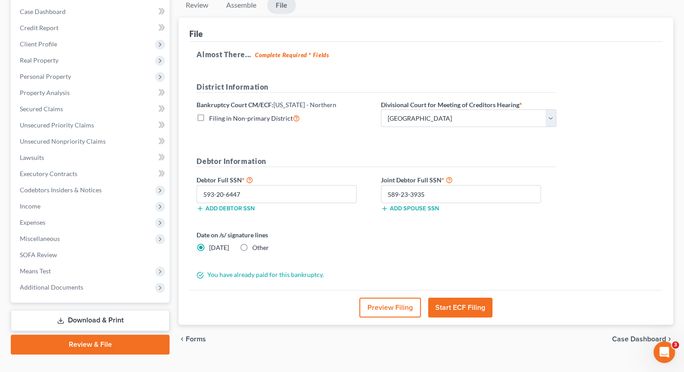
click at [448, 297] on button "Start ECF Filing" at bounding box center [460, 307] width 64 height 20
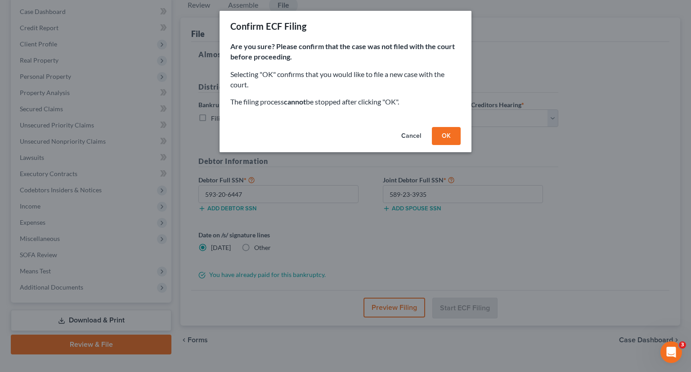
click at [447, 135] on button "OK" at bounding box center [446, 136] width 29 height 18
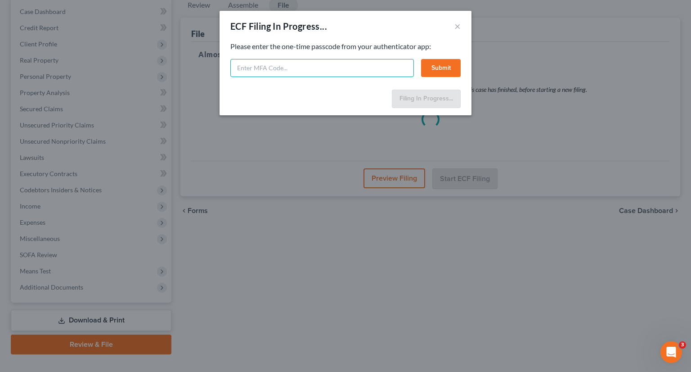
click at [341, 70] on input "text" at bounding box center [322, 68] width 184 height 18
type input "480061"
click at [438, 69] on button "Submit" at bounding box center [441, 68] width 40 height 18
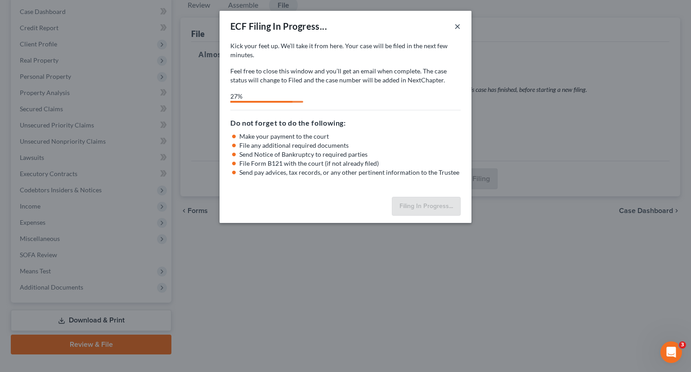
click at [455, 26] on button "×" at bounding box center [457, 26] width 6 height 11
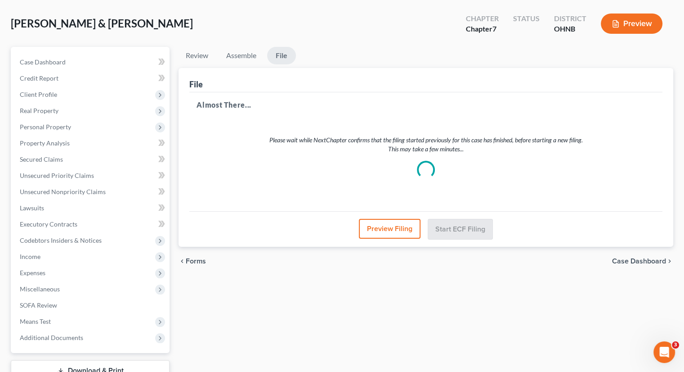
scroll to position [0, 0]
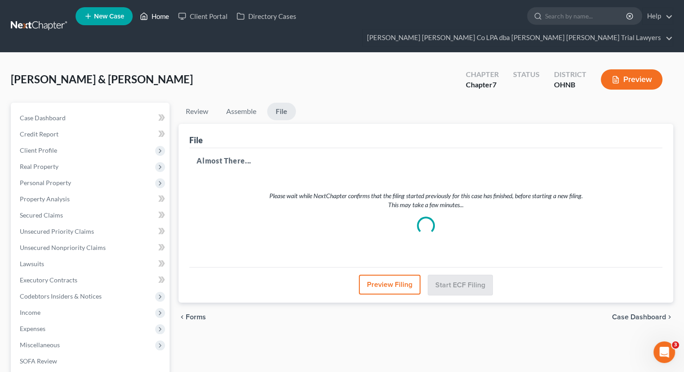
click at [159, 24] on link "Home" at bounding box center [154, 16] width 38 height 16
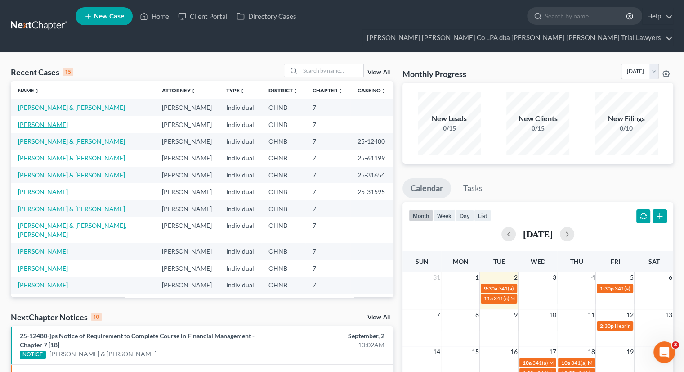
click at [49, 121] on link "[PERSON_NAME]" at bounding box center [43, 125] width 50 height 8
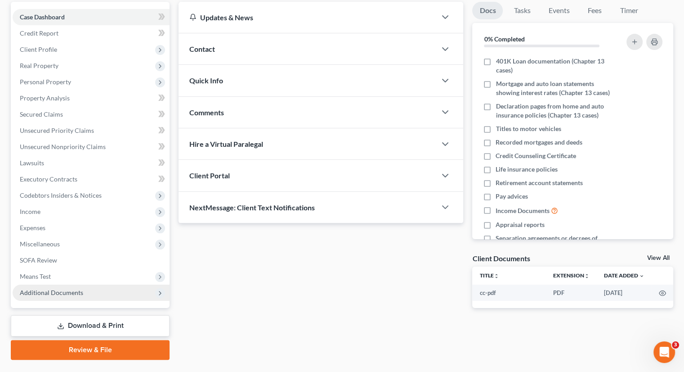
scroll to position [106, 0]
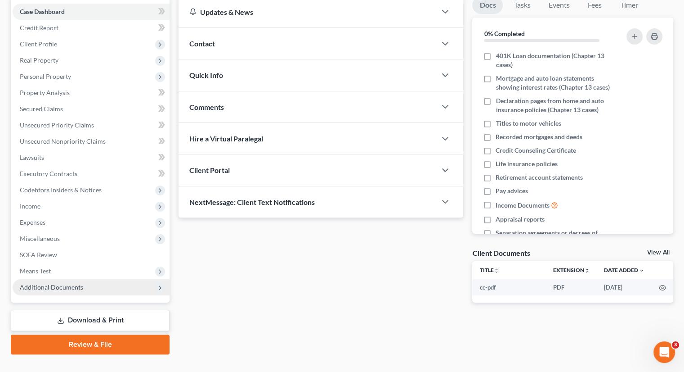
click at [68, 283] on span "Additional Documents" at bounding box center [51, 287] width 63 height 8
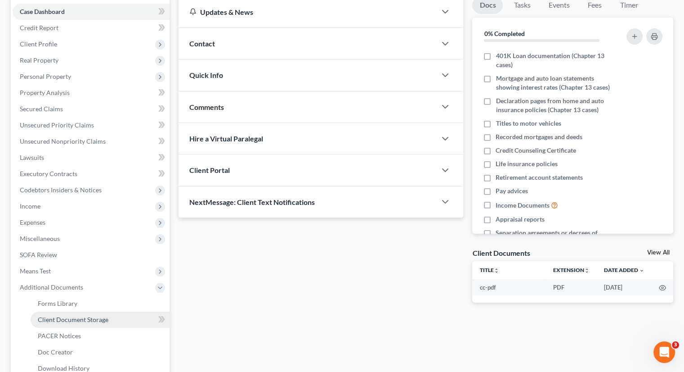
click at [78, 315] on span "Client Document Storage" at bounding box center [73, 319] width 71 height 8
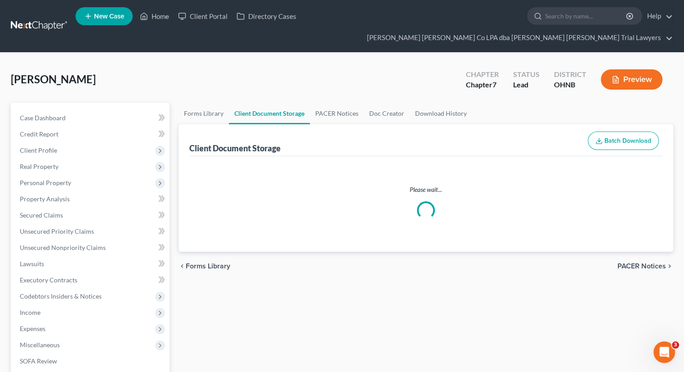
select select "6"
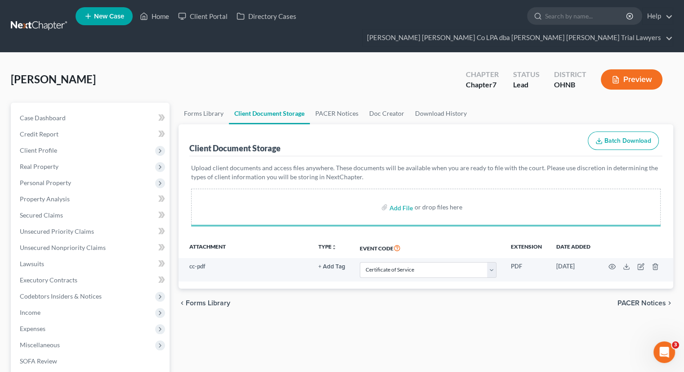
select select "6"
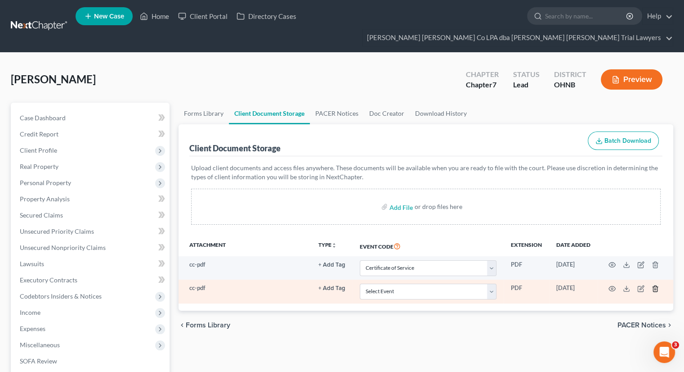
click at [657, 285] on icon "button" at bounding box center [655, 288] width 4 height 6
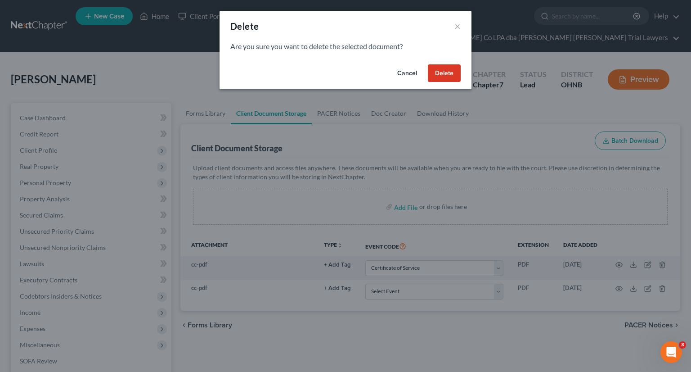
click at [448, 76] on button "Delete" at bounding box center [444, 73] width 33 height 18
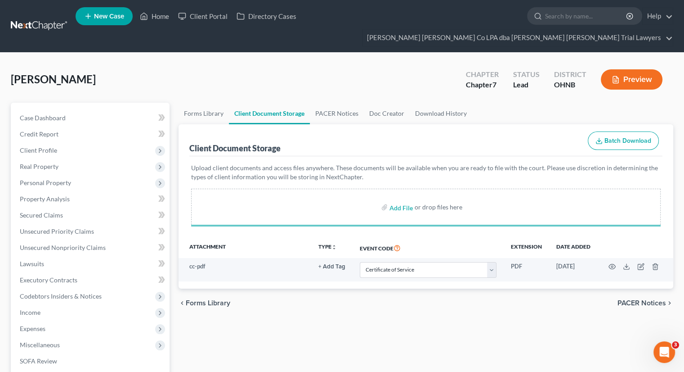
select select "6"
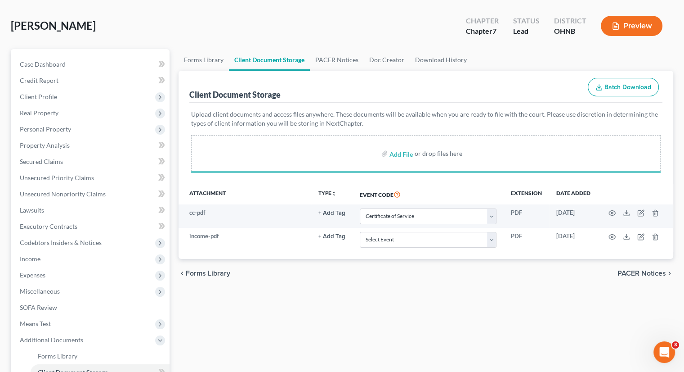
scroll to position [135, 0]
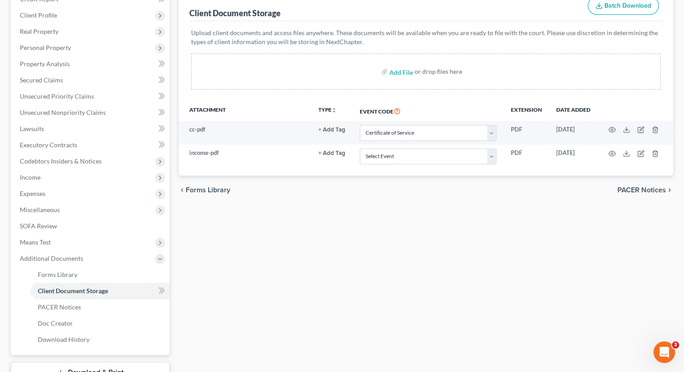
select select "6"
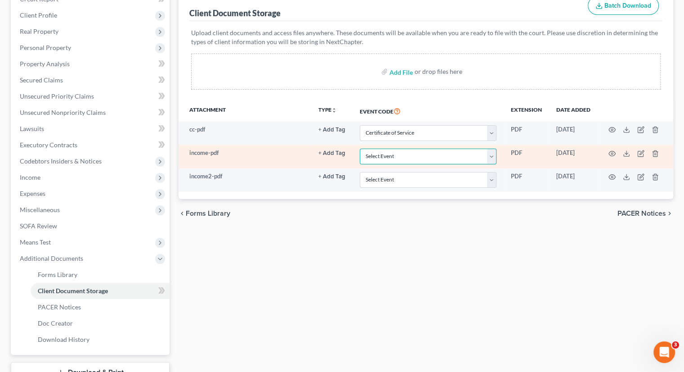
click at [392, 148] on select "Select Event 20 Largest Unsecured Creditors Amended List of Creditors (Fee) Ame…" at bounding box center [428, 156] width 137 height 16
select select "20"
click at [360, 148] on select "Select Event 20 Largest Unsecured Creditors Amended List of Creditors (Fee) Ame…" at bounding box center [428, 156] width 137 height 16
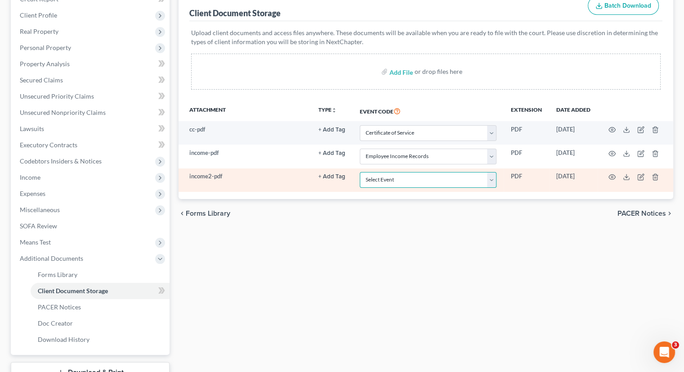
click at [396, 172] on select "Select Event 20 Largest Unsecured Creditors Amended List of Creditors (Fee) Ame…" at bounding box center [428, 180] width 137 height 16
select select "20"
click at [360, 172] on select "Select Event 20 Largest Unsecured Creditors Amended List of Creditors (Fee) Ame…" at bounding box center [428, 180] width 137 height 16
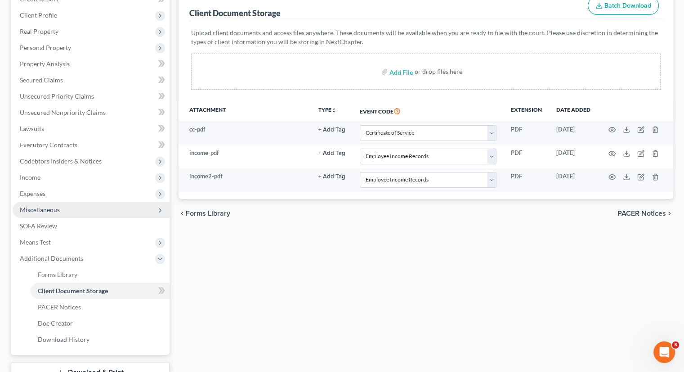
click at [64, 202] on span "Miscellaneous" at bounding box center [91, 210] width 157 height 16
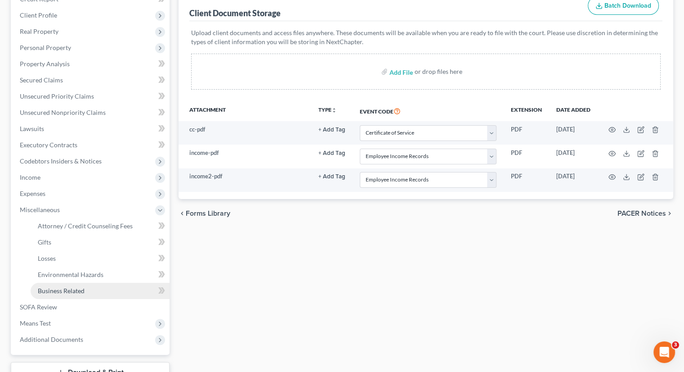
click at [79, 287] on span "Business Related" at bounding box center [61, 291] width 47 height 8
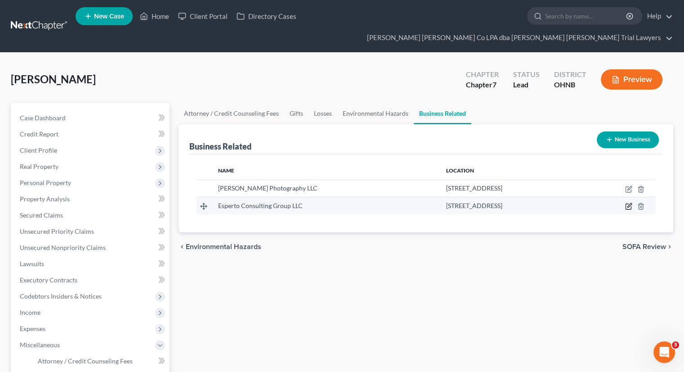
click at [630, 203] on icon "button" at bounding box center [630, 205] width 4 height 4
select select "member"
select select "36"
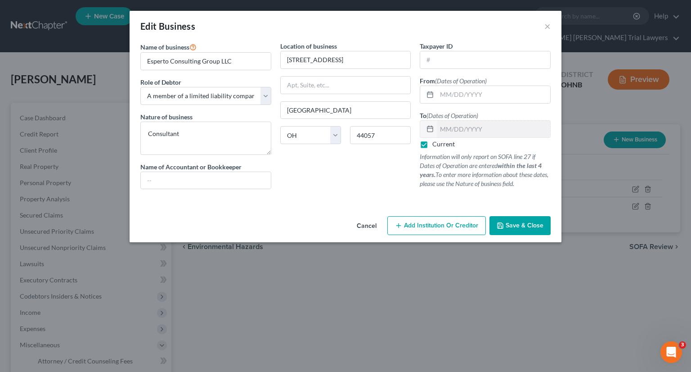
click at [535, 222] on span "Save & Close" at bounding box center [525, 225] width 38 height 8
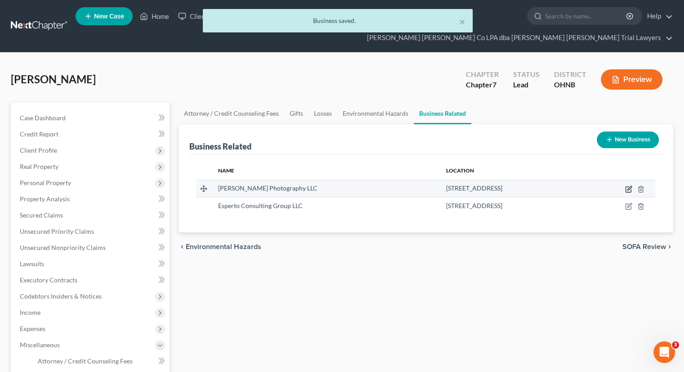
click at [629, 185] on icon "button" at bounding box center [628, 188] width 7 height 7
select select "member"
select select "36"
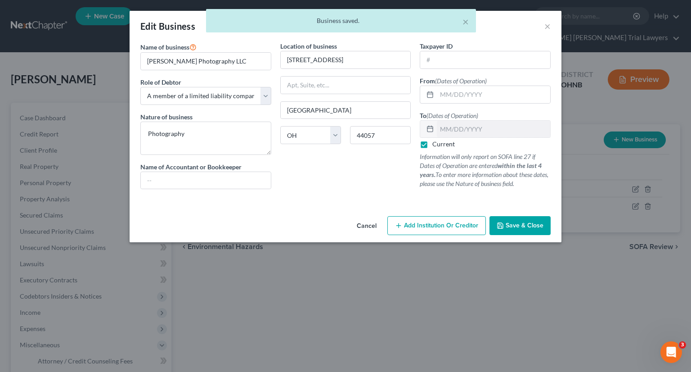
click at [529, 226] on span "Save & Close" at bounding box center [525, 225] width 38 height 8
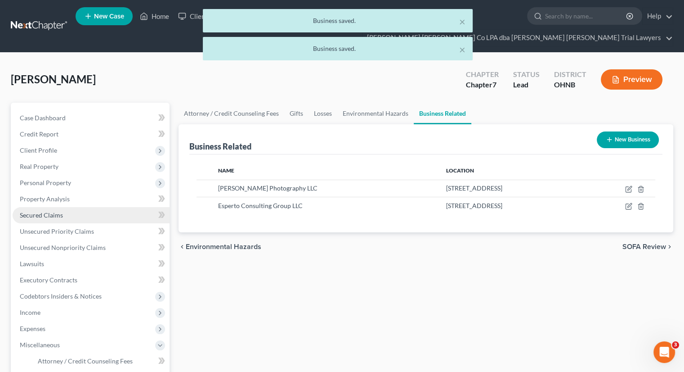
click at [81, 207] on link "Secured Claims" at bounding box center [91, 215] width 157 height 16
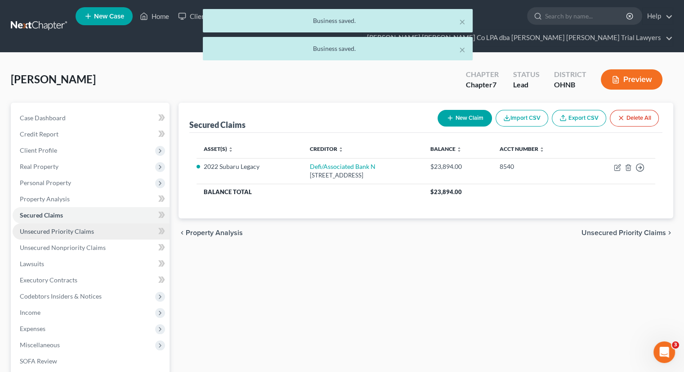
click at [83, 227] on span "Unsecured Priority Claims" at bounding box center [57, 231] width 74 height 8
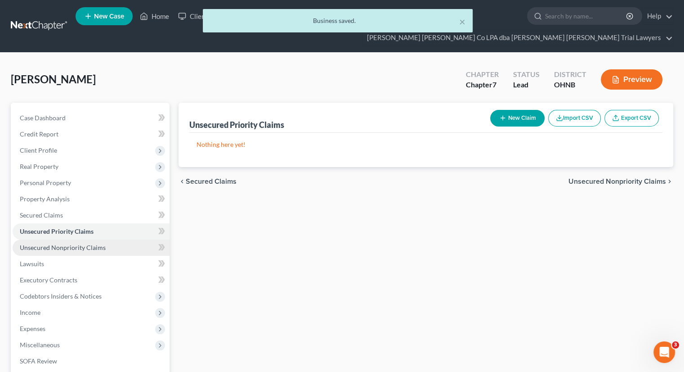
click at [84, 243] on span "Unsecured Nonpriority Claims" at bounding box center [63, 247] width 86 height 8
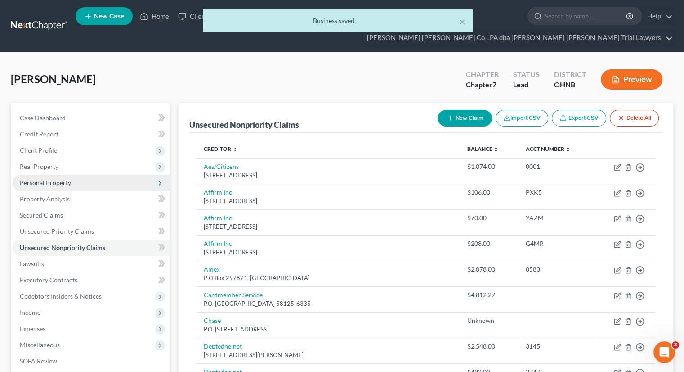
drag, startPoint x: 73, startPoint y: 166, endPoint x: 73, endPoint y: 173, distance: 7.2
click at [73, 175] on span "Personal Property" at bounding box center [91, 183] width 157 height 16
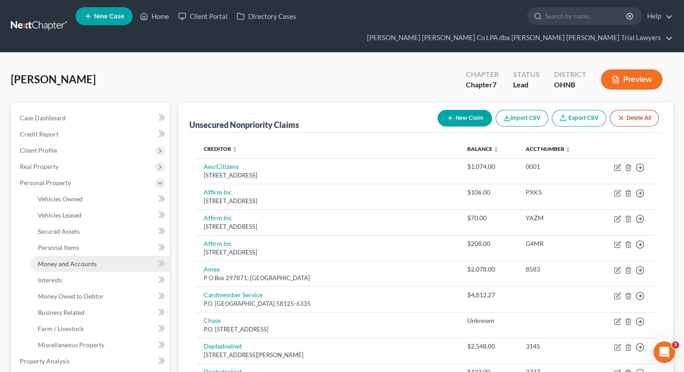
click at [81, 260] on span "Money and Accounts" at bounding box center [67, 264] width 59 height 8
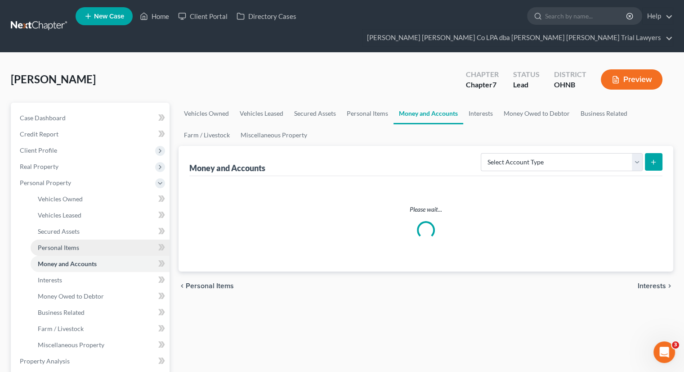
click at [80, 239] on link "Personal Items" at bounding box center [100, 247] width 139 height 16
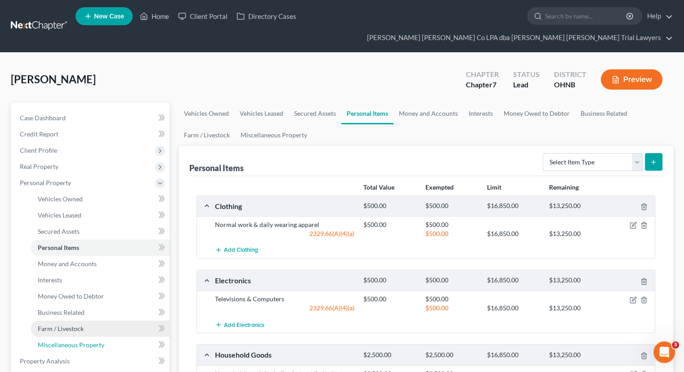
drag, startPoint x: 77, startPoint y: 328, endPoint x: 101, endPoint y: 316, distance: 26.4
click at [77, 341] on span "Miscellaneous Property" at bounding box center [71, 345] width 67 height 8
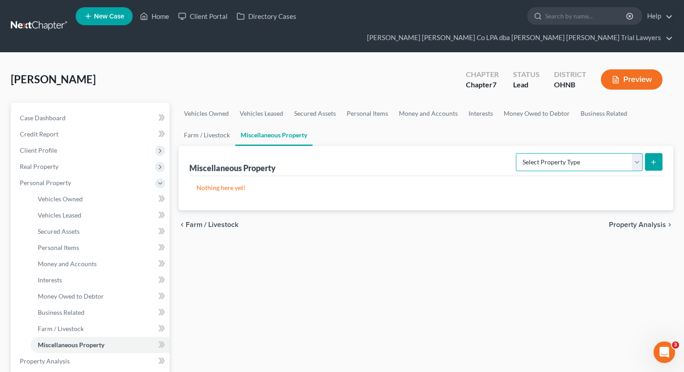
click at [549, 153] on select "Select Property Type Assigned for Creditor Benefit [DATE] Holding for Another N…" at bounding box center [579, 162] width 127 height 18
drag, startPoint x: 595, startPoint y: 99, endPoint x: 535, endPoint y: 126, distance: 64.9
click at [595, 103] on link "Business Related" at bounding box center [604, 114] width 58 height 22
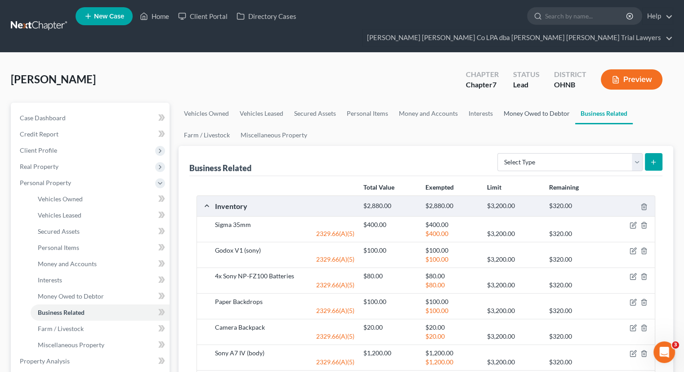
click at [517, 103] on link "Money Owed to Debtor" at bounding box center [537, 114] width 77 height 22
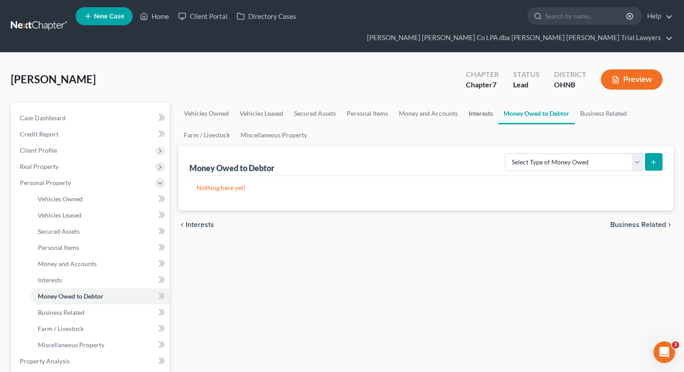
click at [481, 103] on link "Interests" at bounding box center [480, 114] width 35 height 22
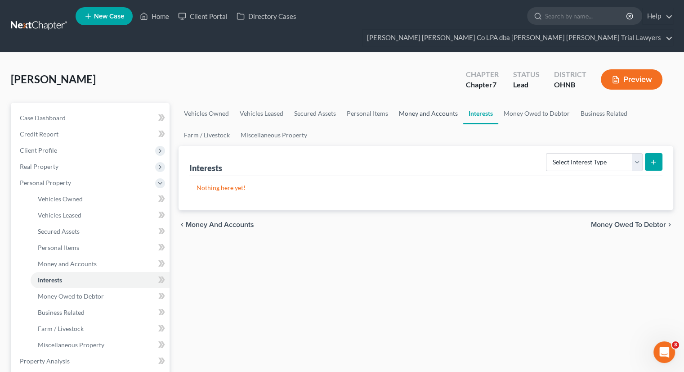
click at [429, 103] on link "Money and Accounts" at bounding box center [429, 114] width 70 height 22
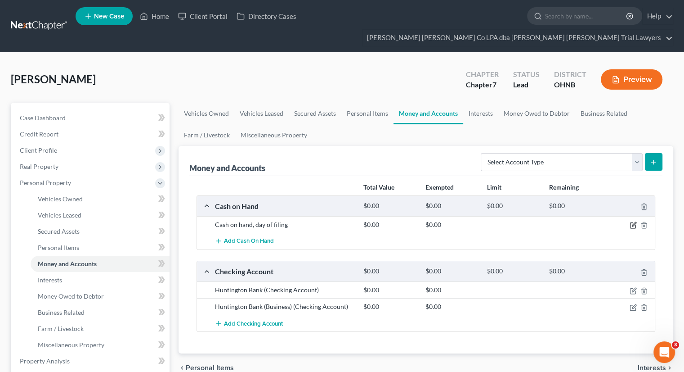
click at [635, 221] on icon "button" at bounding box center [633, 224] width 7 height 7
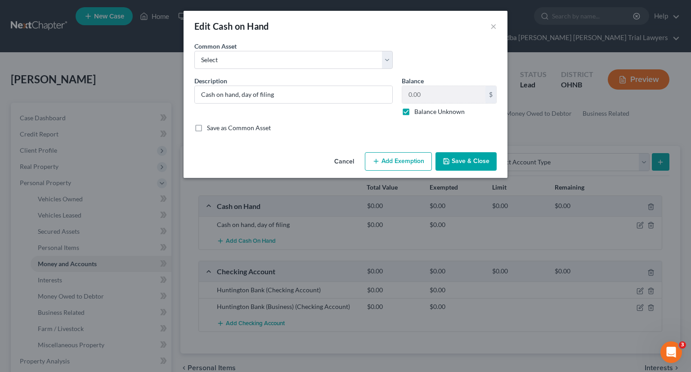
click at [414, 110] on label "Balance Unknown" at bounding box center [439, 111] width 50 height 9
click at [418, 110] on input "Balance Unknown" at bounding box center [421, 110] width 6 height 6
checkbox input "false"
click at [465, 162] on button "Save & Close" at bounding box center [466, 161] width 61 height 19
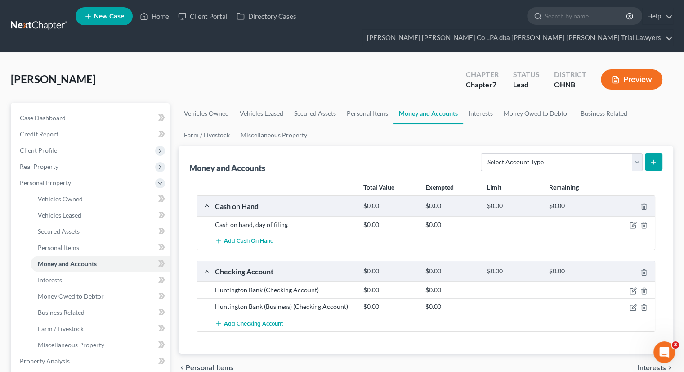
drag, startPoint x: 528, startPoint y: 315, endPoint x: 522, endPoint y: 299, distance: 17.6
click at [529, 315] on div "Total Value Exempted Limit Remaining Cash on Hand $0.00 $0.00 $0.00 $0.00 Cash …" at bounding box center [425, 265] width 473 height 178
click at [630, 288] on icon "button" at bounding box center [632, 290] width 5 height 5
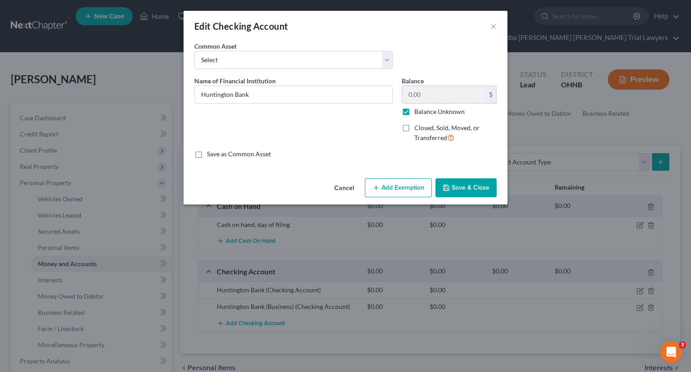
drag, startPoint x: 404, startPoint y: 111, endPoint x: 429, endPoint y: 95, distance: 30.1
click at [414, 111] on label "Balance Unknown" at bounding box center [439, 111] width 50 height 9
click at [418, 111] on input "Balance Unknown" at bounding box center [421, 110] width 6 height 6
checkbox input "false"
click at [429, 95] on input "0.00" at bounding box center [443, 94] width 83 height 17
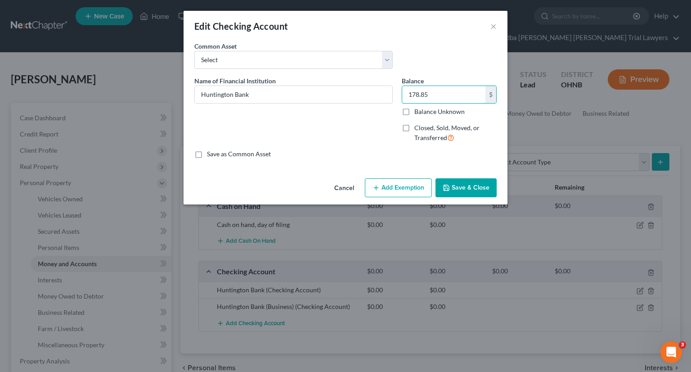
type input "178.85"
click at [412, 191] on button "Add Exemption" at bounding box center [398, 187] width 67 height 19
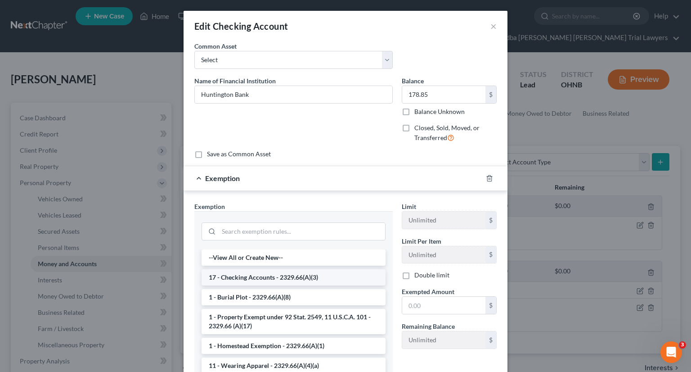
click at [260, 278] on li "17 - Checking Accounts - 2329.66(A)(3)" at bounding box center [294, 277] width 184 height 16
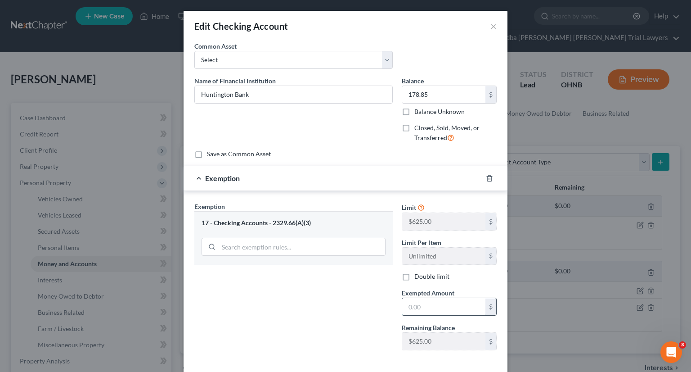
click at [422, 308] on input "text" at bounding box center [443, 306] width 83 height 17
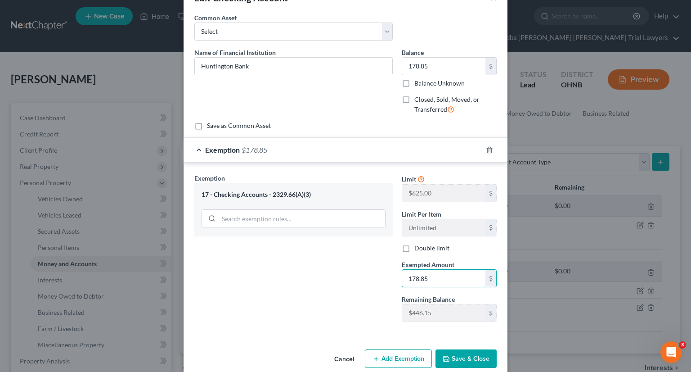
scroll to position [41, 0]
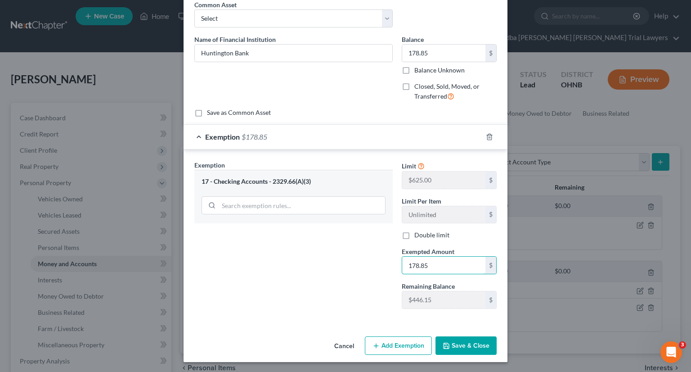
type input "178.85"
click at [459, 341] on button "Save & Close" at bounding box center [466, 345] width 61 height 19
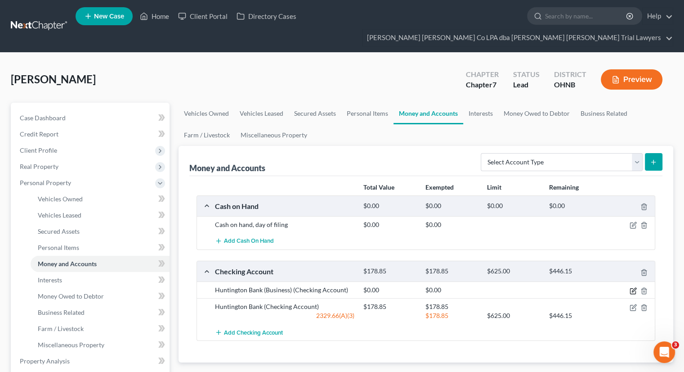
click at [635, 287] on icon "button" at bounding box center [633, 290] width 7 height 7
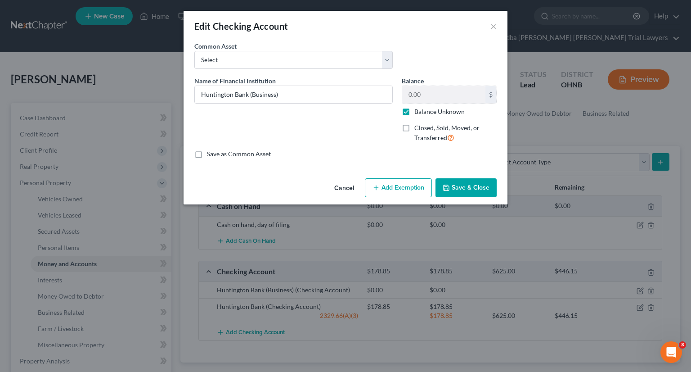
click at [414, 113] on label "Balance Unknown" at bounding box center [439, 111] width 50 height 9
click at [418, 113] on input "Balance Unknown" at bounding box center [421, 110] width 6 height 6
checkbox input "false"
click at [421, 94] on input "0.00" at bounding box center [443, 94] width 83 height 17
type input "8.37"
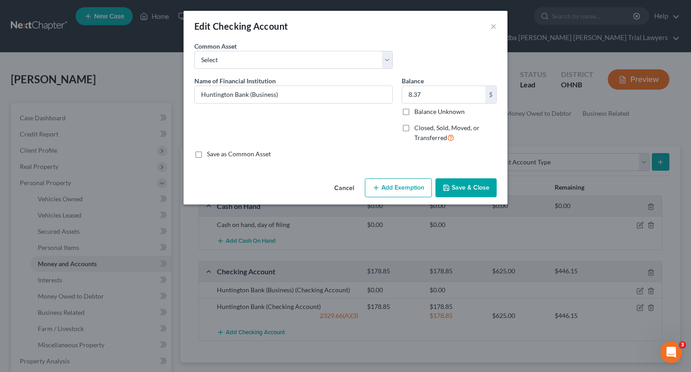
click at [403, 182] on button "Add Exemption" at bounding box center [398, 187] width 67 height 19
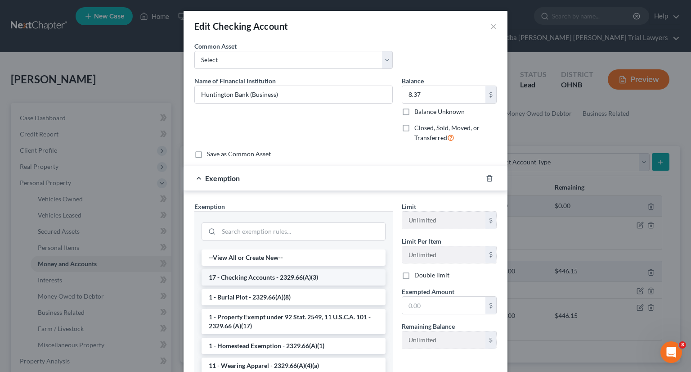
click at [313, 275] on li "17 - Checking Accounts - 2329.66(A)(3)" at bounding box center [294, 277] width 184 height 16
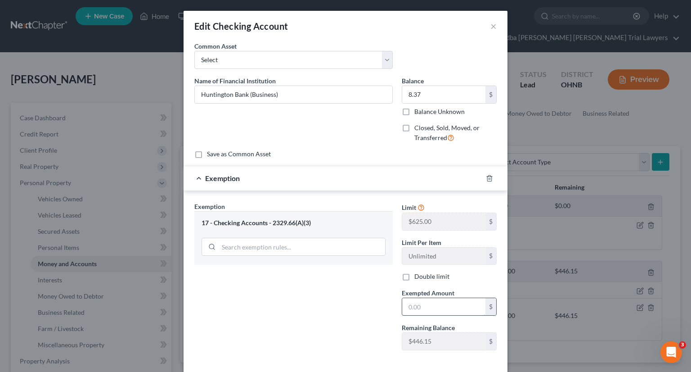
click at [433, 305] on input "text" at bounding box center [443, 306] width 83 height 17
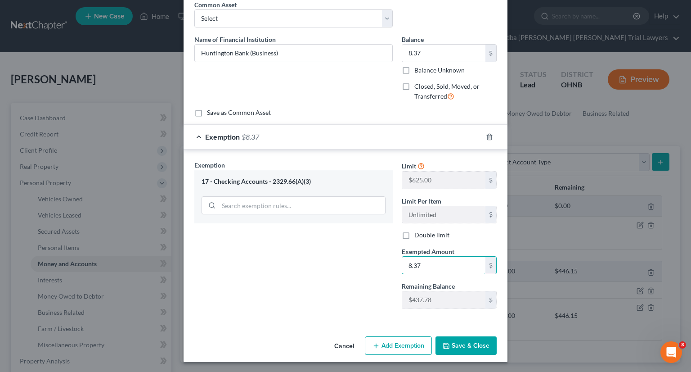
type input "8.37"
click at [466, 346] on button "Save & Close" at bounding box center [466, 345] width 61 height 19
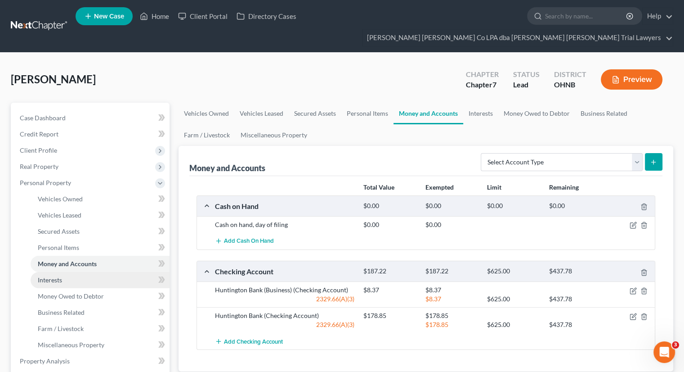
click at [111, 272] on link "Interests" at bounding box center [100, 280] width 139 height 16
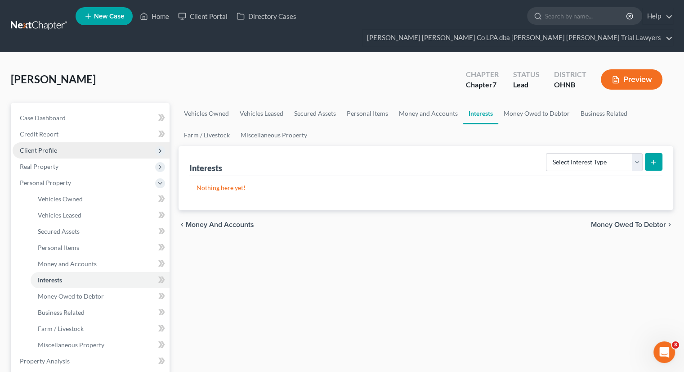
click at [74, 142] on span "Client Profile" at bounding box center [91, 150] width 157 height 16
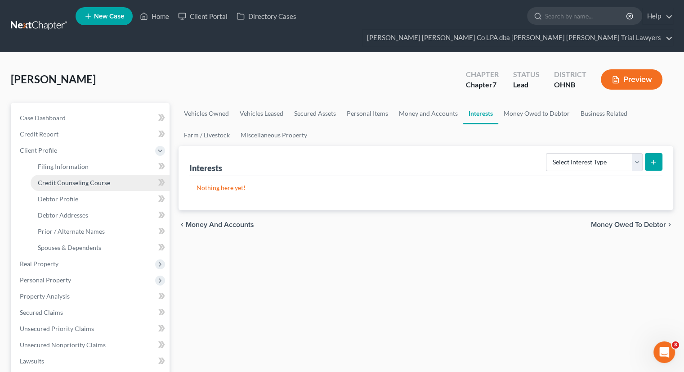
click at [86, 179] on span "Credit Counseling Course" at bounding box center [74, 183] width 72 height 8
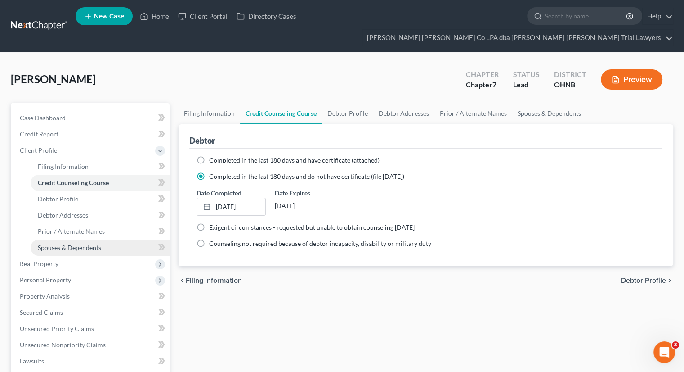
click at [92, 243] on span "Spouses & Dependents" at bounding box center [69, 247] width 63 height 8
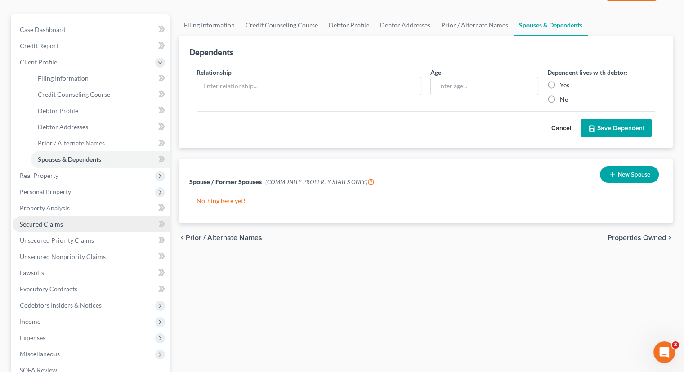
scroll to position [90, 0]
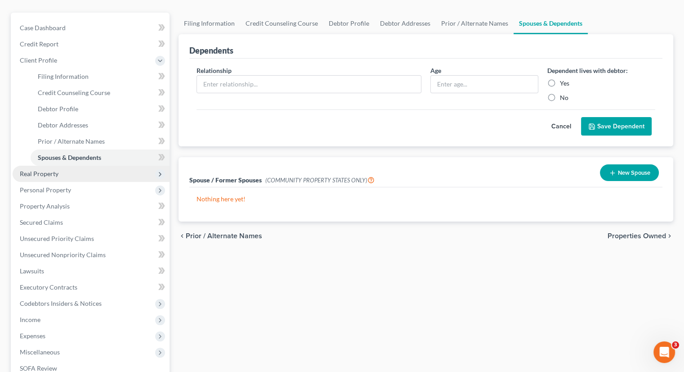
click at [65, 166] on span "Real Property" at bounding box center [91, 174] width 157 height 16
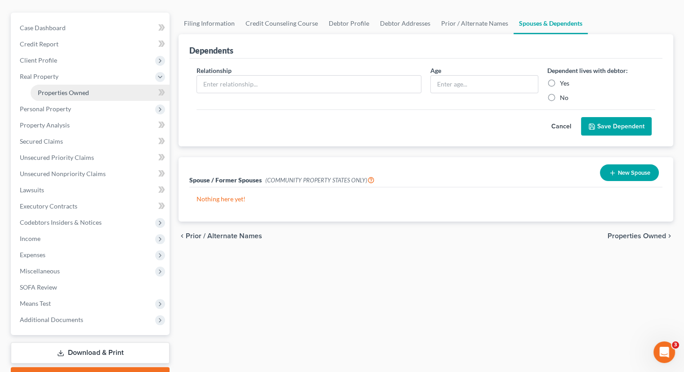
click at [79, 89] on span "Properties Owned" at bounding box center [63, 93] width 51 height 8
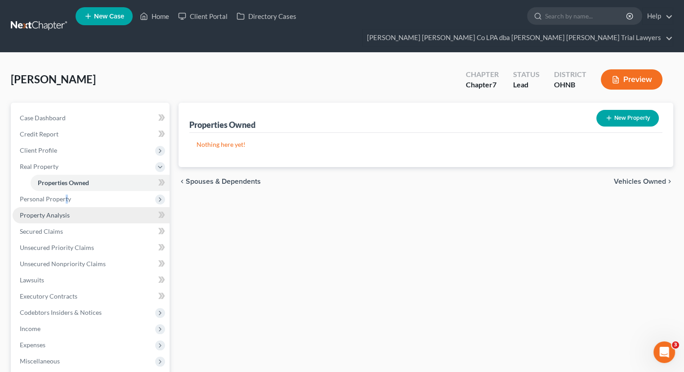
click at [66, 191] on span "Personal Property" at bounding box center [91, 199] width 157 height 16
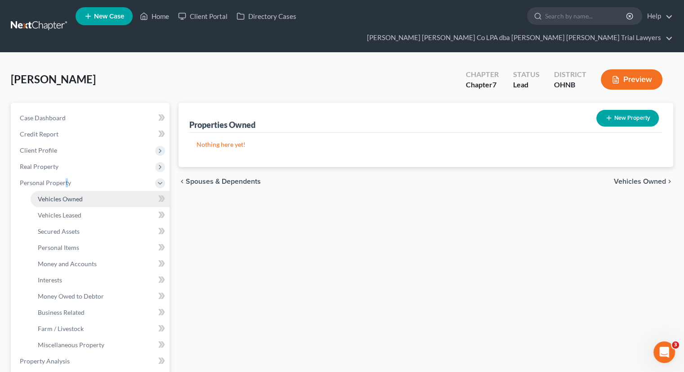
click at [70, 195] on span "Vehicles Owned" at bounding box center [60, 199] width 45 height 8
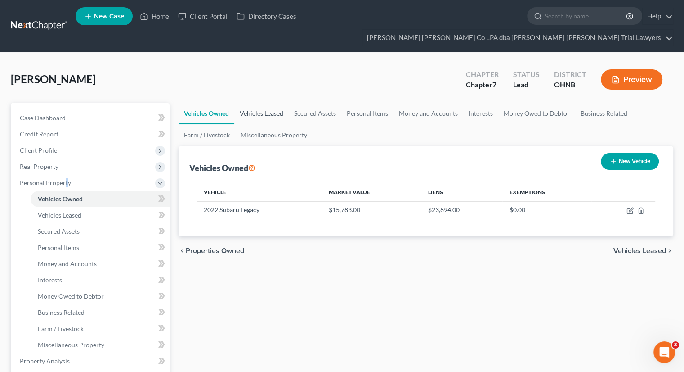
click at [252, 103] on link "Vehicles Leased" at bounding box center [261, 114] width 54 height 22
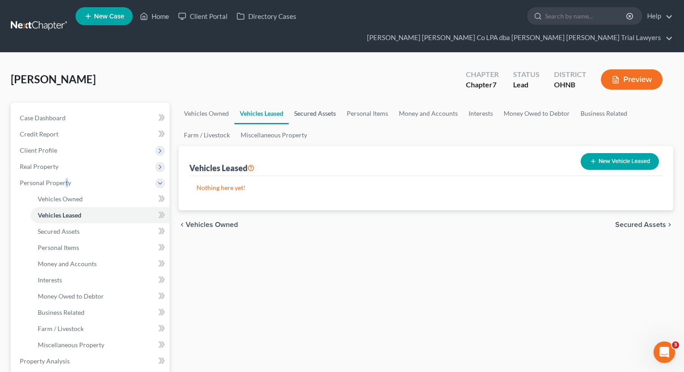
click at [329, 103] on link "Secured Assets" at bounding box center [315, 114] width 53 height 22
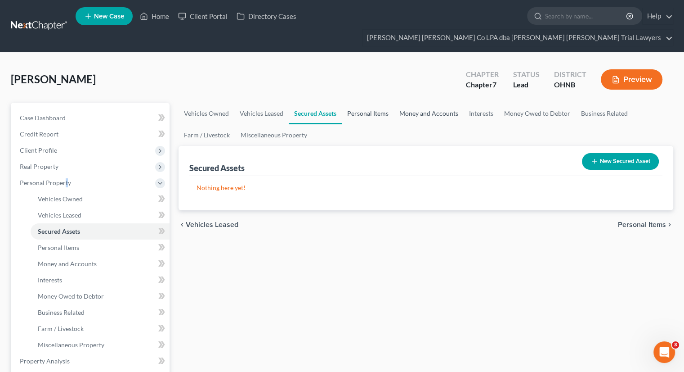
drag, startPoint x: 362, startPoint y: 99, endPoint x: 398, endPoint y: 99, distance: 36.0
click at [362, 103] on link "Personal Items" at bounding box center [368, 114] width 52 height 22
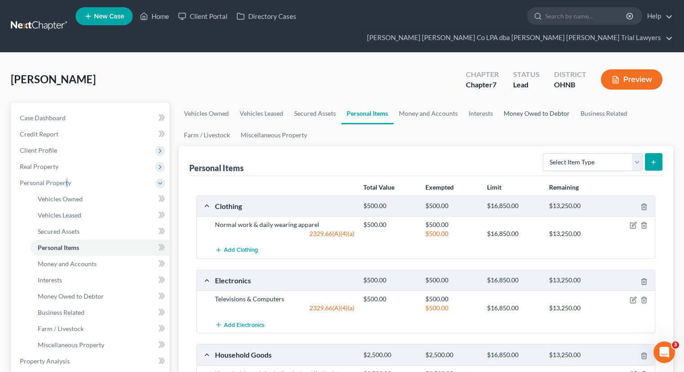
click at [542, 103] on link "Money Owed to Debtor" at bounding box center [537, 114] width 77 height 22
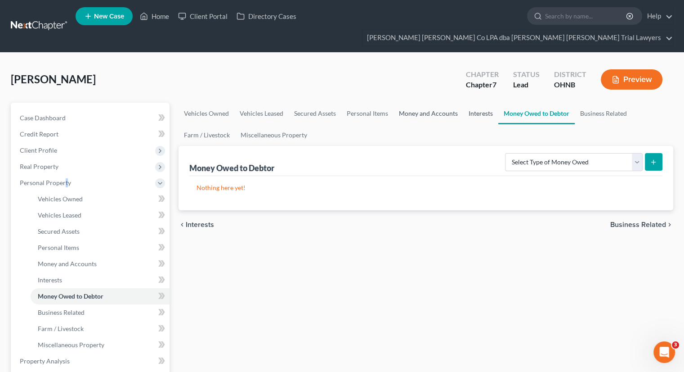
click at [472, 103] on link "Interests" at bounding box center [480, 114] width 35 height 22
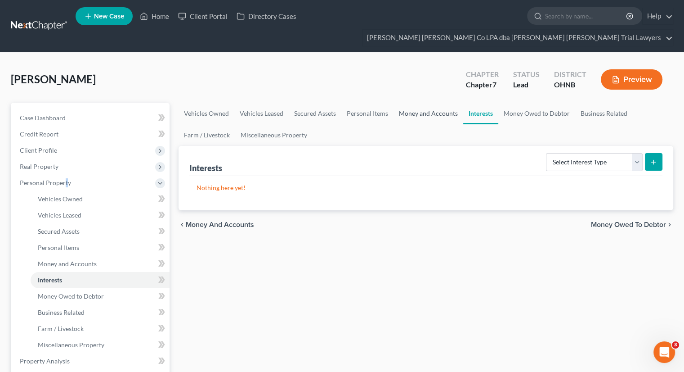
click at [432, 103] on link "Money and Accounts" at bounding box center [429, 114] width 70 height 22
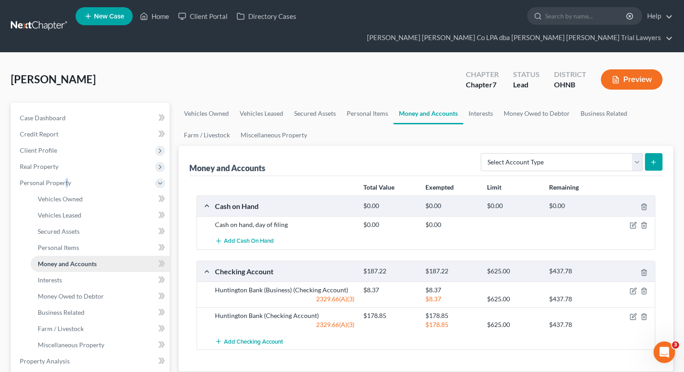
scroll to position [135, 0]
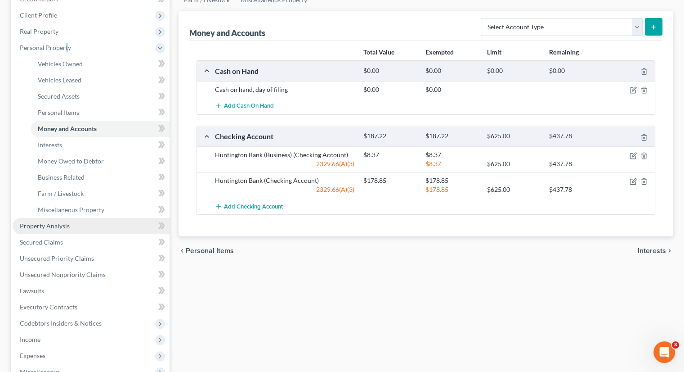
click at [63, 222] on span "Property Analysis" at bounding box center [45, 226] width 50 height 8
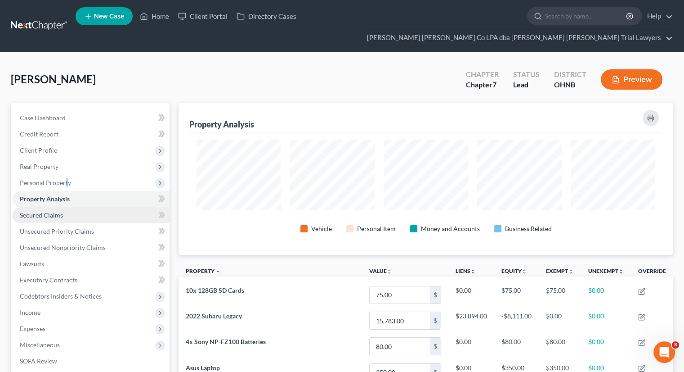
click at [65, 207] on link "Secured Claims" at bounding box center [91, 215] width 157 height 16
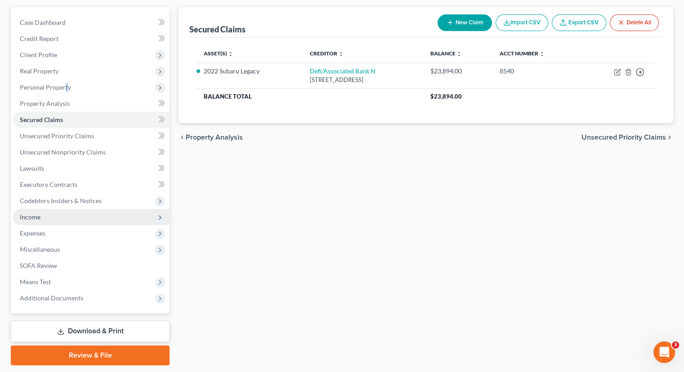
scroll to position [106, 0]
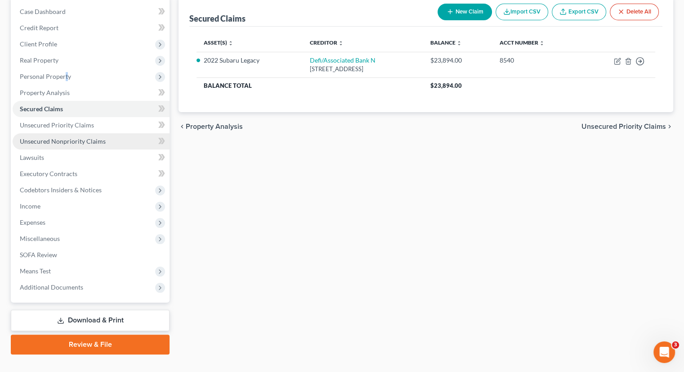
click at [65, 137] on span "Unsecured Nonpriority Claims" at bounding box center [63, 141] width 86 height 8
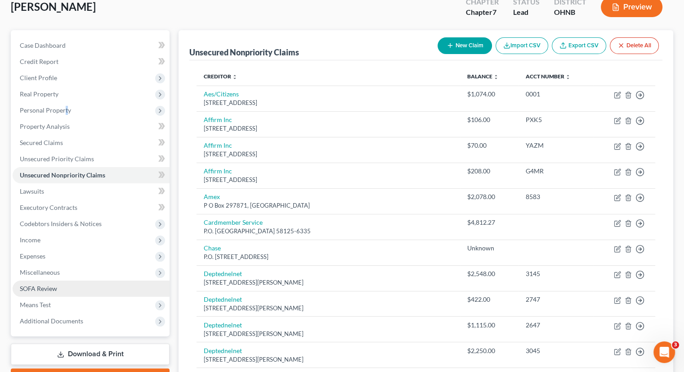
scroll to position [180, 0]
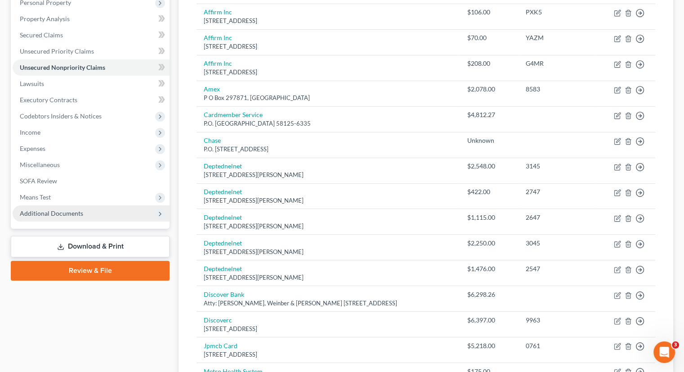
drag, startPoint x: 65, startPoint y: 180, endPoint x: 66, endPoint y: 189, distance: 9.0
click at [65, 189] on span "Means Test" at bounding box center [91, 197] width 157 height 16
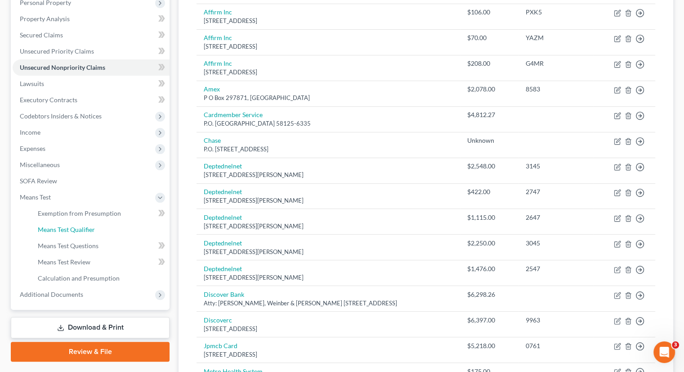
drag, startPoint x: 72, startPoint y: 214, endPoint x: 203, endPoint y: 221, distance: 131.5
click at [72, 225] on span "Means Test Qualifier" at bounding box center [66, 229] width 57 height 8
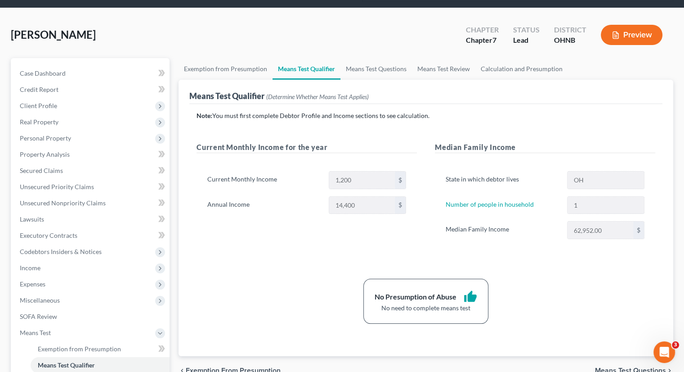
scroll to position [180, 0]
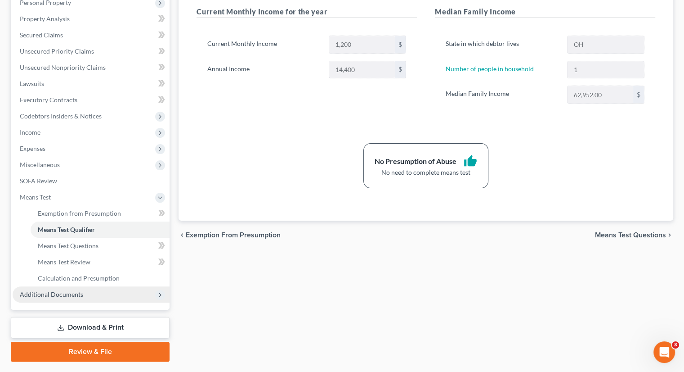
click at [89, 286] on span "Additional Documents" at bounding box center [91, 294] width 157 height 16
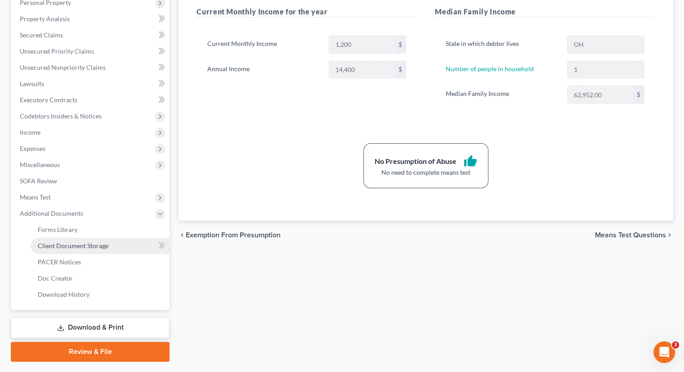
click at [88, 242] on span "Client Document Storage" at bounding box center [73, 246] width 71 height 8
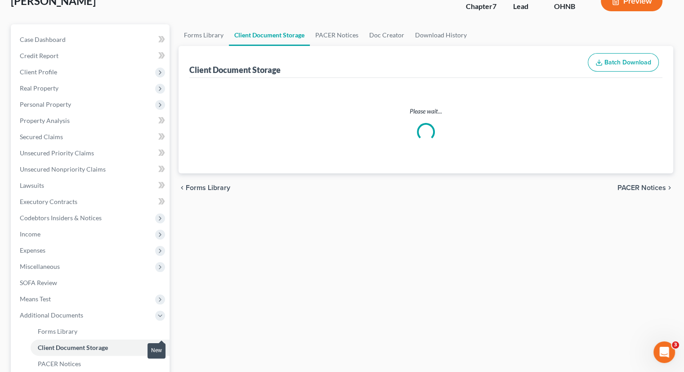
select select "6"
select select "20"
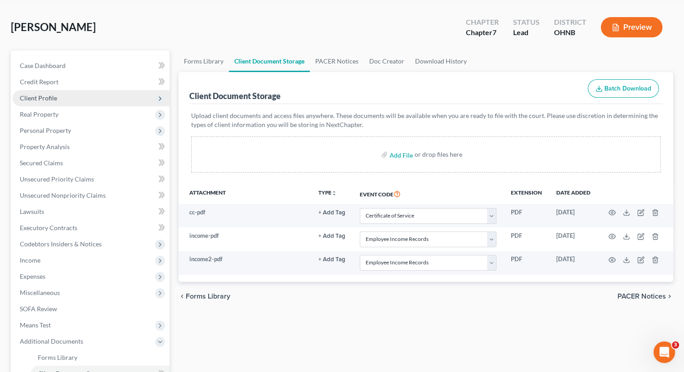
click at [64, 90] on span "Client Profile" at bounding box center [91, 98] width 157 height 16
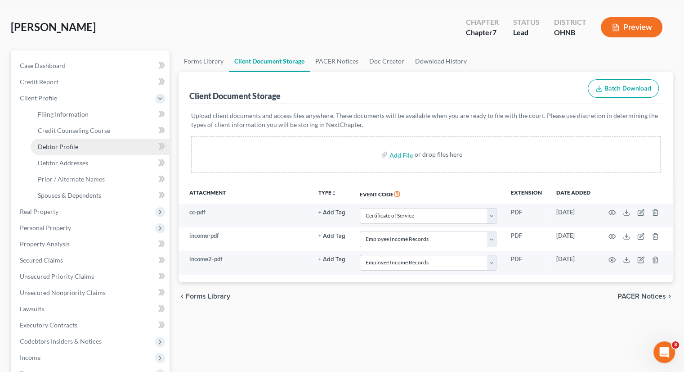
click at [72, 143] on span "Debtor Profile" at bounding box center [58, 147] width 40 height 8
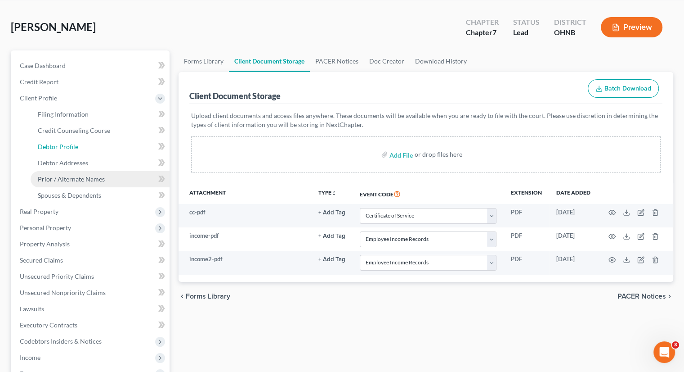
select select "3"
select select "0"
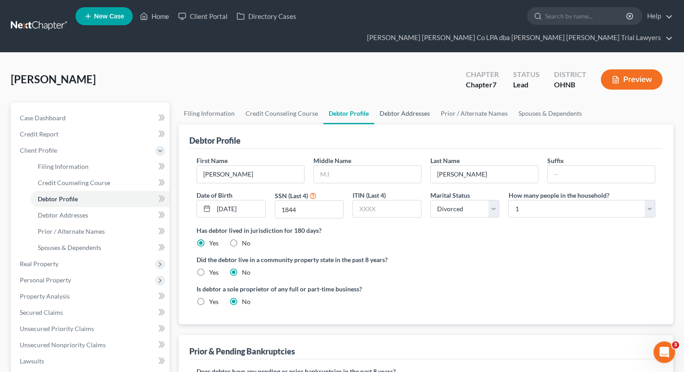
click at [390, 103] on link "Debtor Addresses" at bounding box center [404, 114] width 61 height 22
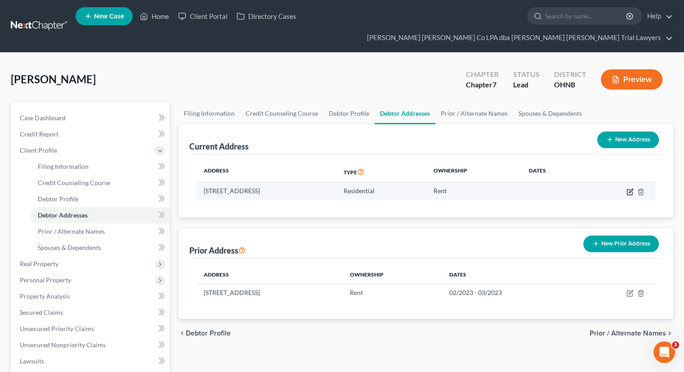
click at [630, 188] on icon "button" at bounding box center [630, 191] width 7 height 7
select select "36"
select select "42"
select select "0"
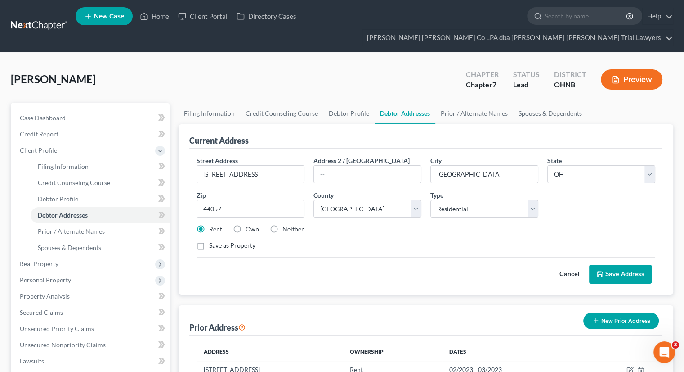
click at [625, 265] on button "Save Address" at bounding box center [620, 274] width 63 height 19
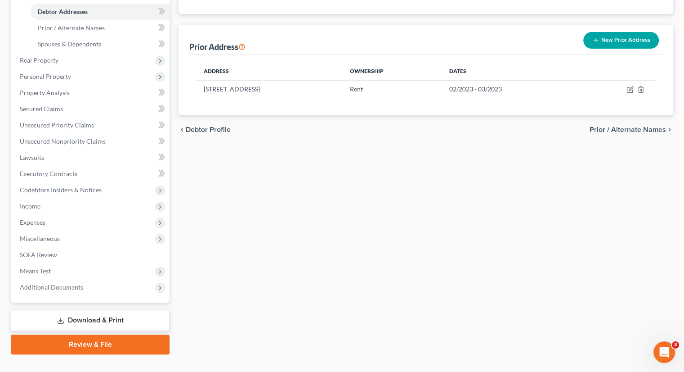
click at [111, 334] on link "Review & File" at bounding box center [90, 344] width 159 height 20
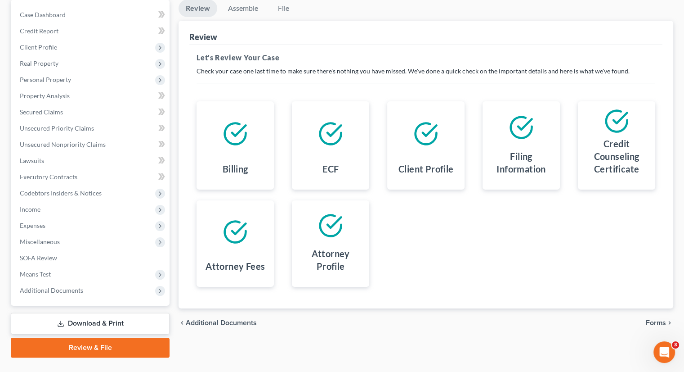
scroll to position [106, 0]
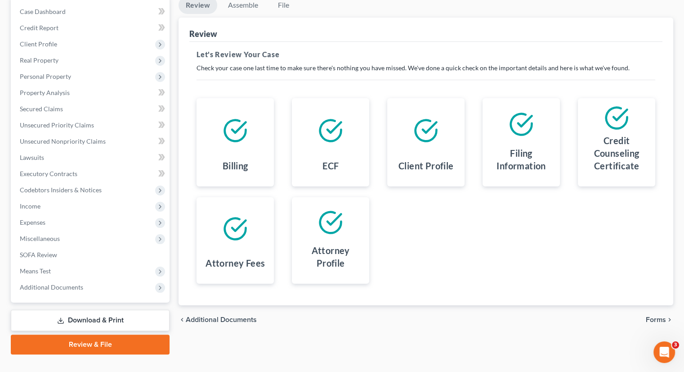
click at [663, 316] on span "Forms" at bounding box center [656, 319] width 20 height 7
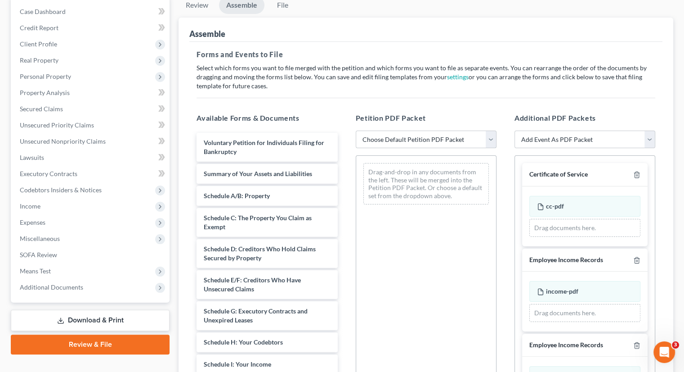
click at [385, 130] on select "Choose Default Petition PDF Packet Complete Bankruptcy Petition (all forms and …" at bounding box center [426, 139] width 141 height 18
select select "0"
click at [356, 130] on select "Choose Default Petition PDF Packet Complete Bankruptcy Petition (all forms and …" at bounding box center [426, 139] width 141 height 18
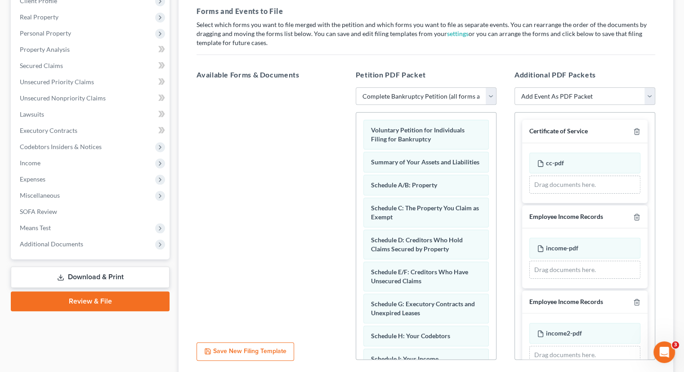
scroll to position [157, 0]
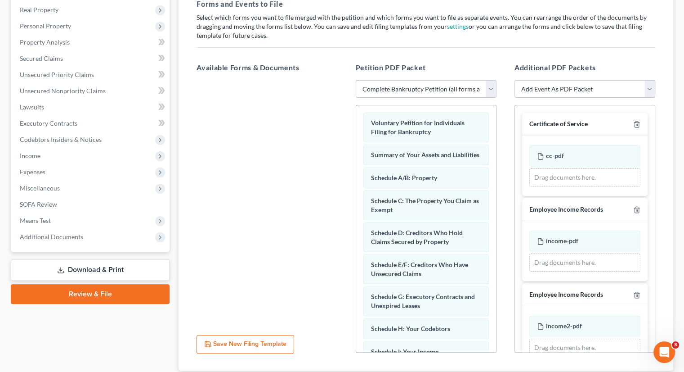
click at [126, 284] on link "Review & File" at bounding box center [90, 294] width 159 height 20
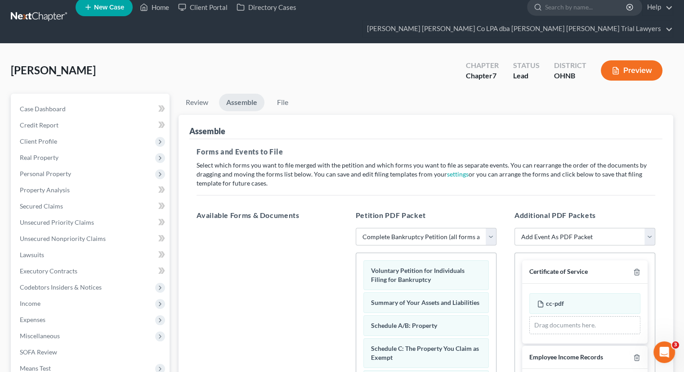
scroll to position [0, 0]
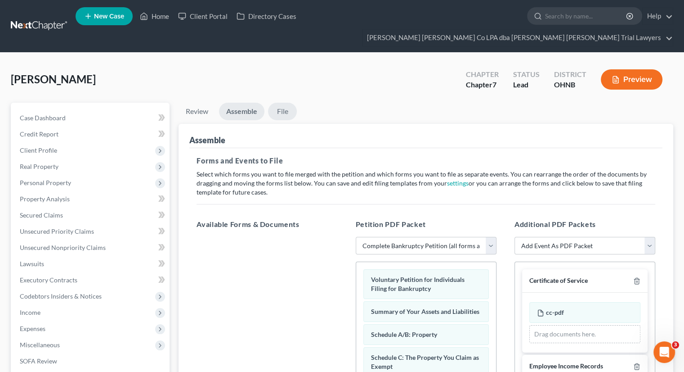
click at [287, 103] on link "File" at bounding box center [282, 112] width 29 height 18
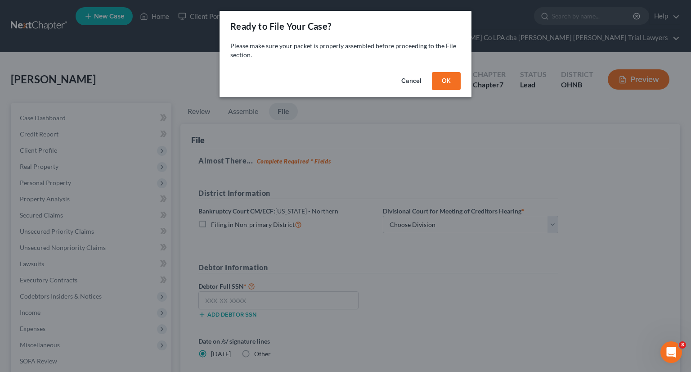
click at [445, 80] on button "OK" at bounding box center [446, 81] width 29 height 18
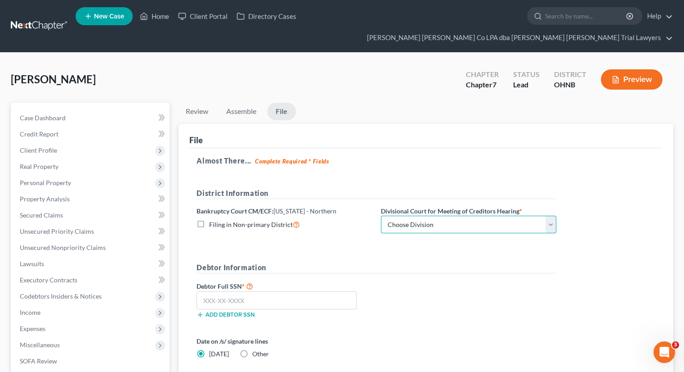
click at [423, 216] on select "Choose Division Akron [GEOGRAPHIC_DATA] [GEOGRAPHIC_DATA] [GEOGRAPHIC_DATA] [GE…" at bounding box center [468, 225] width 175 height 18
select select "2"
click at [381, 216] on select "Choose Division Akron [GEOGRAPHIC_DATA] [GEOGRAPHIC_DATA] [GEOGRAPHIC_DATA] [GE…" at bounding box center [468, 225] width 175 height 18
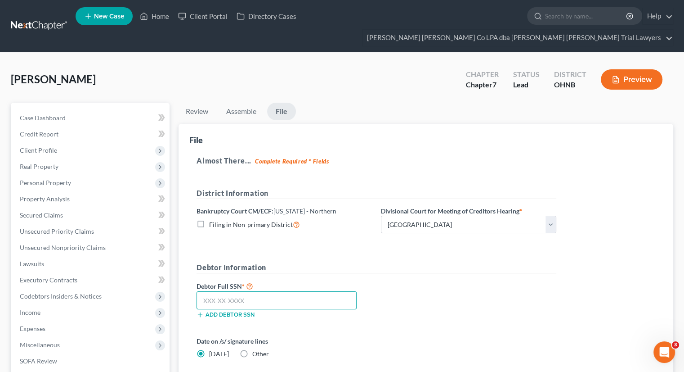
click at [298, 291] on input "text" at bounding box center [277, 300] width 160 height 18
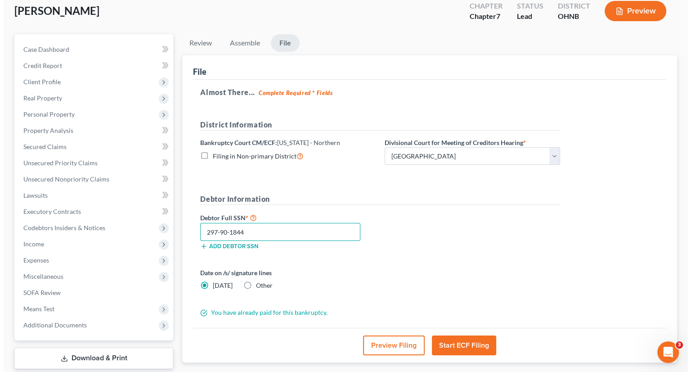
scroll to position [106, 0]
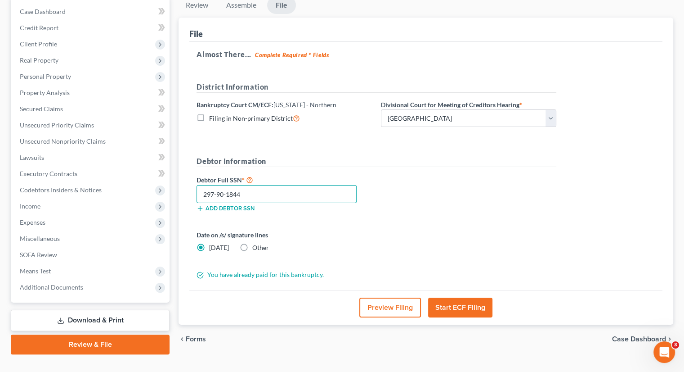
type input "297-90-1844"
click at [462, 297] on button "Start ECF Filing" at bounding box center [460, 307] width 64 height 20
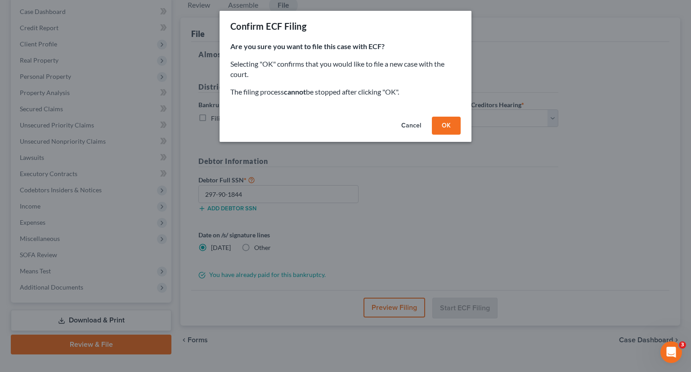
click at [454, 128] on button "OK" at bounding box center [446, 126] width 29 height 18
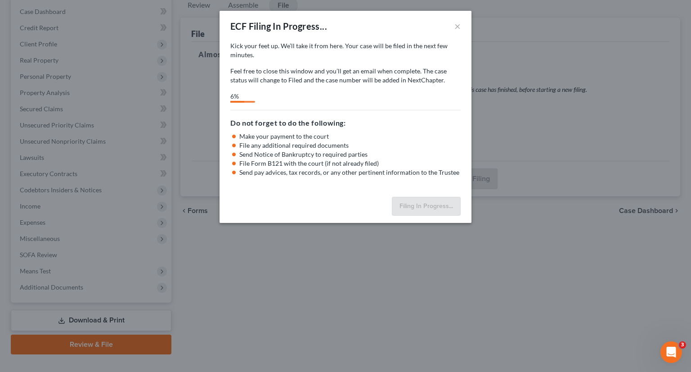
select select "2"
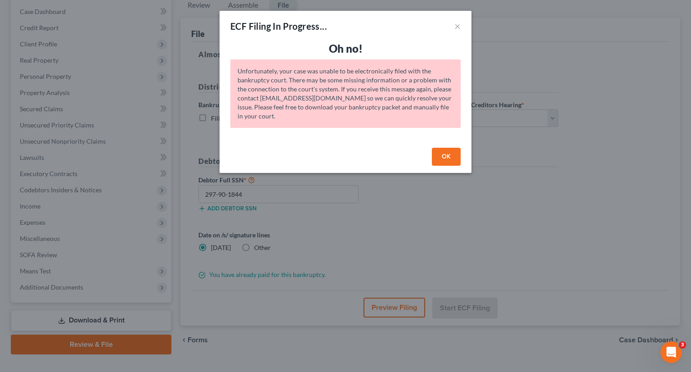
click at [447, 154] on button "OK" at bounding box center [446, 157] width 29 height 18
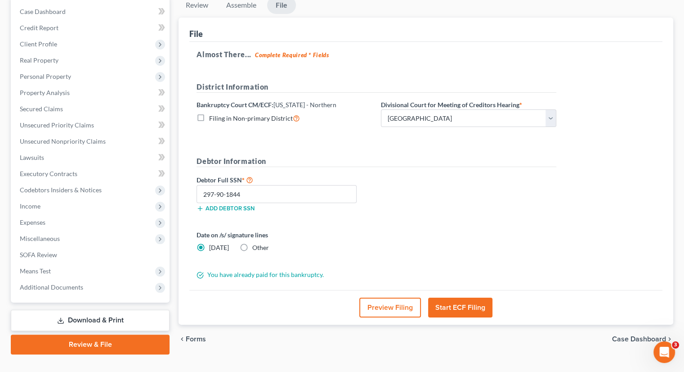
click at [466, 297] on button "Start ECF Filing" at bounding box center [460, 307] width 64 height 20
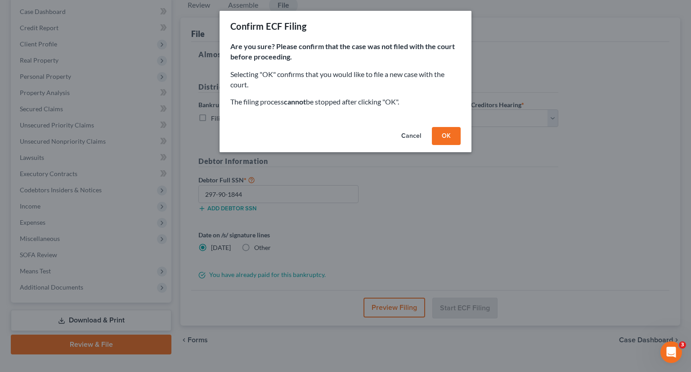
drag, startPoint x: 440, startPoint y: 132, endPoint x: 300, endPoint y: 184, distance: 149.2
click at [440, 132] on button "OK" at bounding box center [446, 136] width 29 height 18
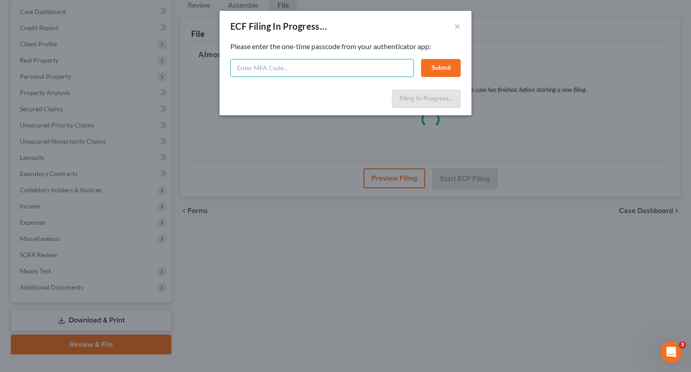
click at [288, 73] on input "text" at bounding box center [322, 68] width 184 height 18
type input "034273"
click at [445, 70] on button "Submit" at bounding box center [441, 68] width 40 height 18
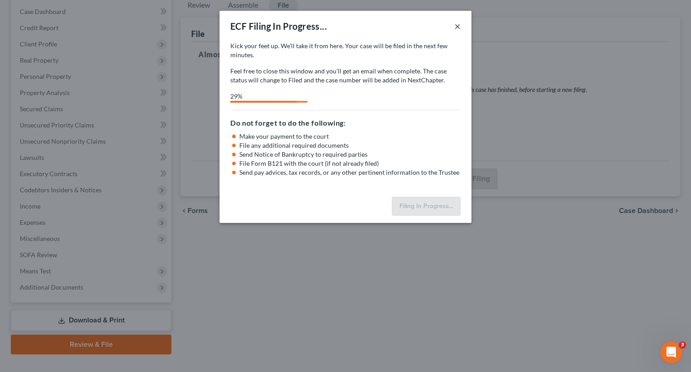
click at [457, 25] on button "×" at bounding box center [457, 26] width 6 height 11
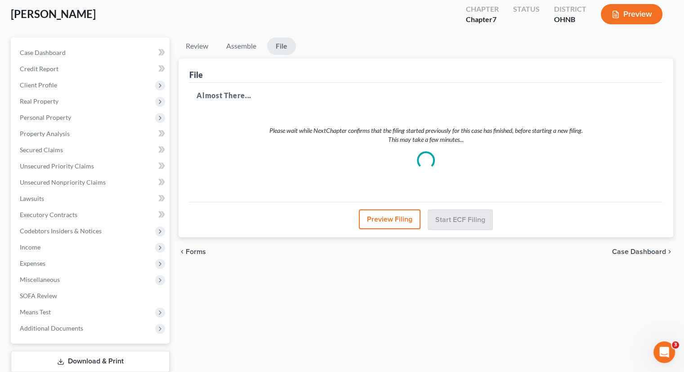
scroll to position [0, 0]
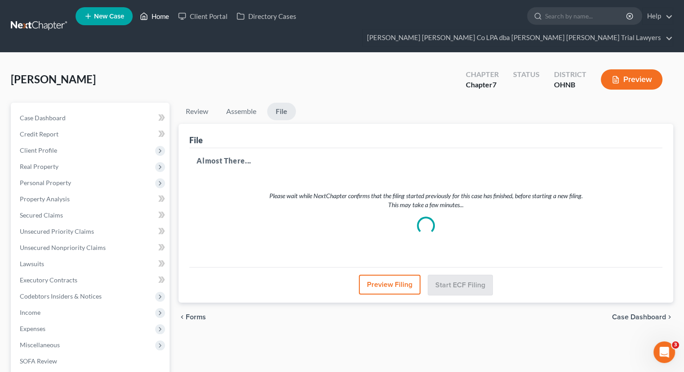
click at [151, 18] on link "Home" at bounding box center [154, 16] width 38 height 16
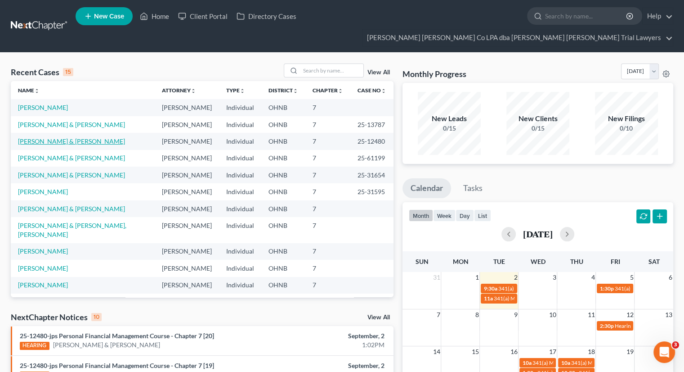
click at [65, 137] on link "[PERSON_NAME] & [PERSON_NAME]" at bounding box center [71, 141] width 107 height 8
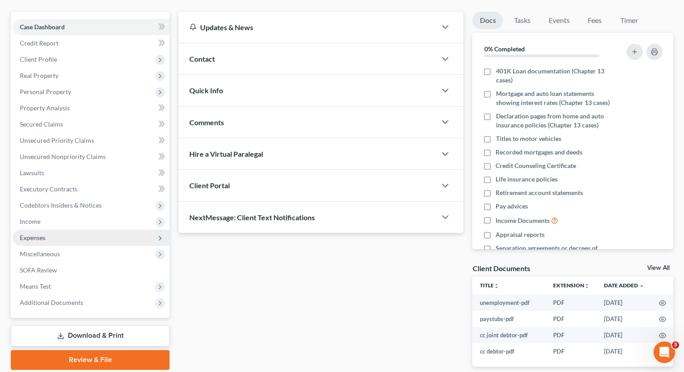
scroll to position [118, 0]
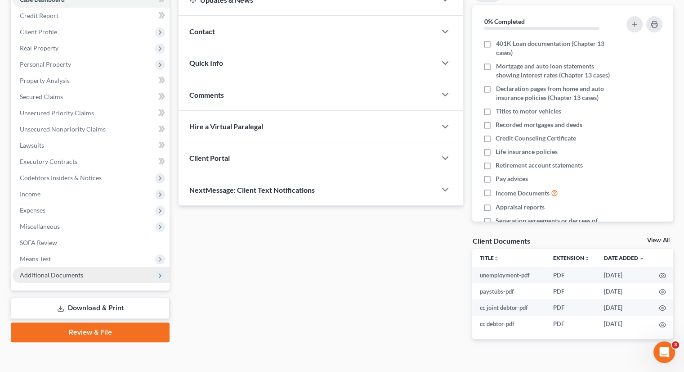
click at [109, 267] on span "Additional Documents" at bounding box center [91, 275] width 157 height 16
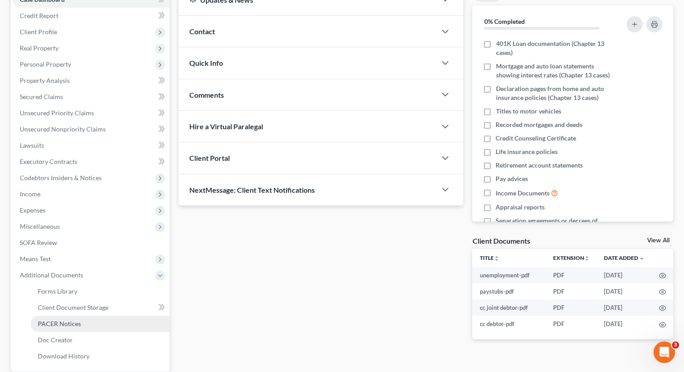
click at [97, 315] on link "PACER Notices" at bounding box center [100, 323] width 139 height 16
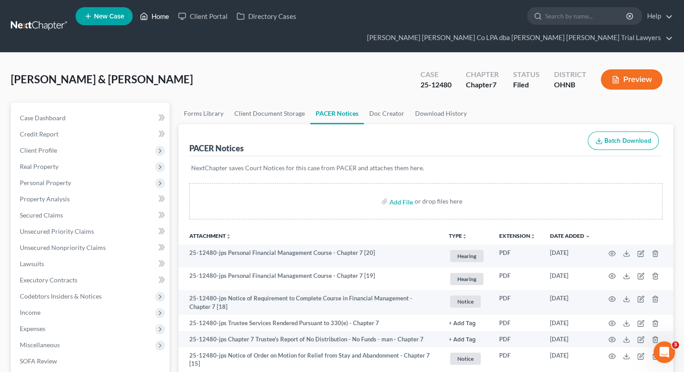
drag, startPoint x: 155, startPoint y: 14, endPoint x: 146, endPoint y: 1, distance: 16.5
click at [156, 15] on link "Home" at bounding box center [154, 16] width 38 height 16
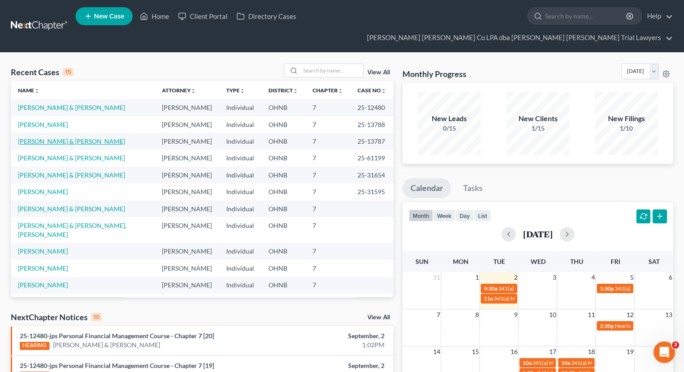
click at [58, 137] on link "[PERSON_NAME] & [PERSON_NAME]" at bounding box center [71, 141] width 107 height 8
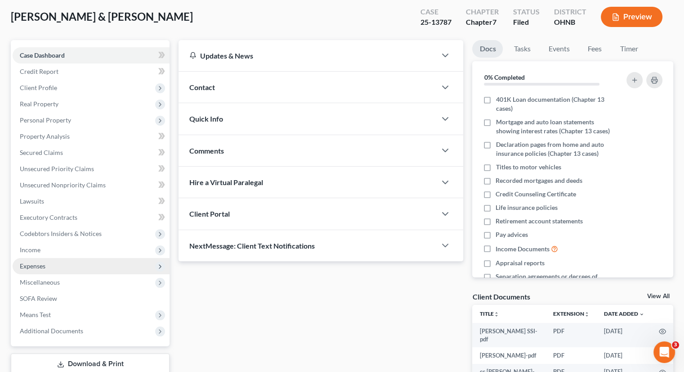
scroll to position [118, 0]
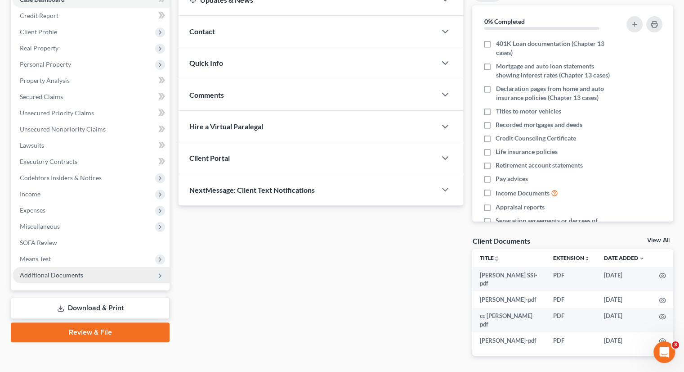
click at [68, 271] on span "Additional Documents" at bounding box center [51, 275] width 63 height 8
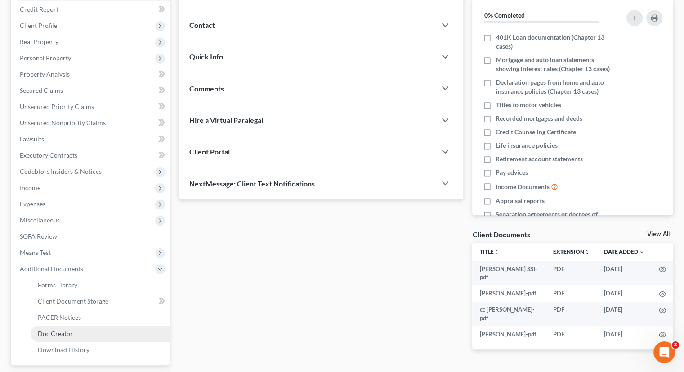
scroll to position [187, 0]
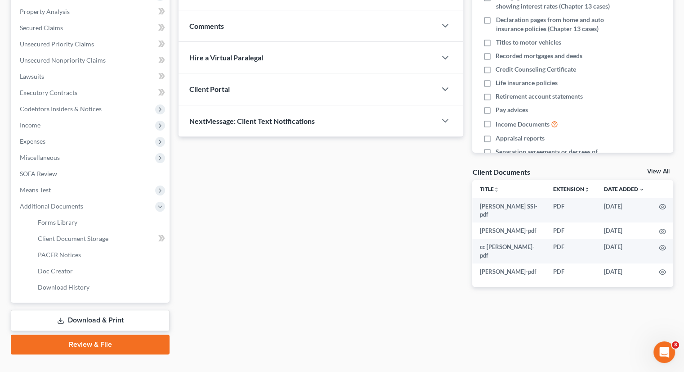
click at [90, 310] on link "Download & Print" at bounding box center [90, 320] width 159 height 21
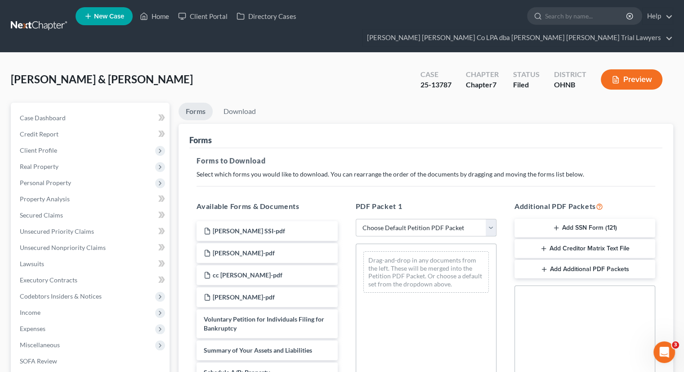
click at [389, 219] on select "Choose Default Petition PDF Packet Complete Bankruptcy Petition (all forms and …" at bounding box center [426, 228] width 141 height 18
select select "3"
click at [356, 219] on select "Choose Default Petition PDF Packet Complete Bankruptcy Petition (all forms and …" at bounding box center [426, 228] width 141 height 18
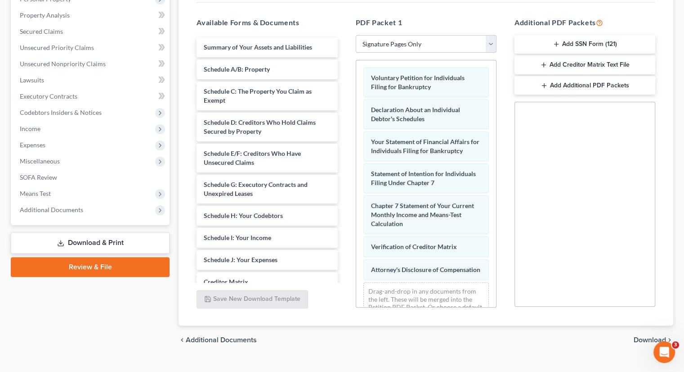
click at [637, 336] on span "Download" at bounding box center [650, 339] width 32 height 7
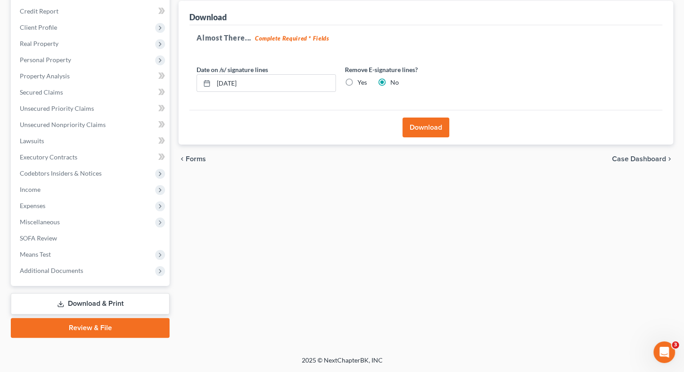
scroll to position [106, 0]
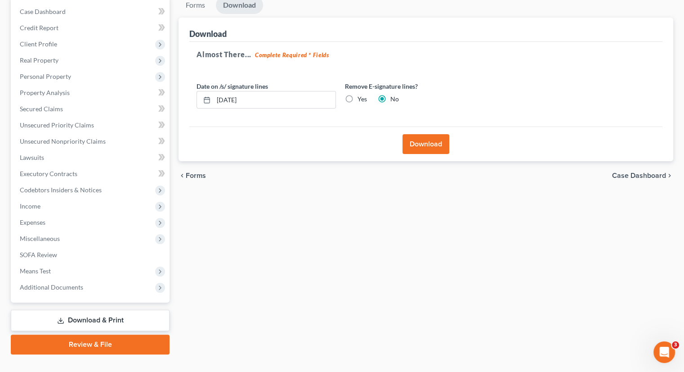
click at [422, 134] on button "Download" at bounding box center [426, 144] width 47 height 20
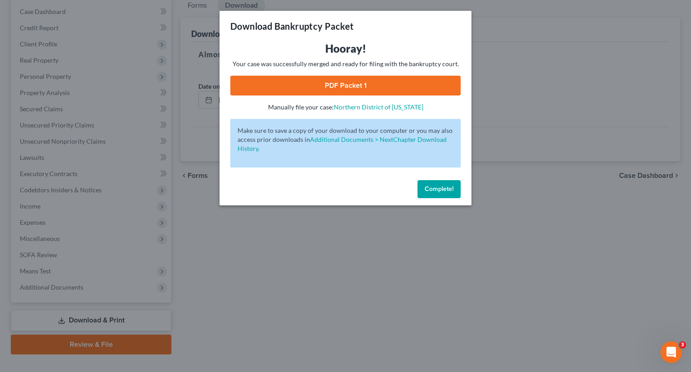
click at [352, 82] on link "PDF Packet 1" at bounding box center [345, 86] width 230 height 20
drag, startPoint x: 465, startPoint y: 192, endPoint x: 428, endPoint y: 195, distance: 37.0
click at [459, 191] on div "Complete!" at bounding box center [346, 190] width 252 height 29
click at [428, 195] on button "Complete!" at bounding box center [439, 189] width 43 height 18
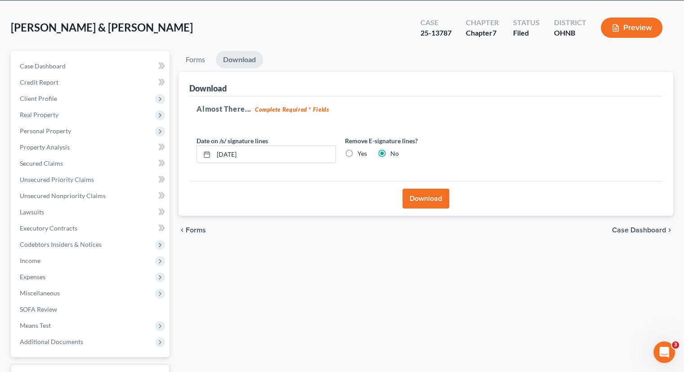
scroll to position [0, 0]
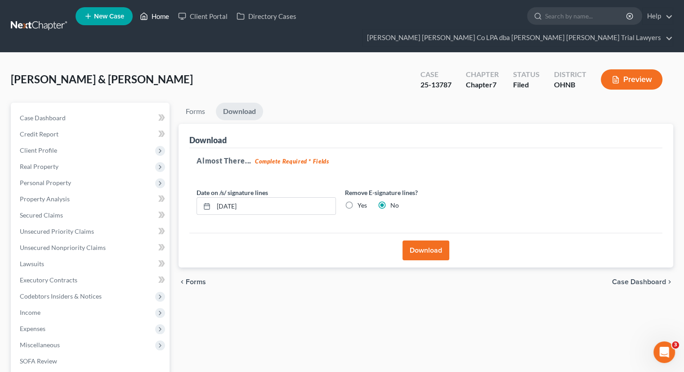
click at [154, 11] on link "Home" at bounding box center [154, 16] width 38 height 16
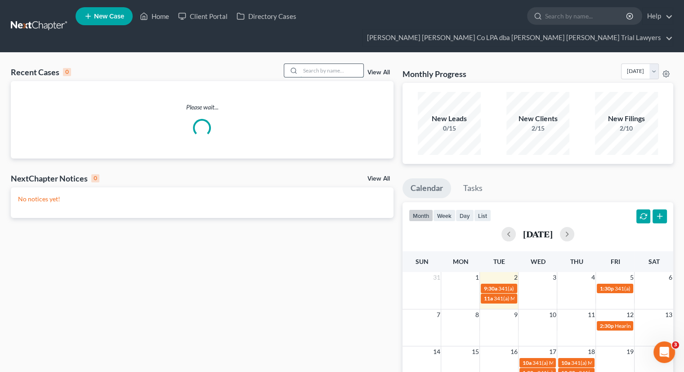
click at [304, 64] on input "search" at bounding box center [332, 70] width 63 height 13
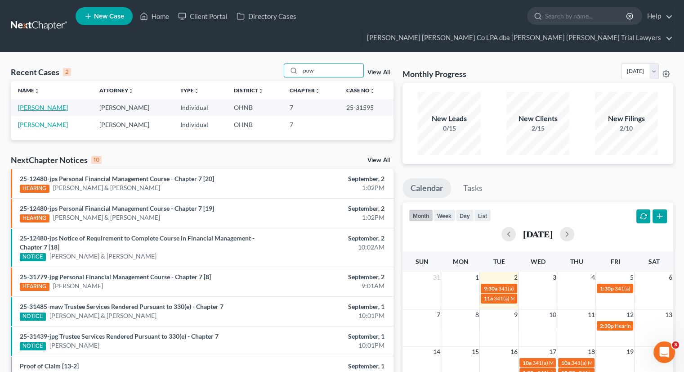
type input "pow"
click at [54, 103] on link "[PERSON_NAME]" at bounding box center [43, 107] width 50 height 8
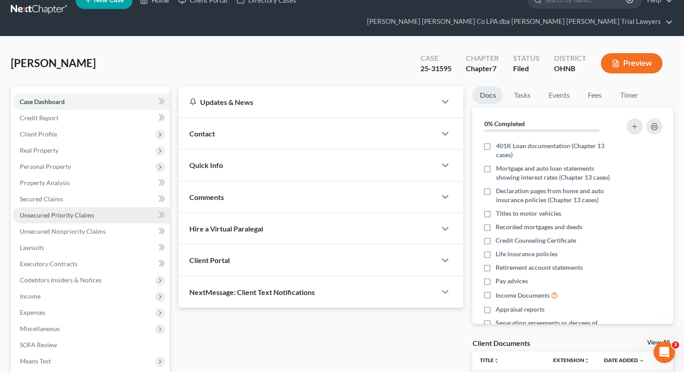
scroll to position [45, 0]
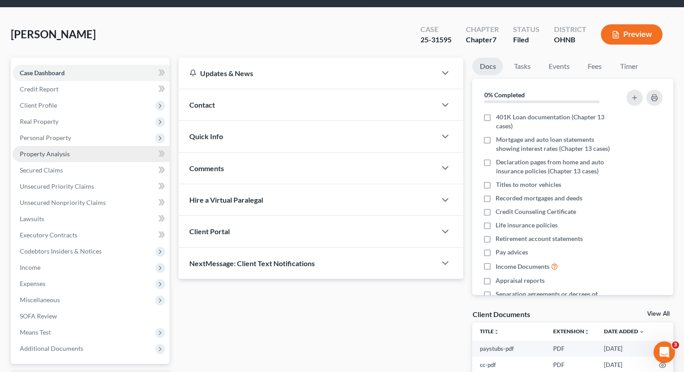
click at [70, 146] on link "Property Analysis" at bounding box center [91, 154] width 157 height 16
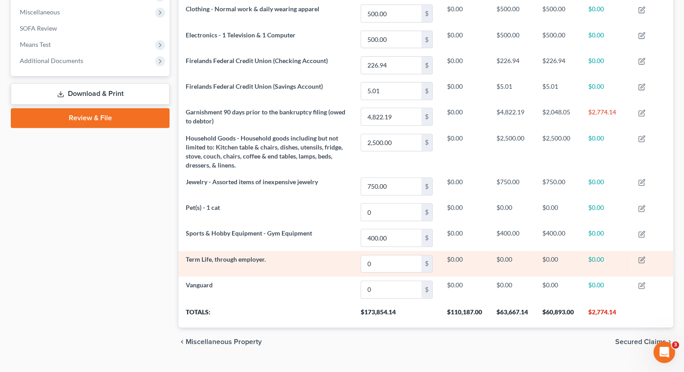
scroll to position [333, 0]
